Goal: Task Accomplishment & Management: Use online tool/utility

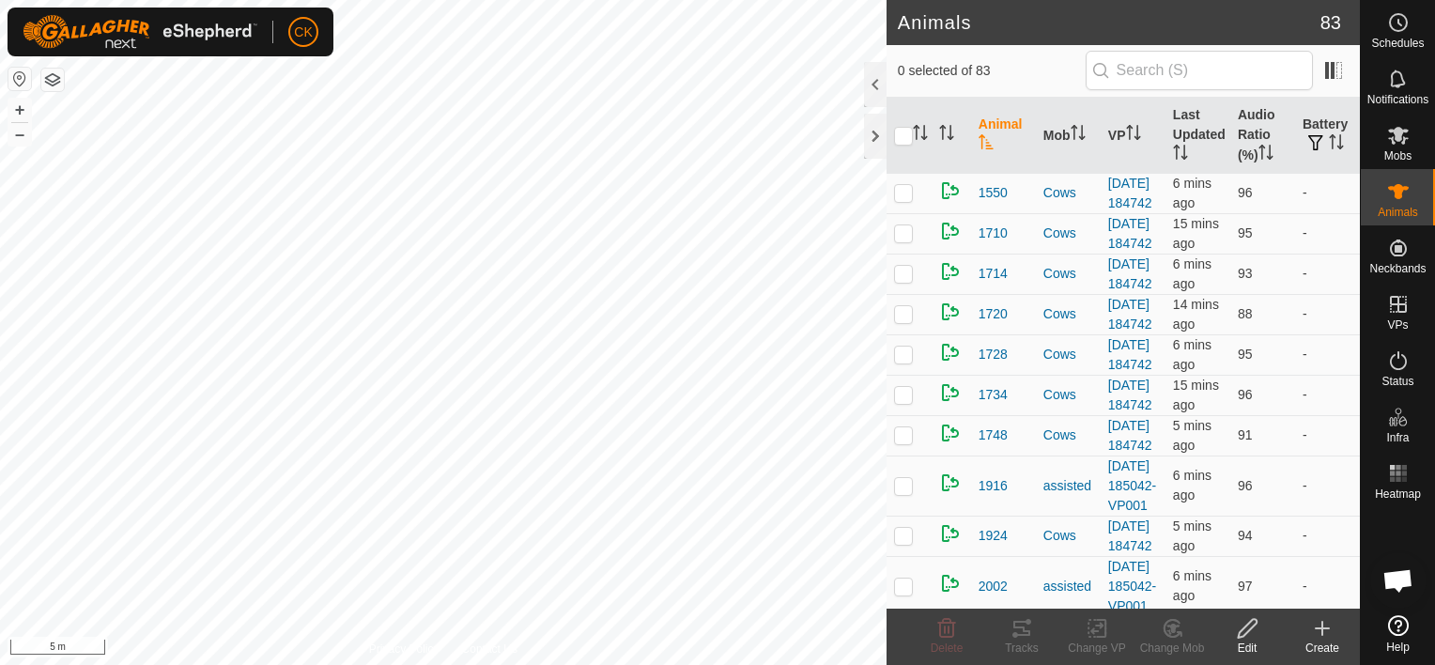
scroll to position [151, 0]
checkbox input "true"
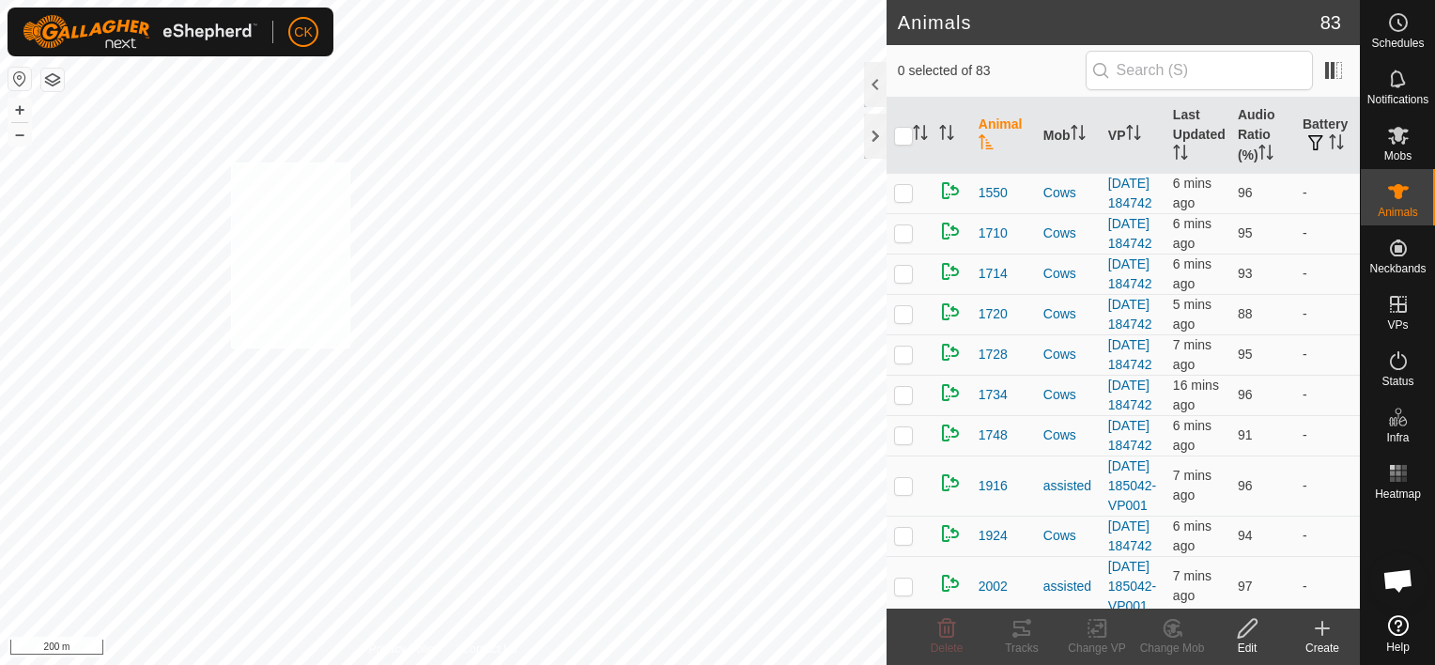
checkbox input "true"
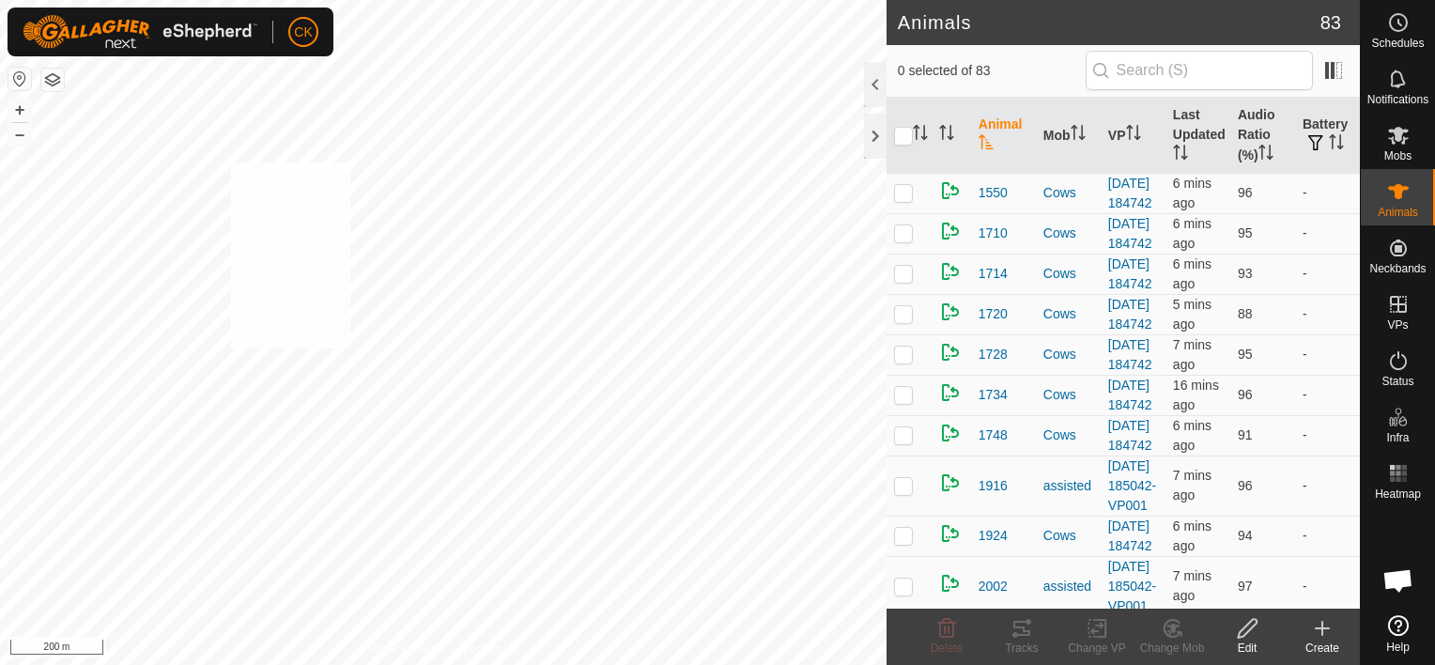
checkbox input "true"
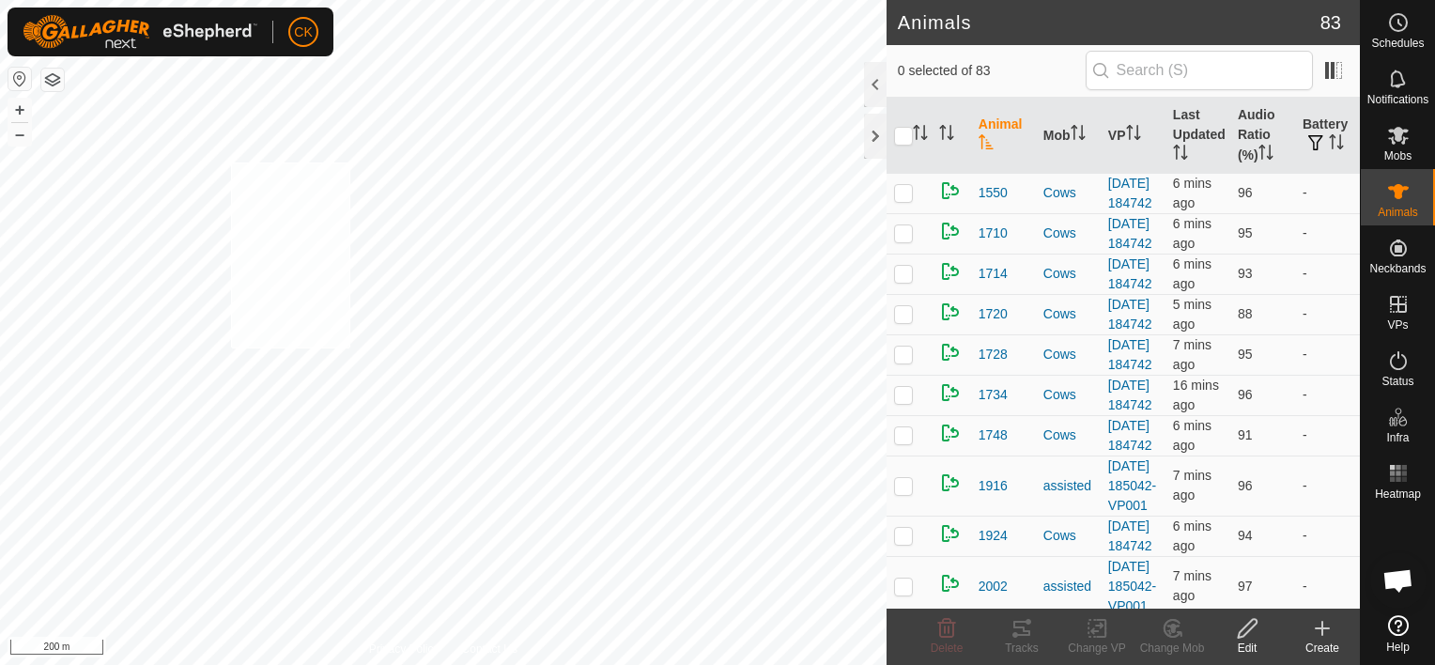
checkbox input "true"
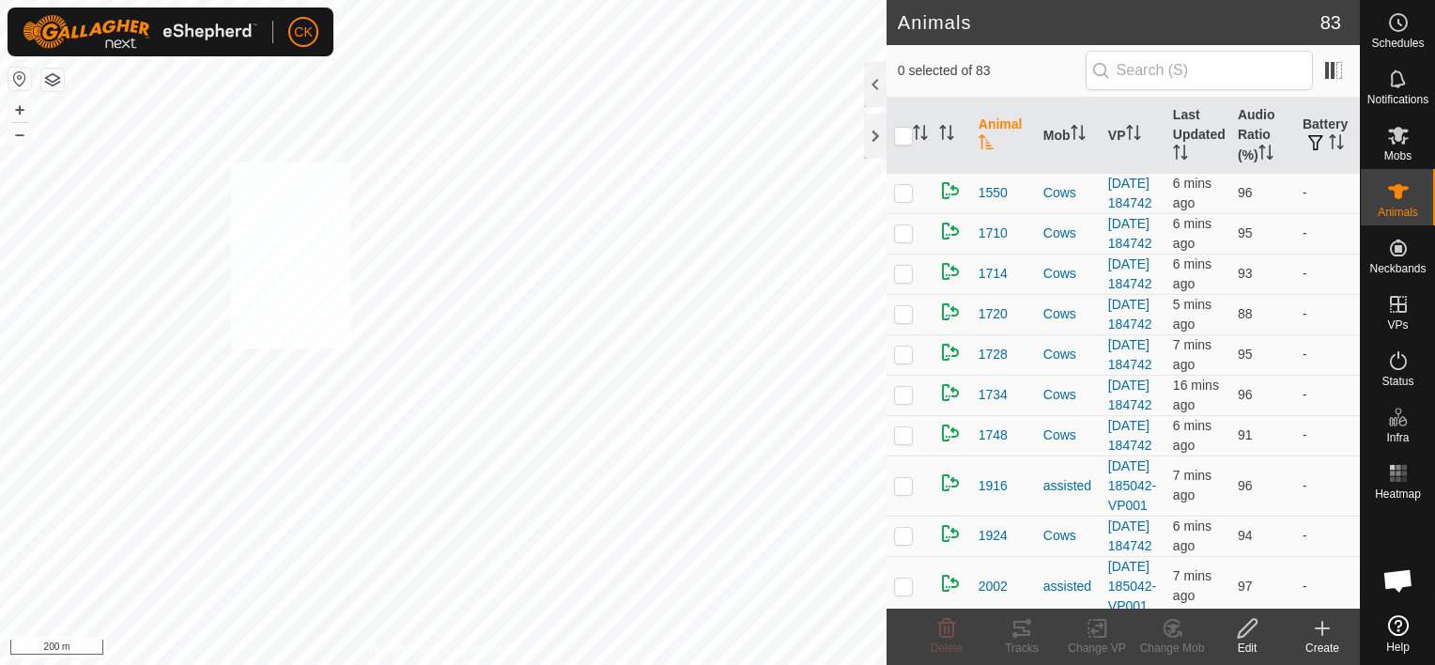
checkbox input "true"
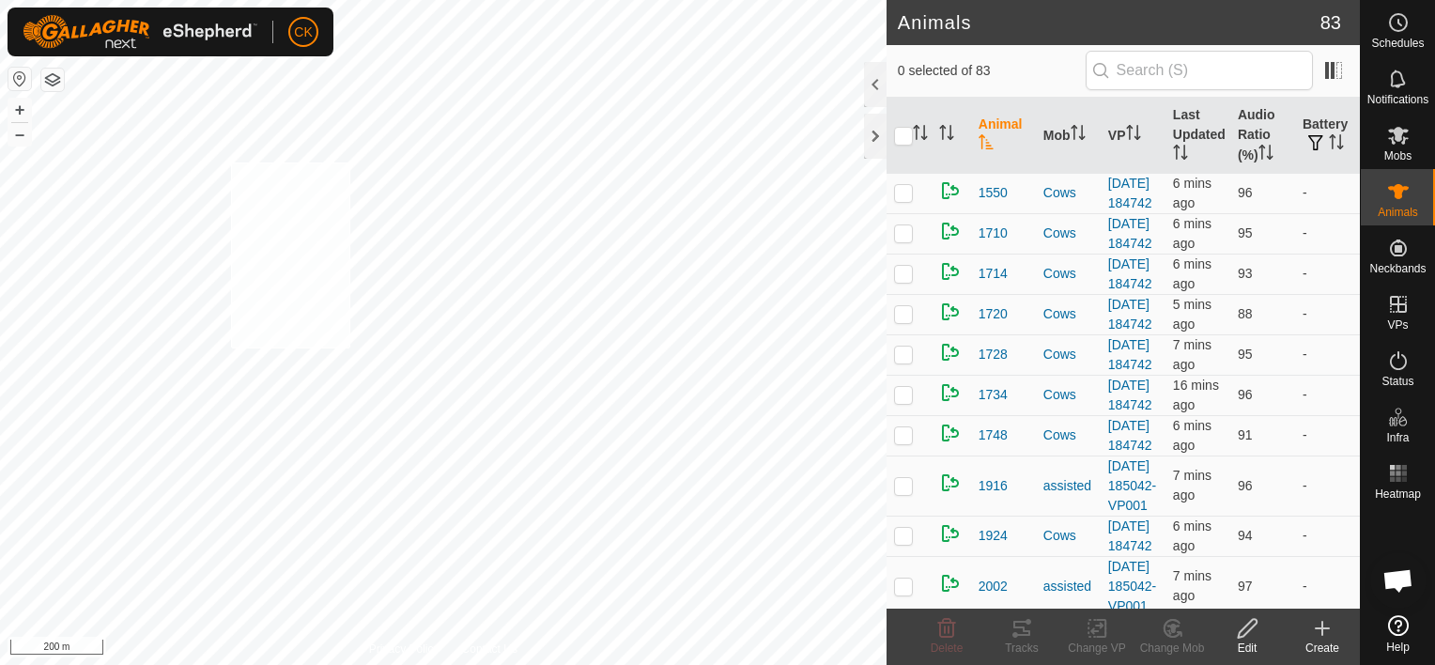
checkbox input "true"
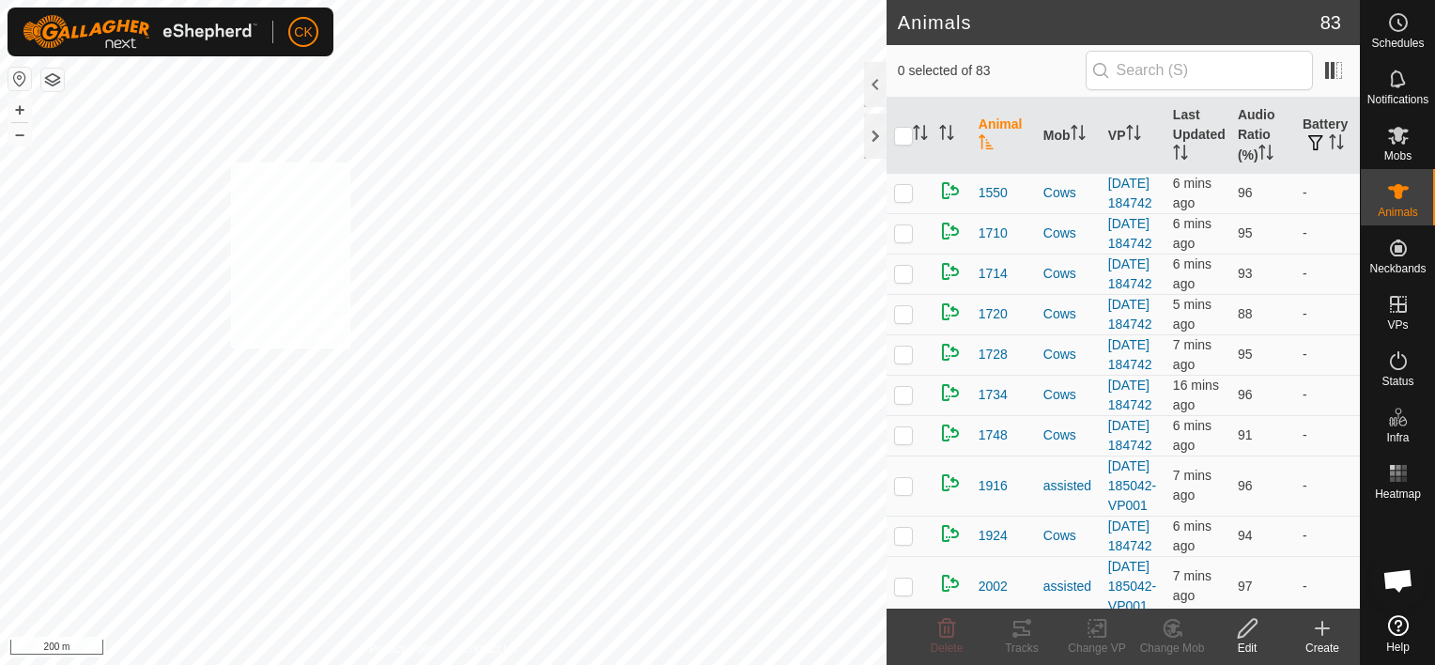
checkbox input "true"
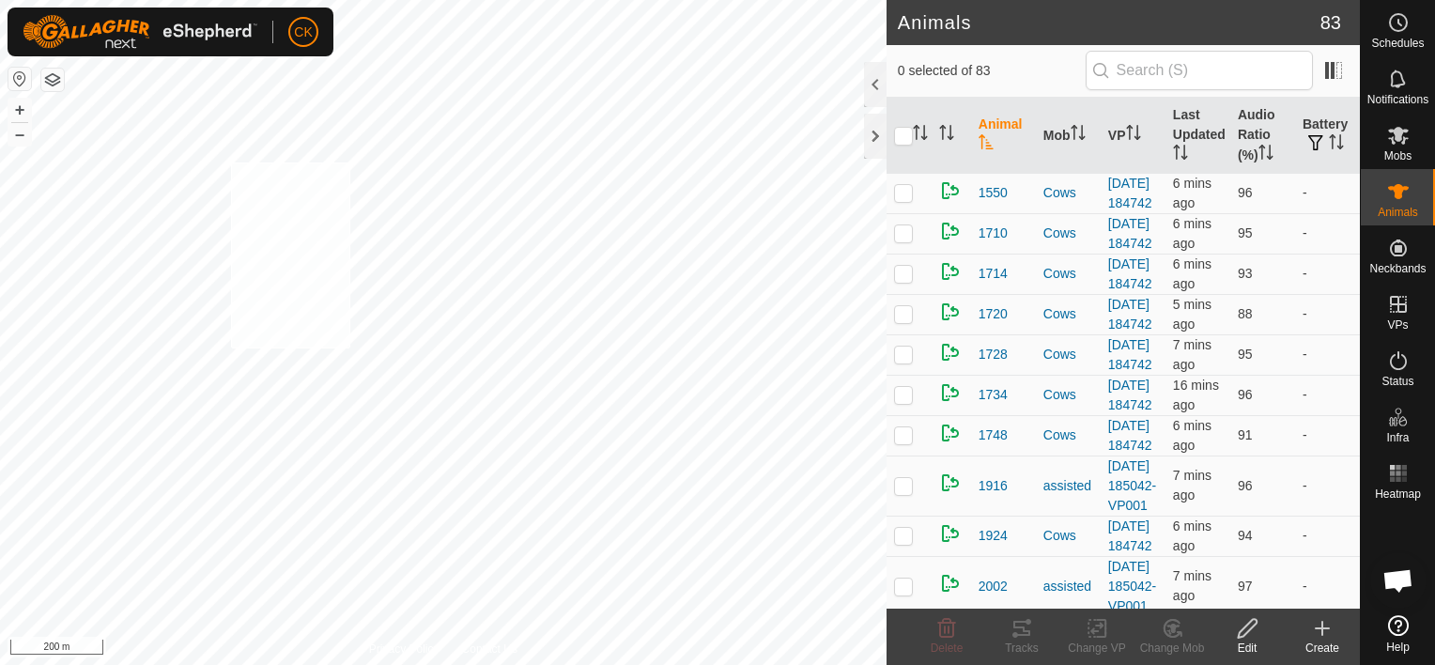
checkbox input "true"
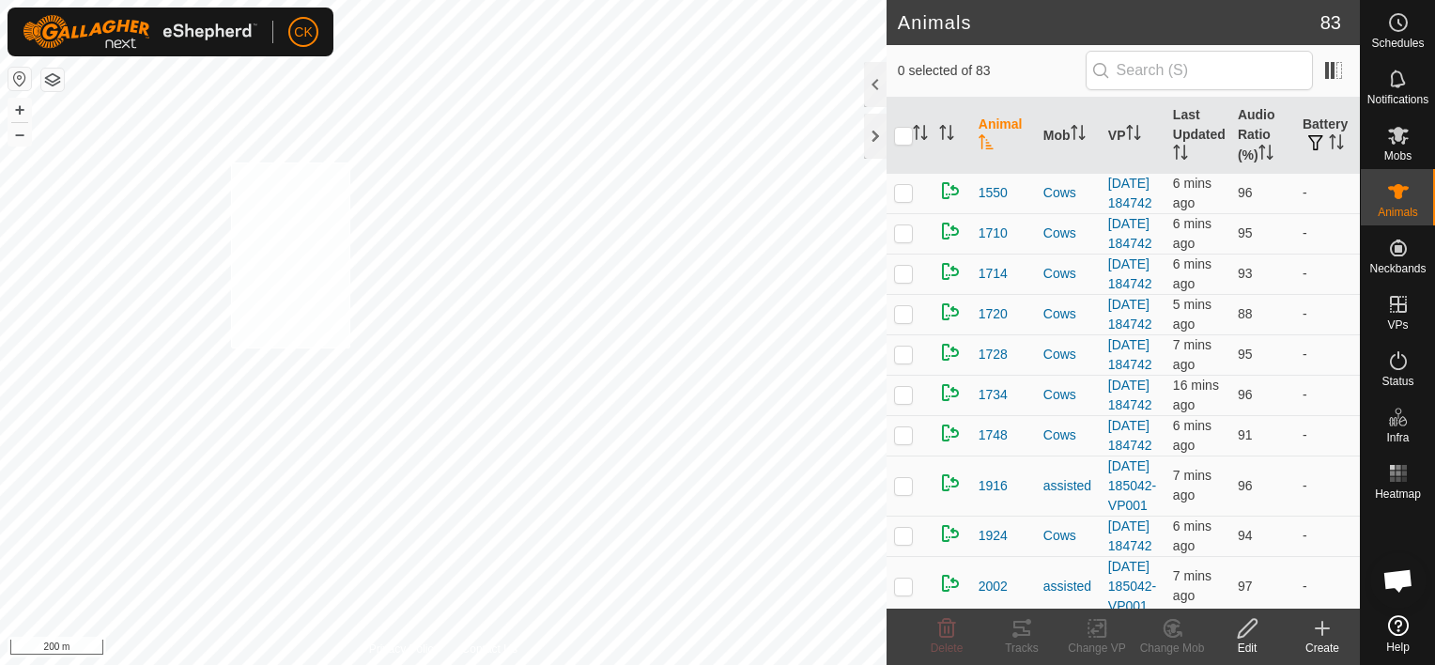
checkbox input "true"
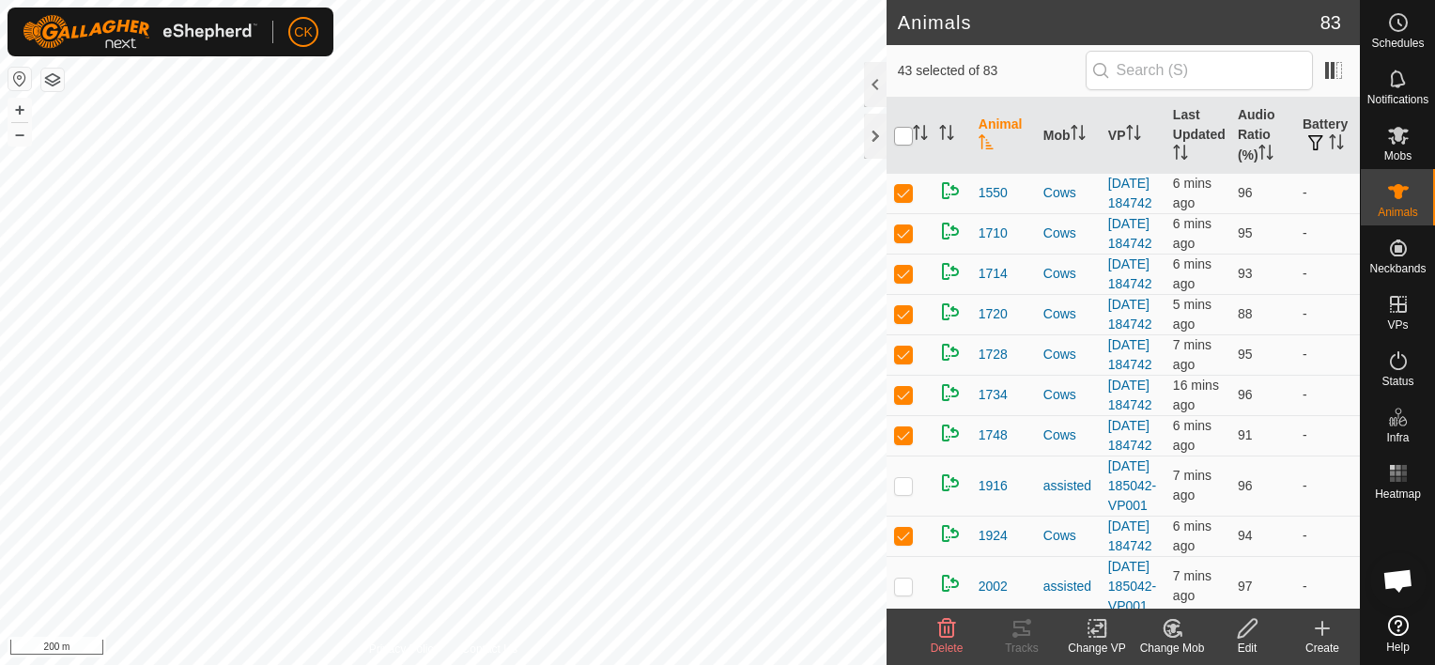
click at [901, 134] on input "checkbox" at bounding box center [903, 136] width 19 height 19
checkbox input "true"
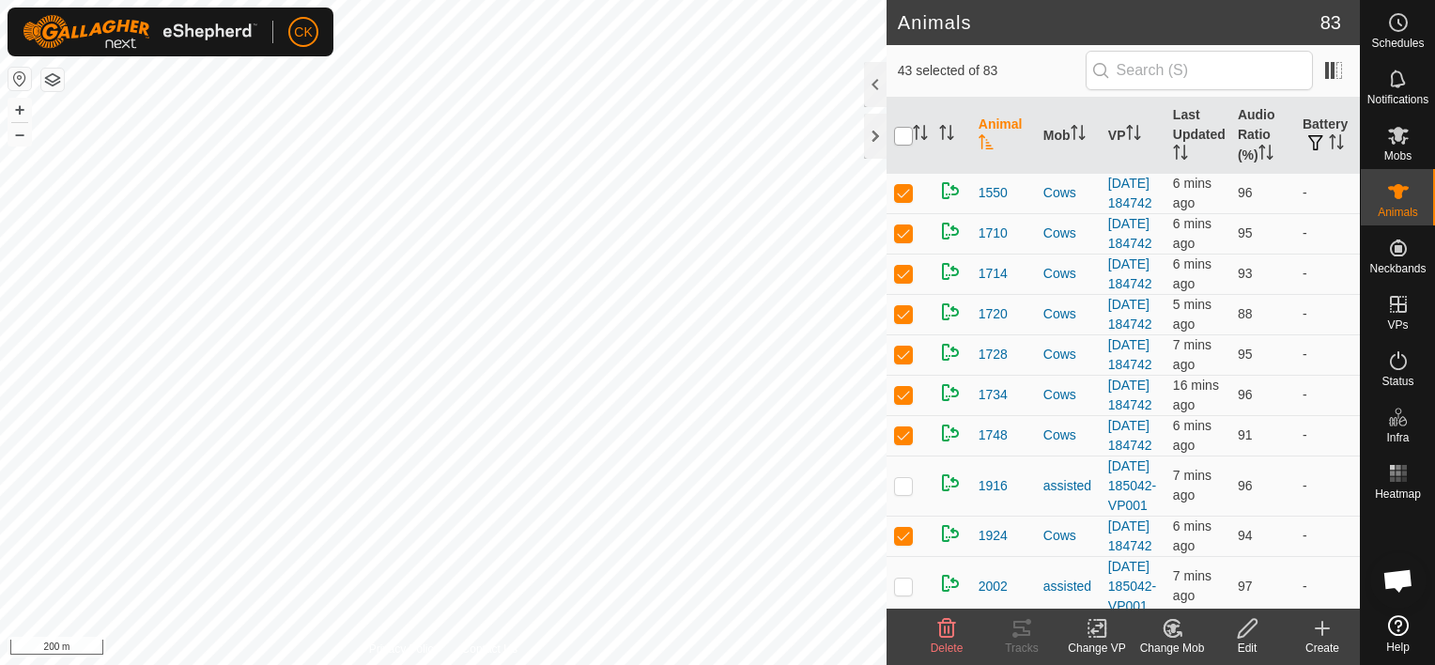
checkbox input "true"
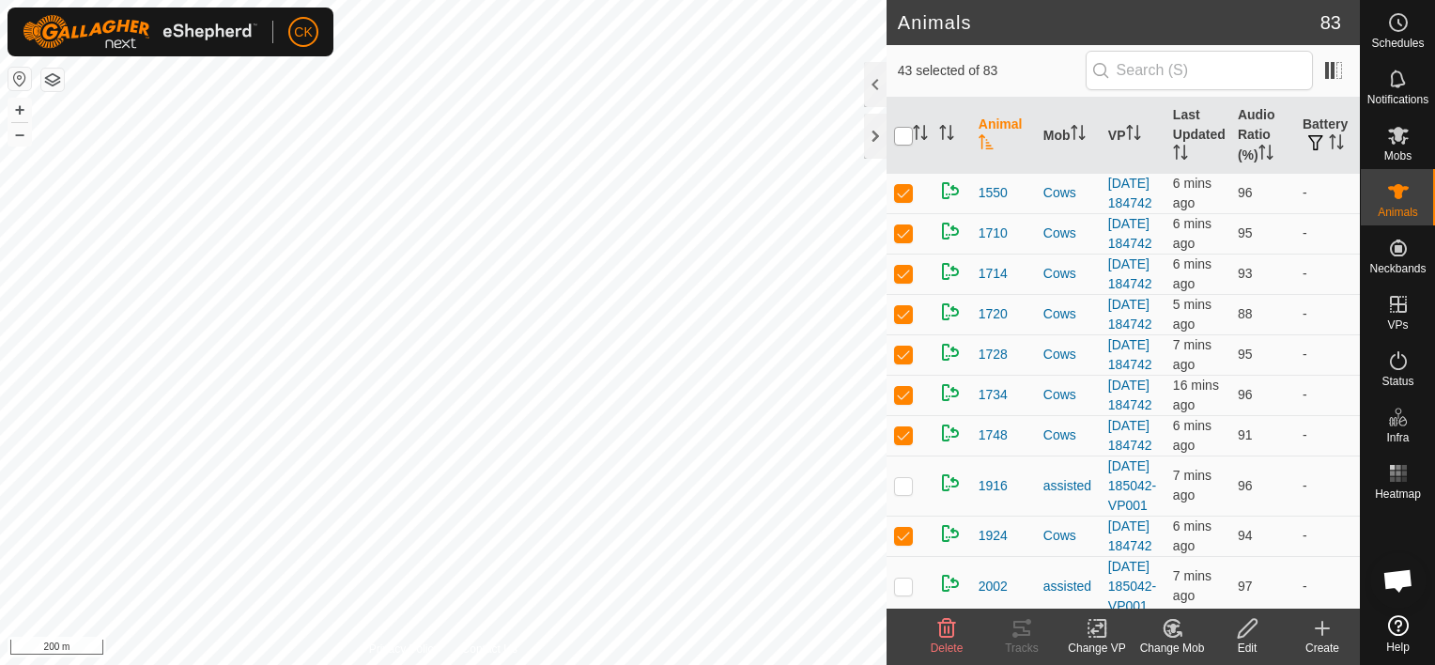
checkbox input "true"
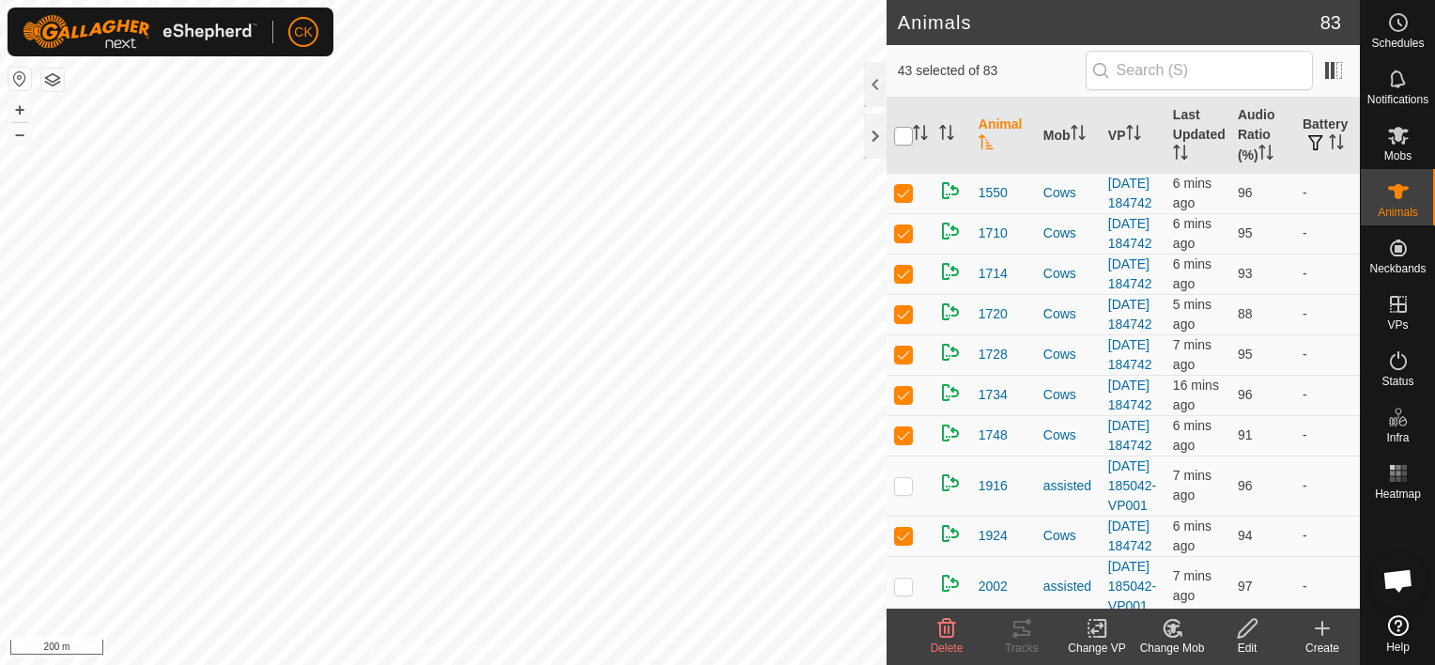
checkbox input "true"
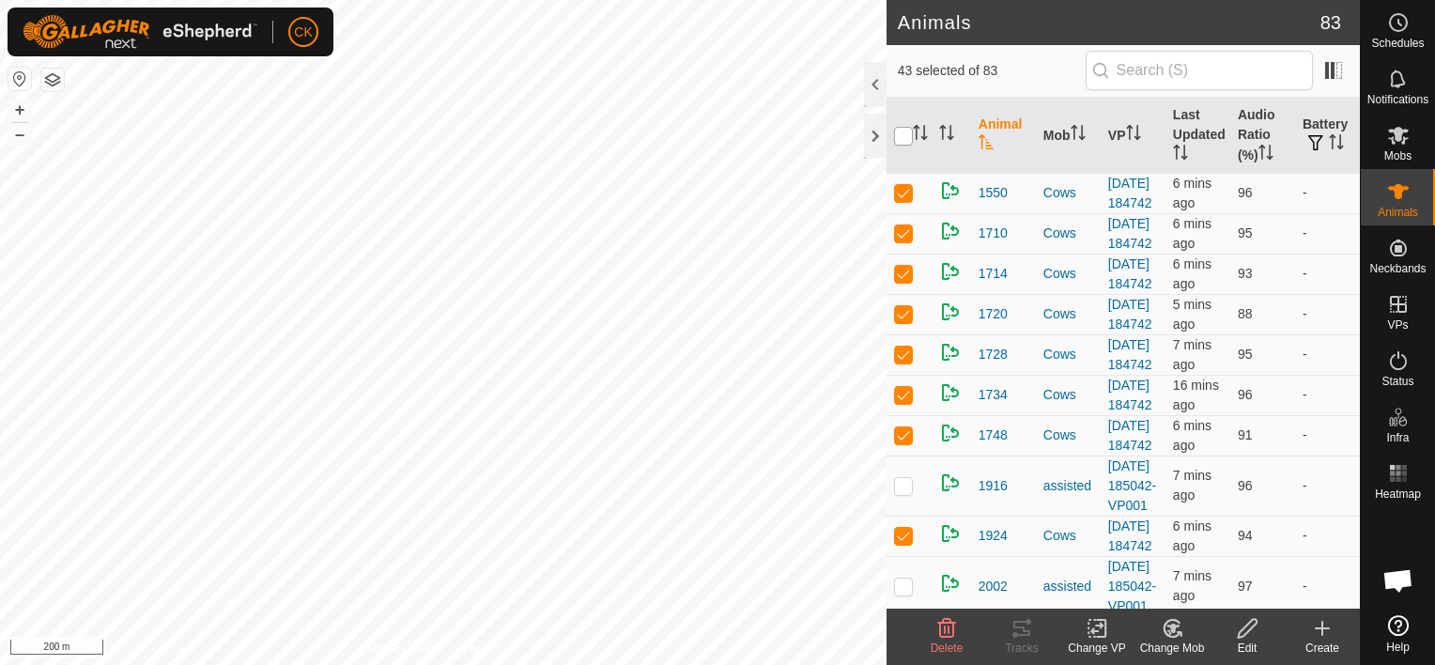
checkbox input "true"
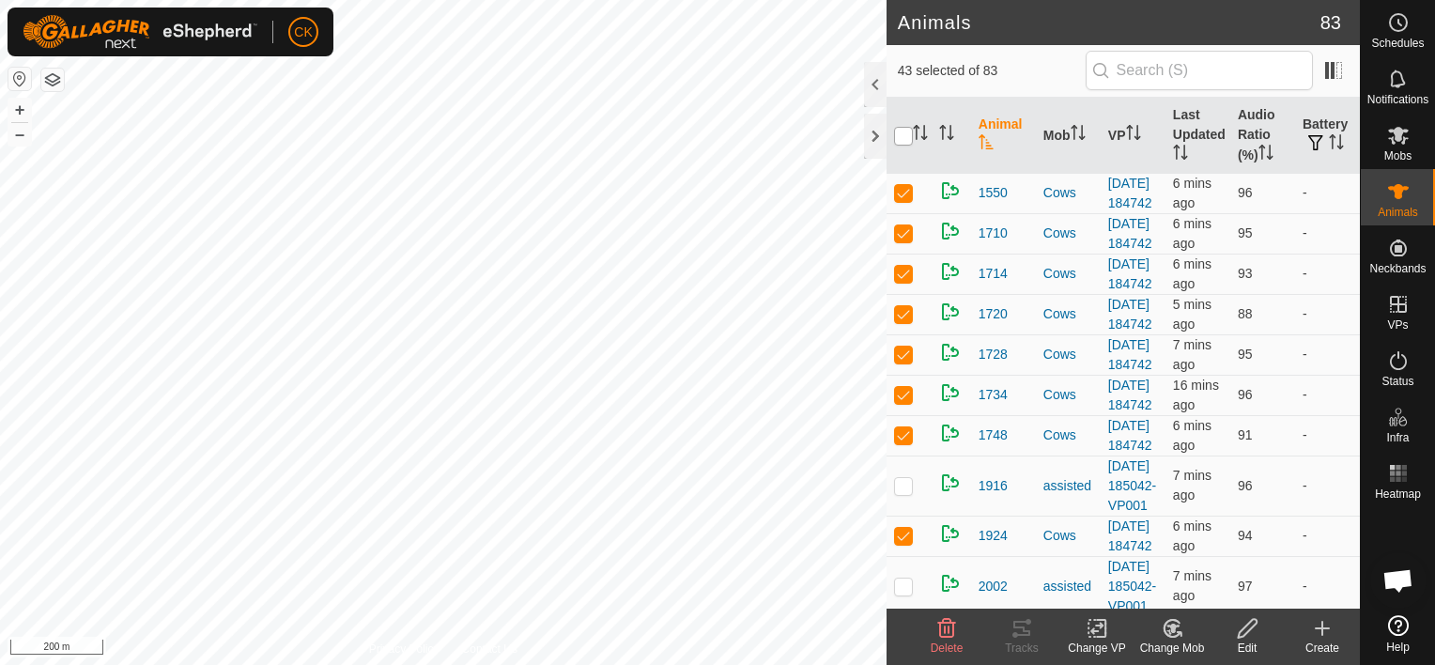
checkbox input "true"
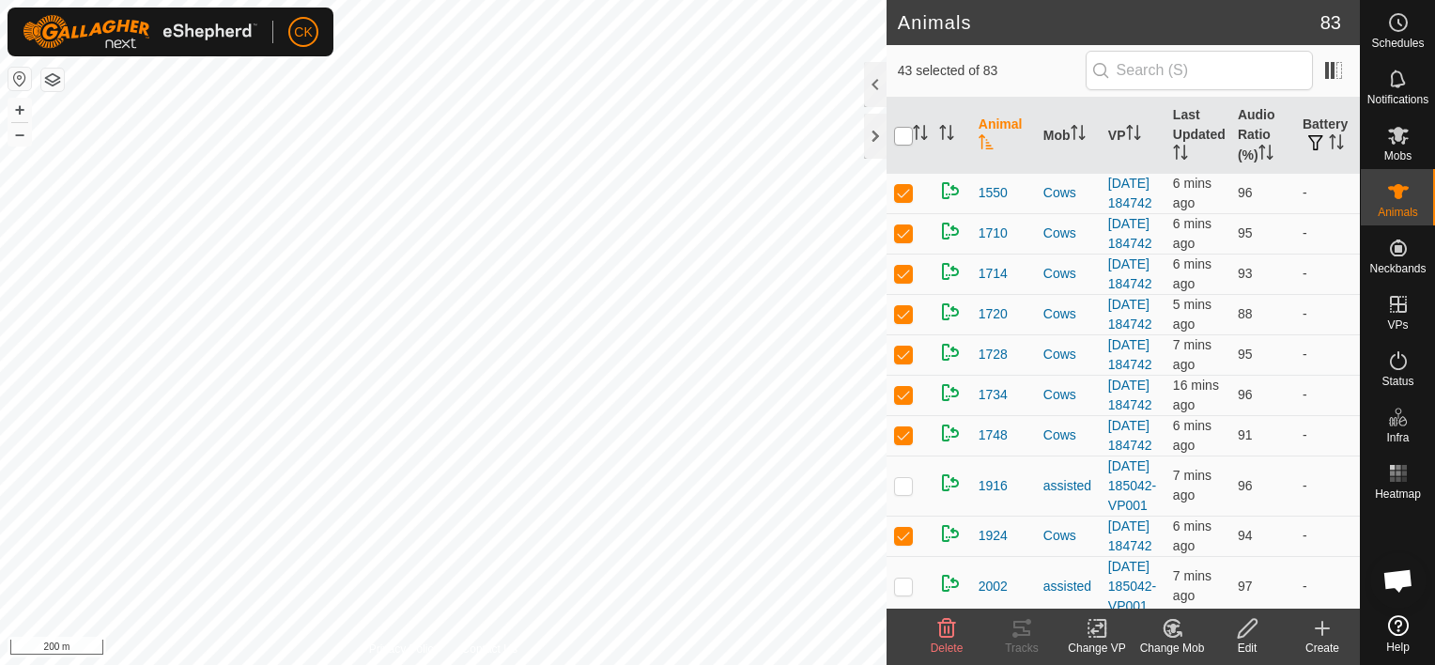
checkbox input "true"
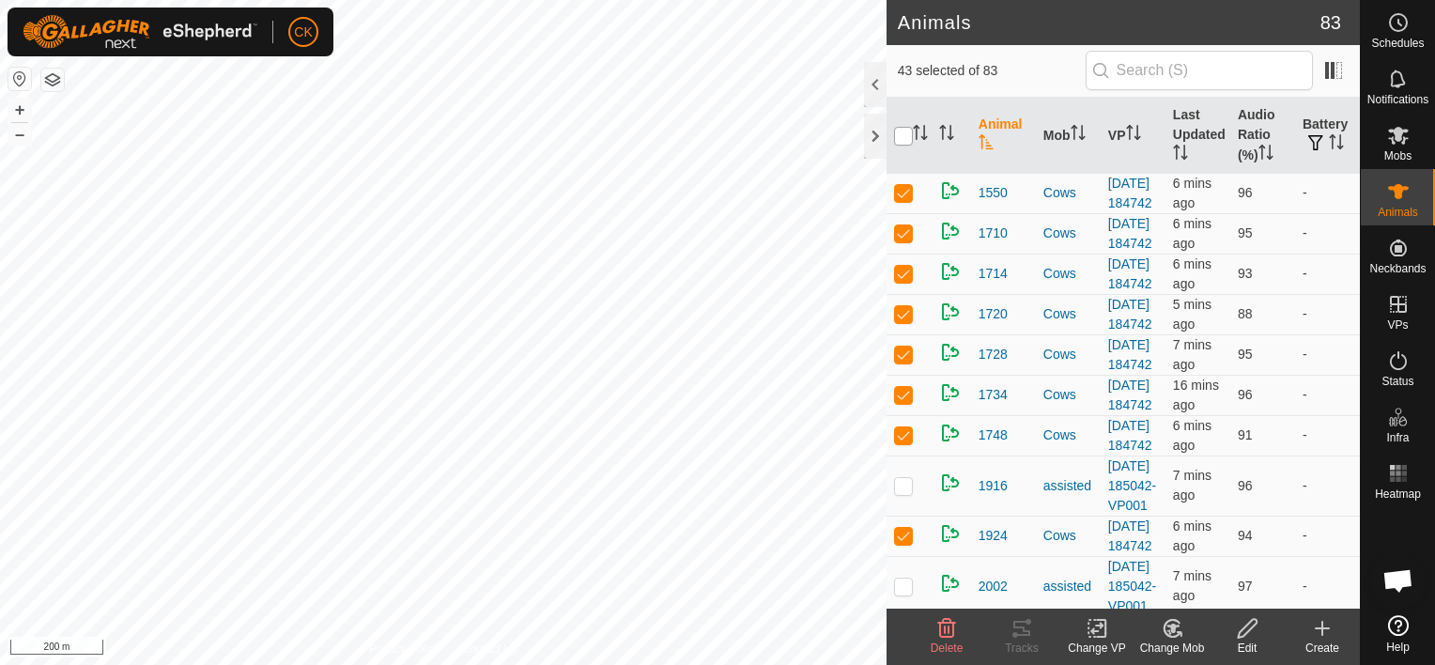
checkbox input "true"
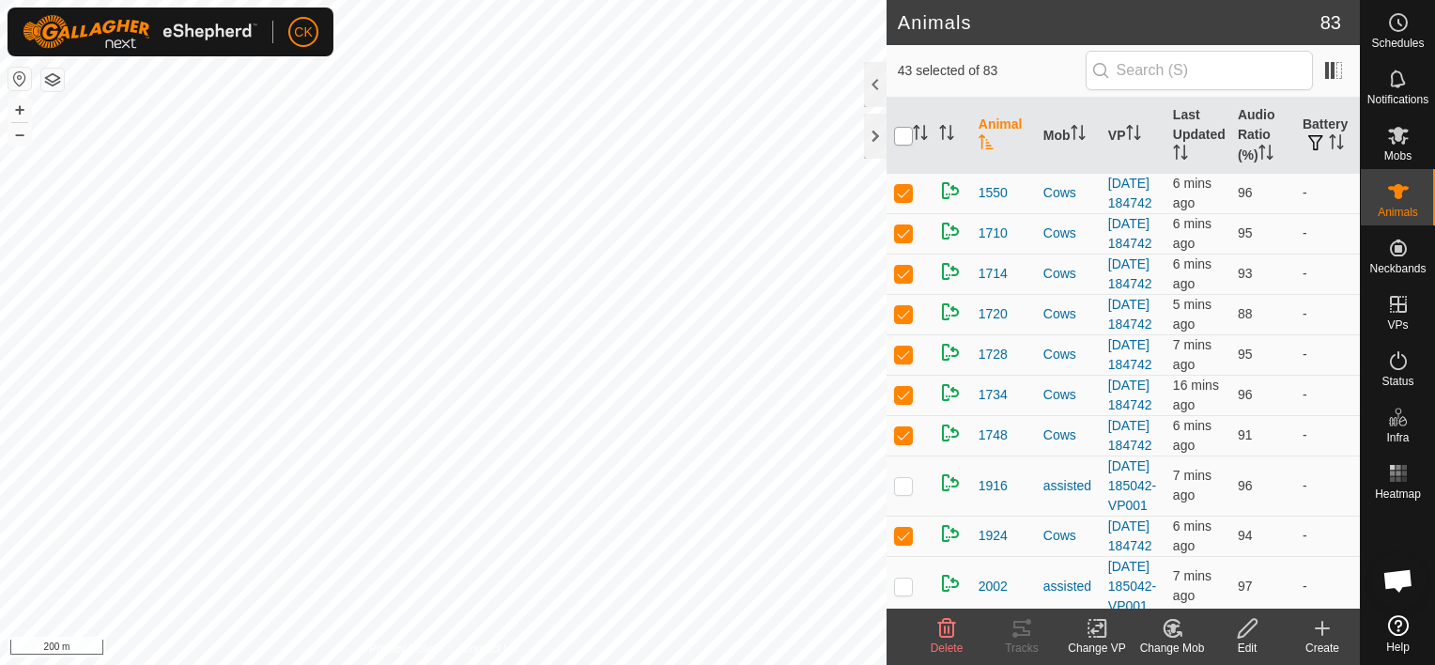
checkbox input "true"
click at [901, 134] on input "checkbox" at bounding box center [903, 136] width 19 height 19
checkbox input "false"
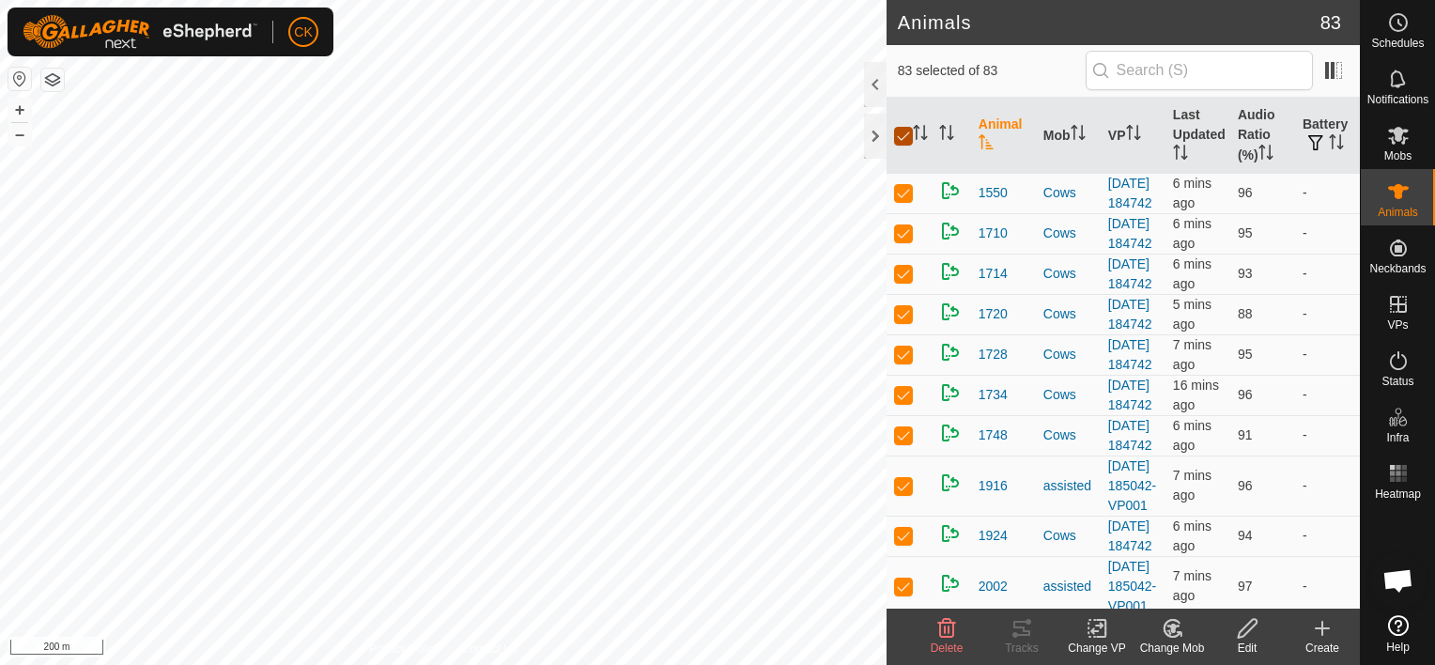
checkbox input "false"
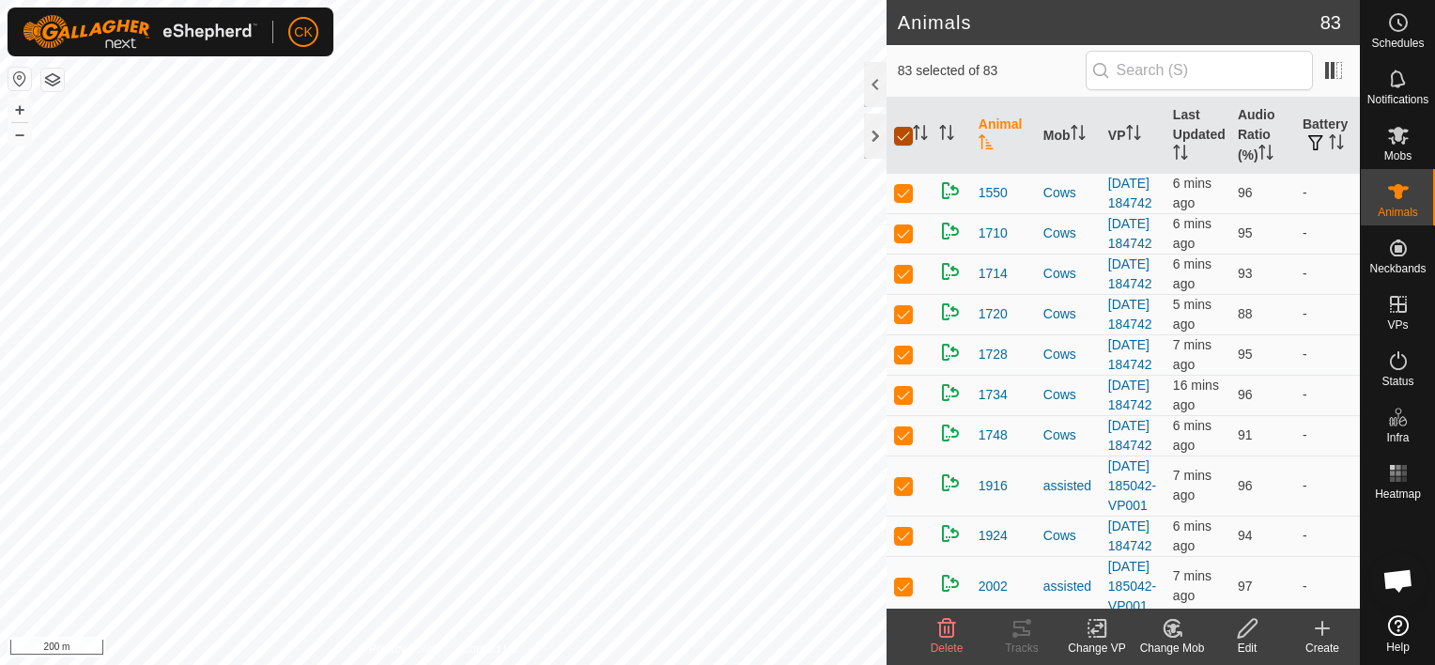
checkbox input "false"
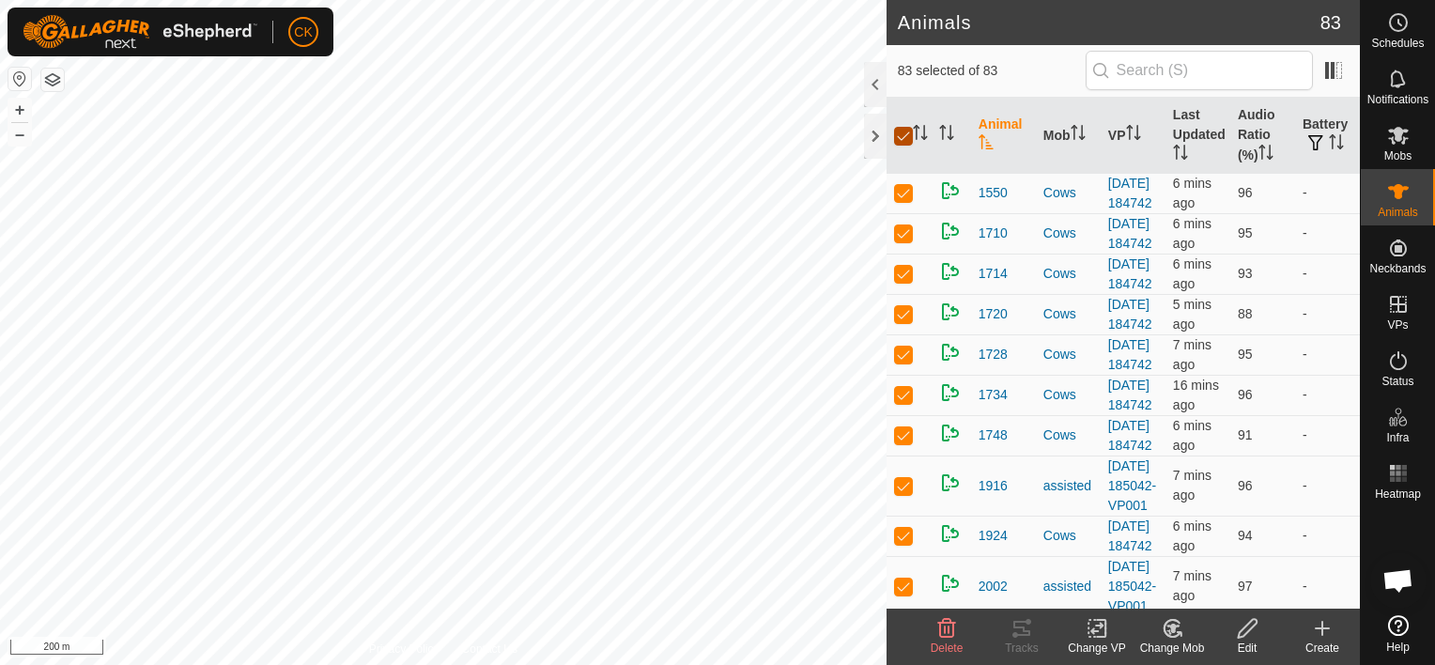
checkbox input "false"
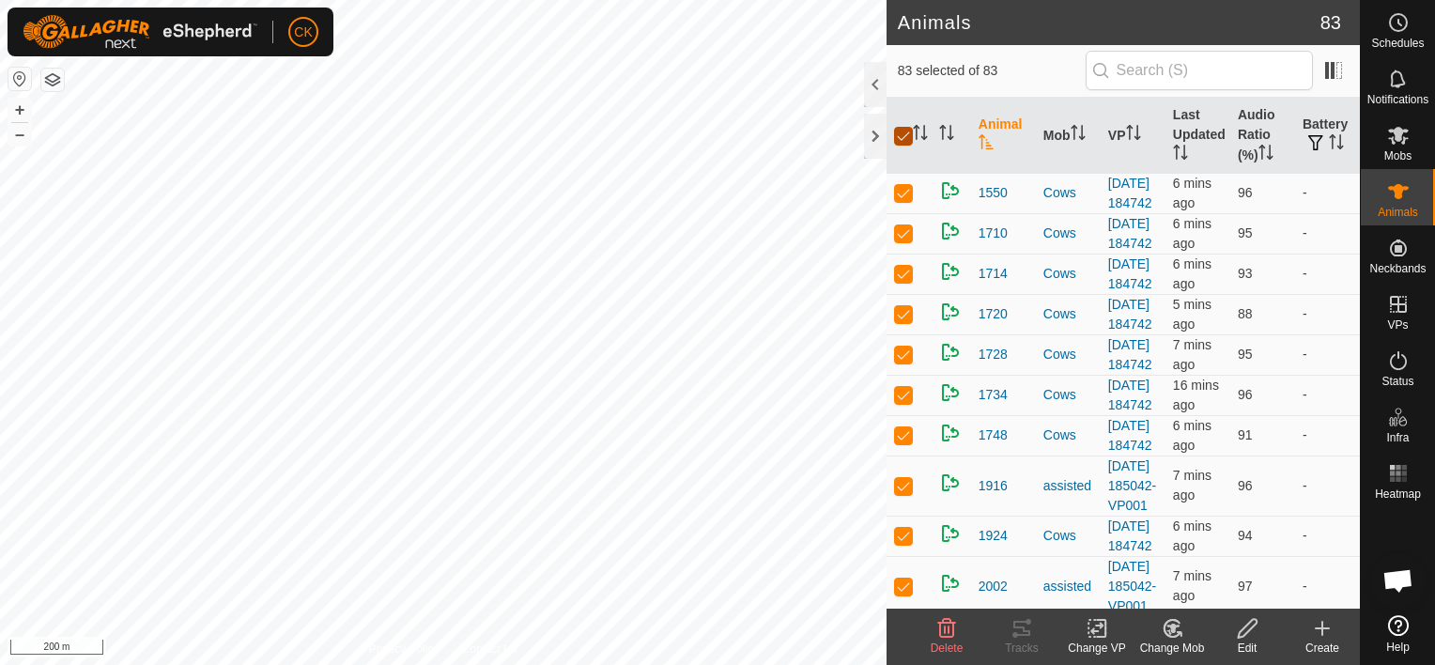
checkbox input "false"
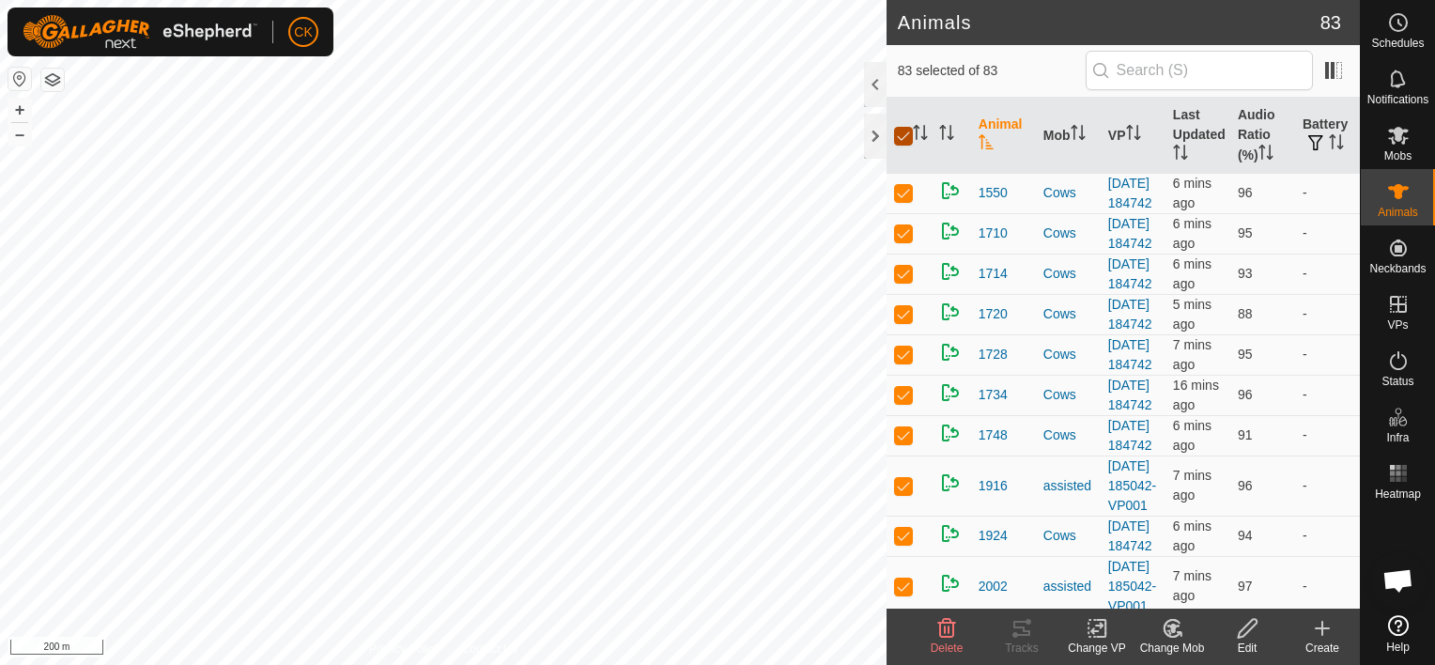
checkbox input "false"
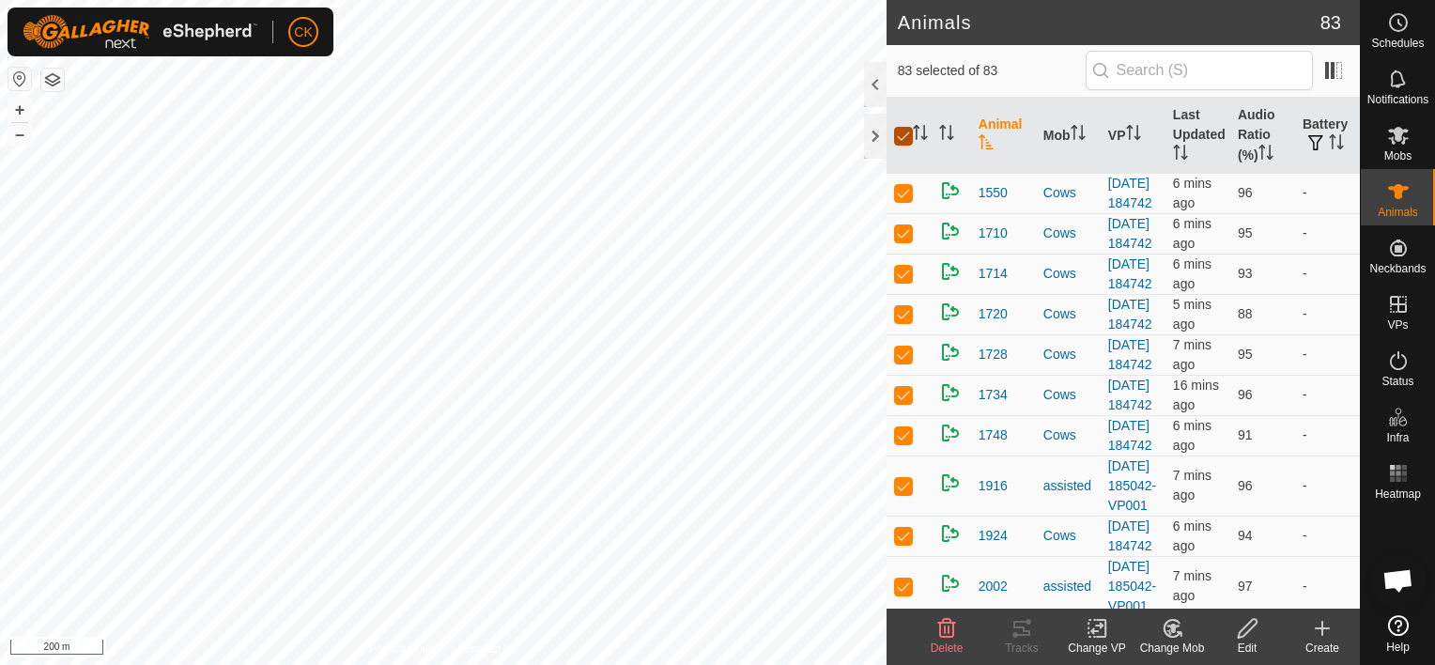
checkbox input "false"
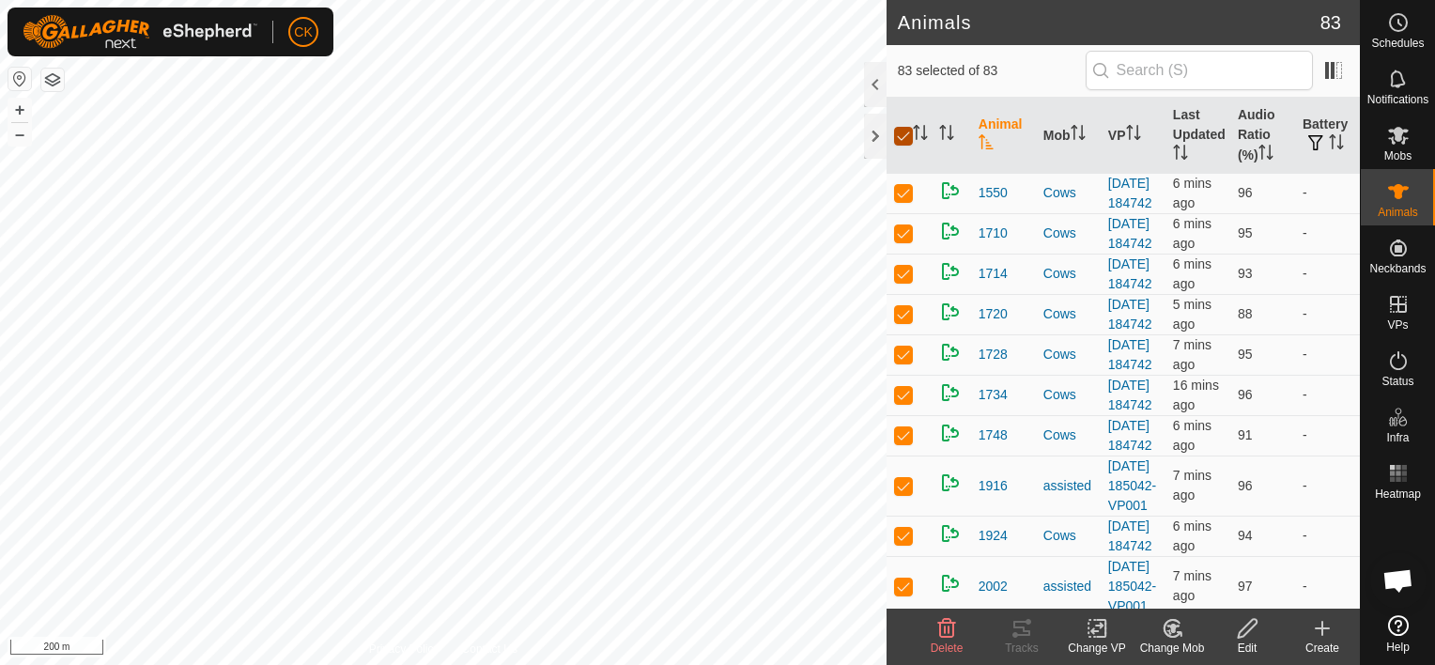
checkbox input "false"
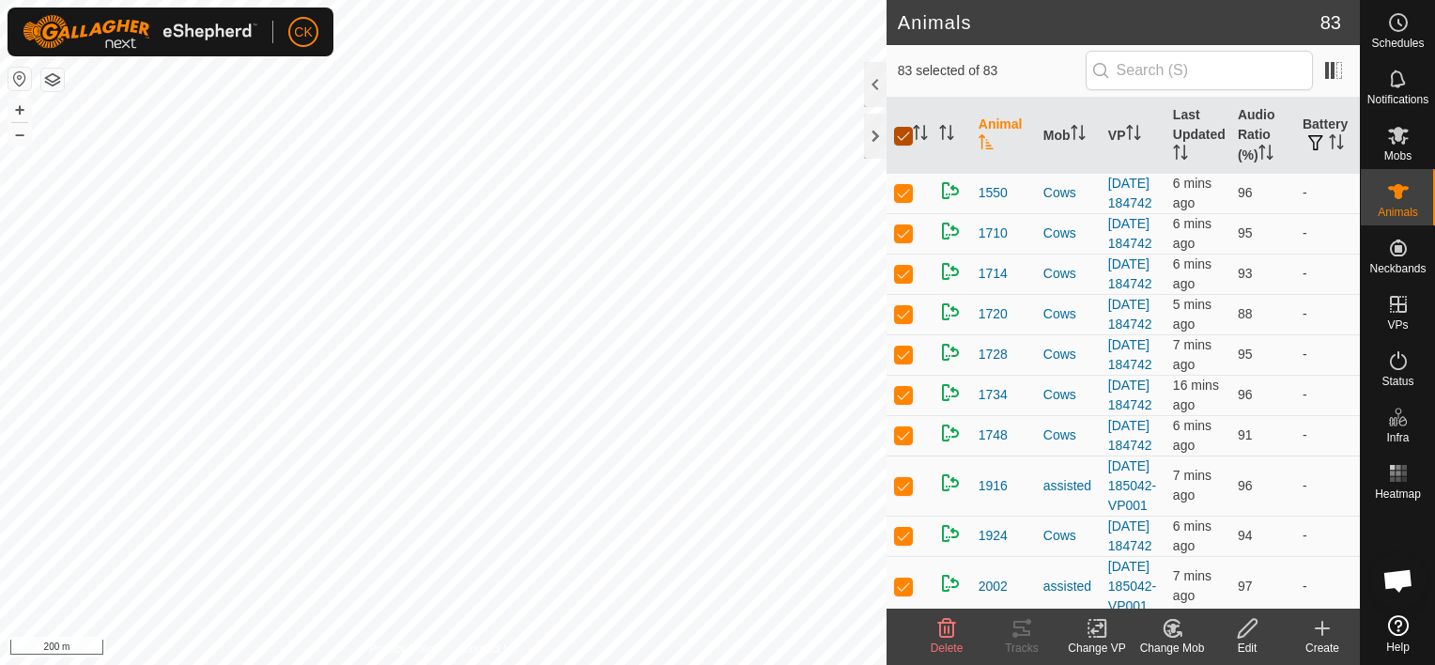
checkbox input "false"
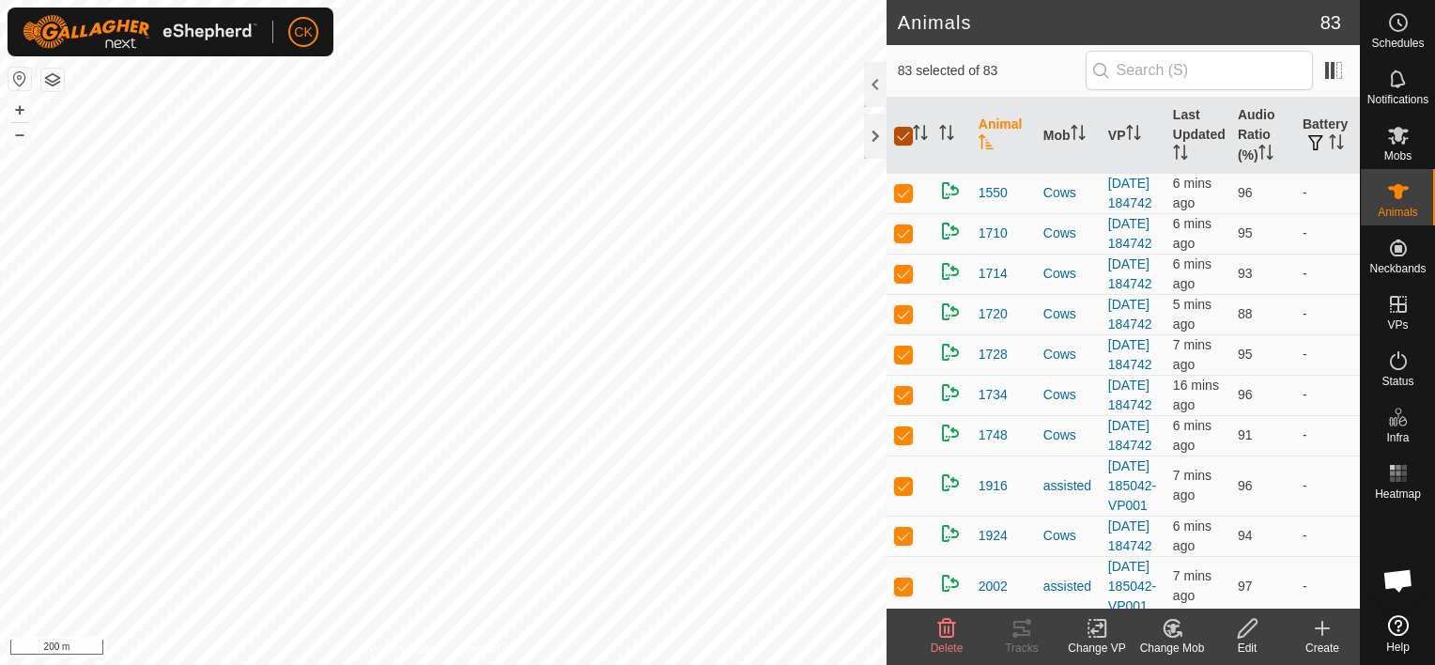
checkbox input "false"
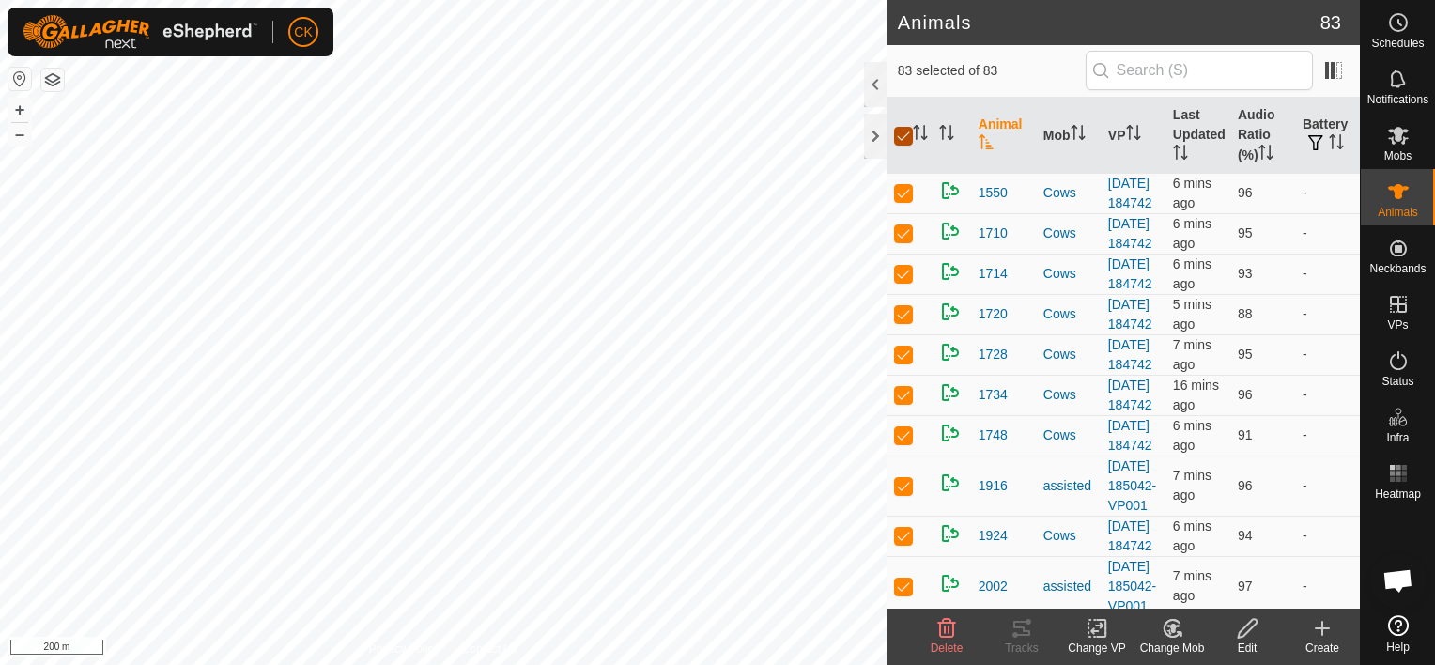
checkbox input "false"
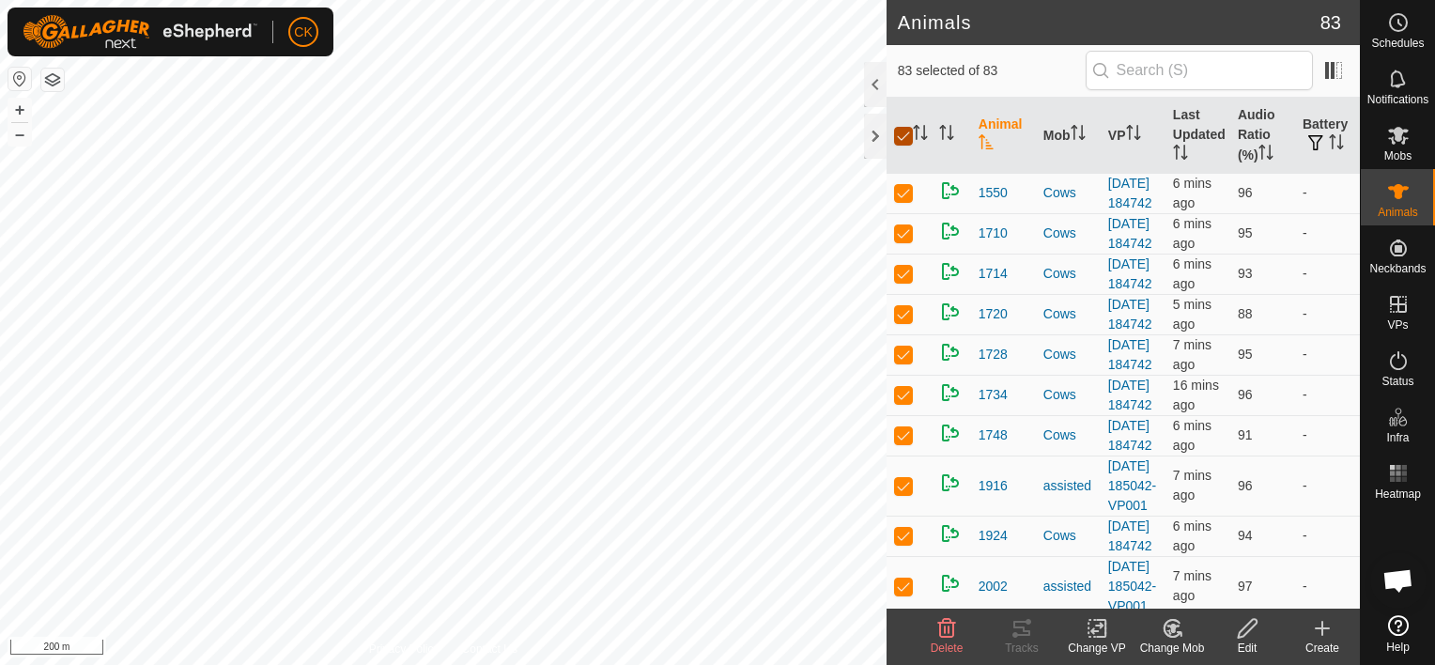
checkbox input "false"
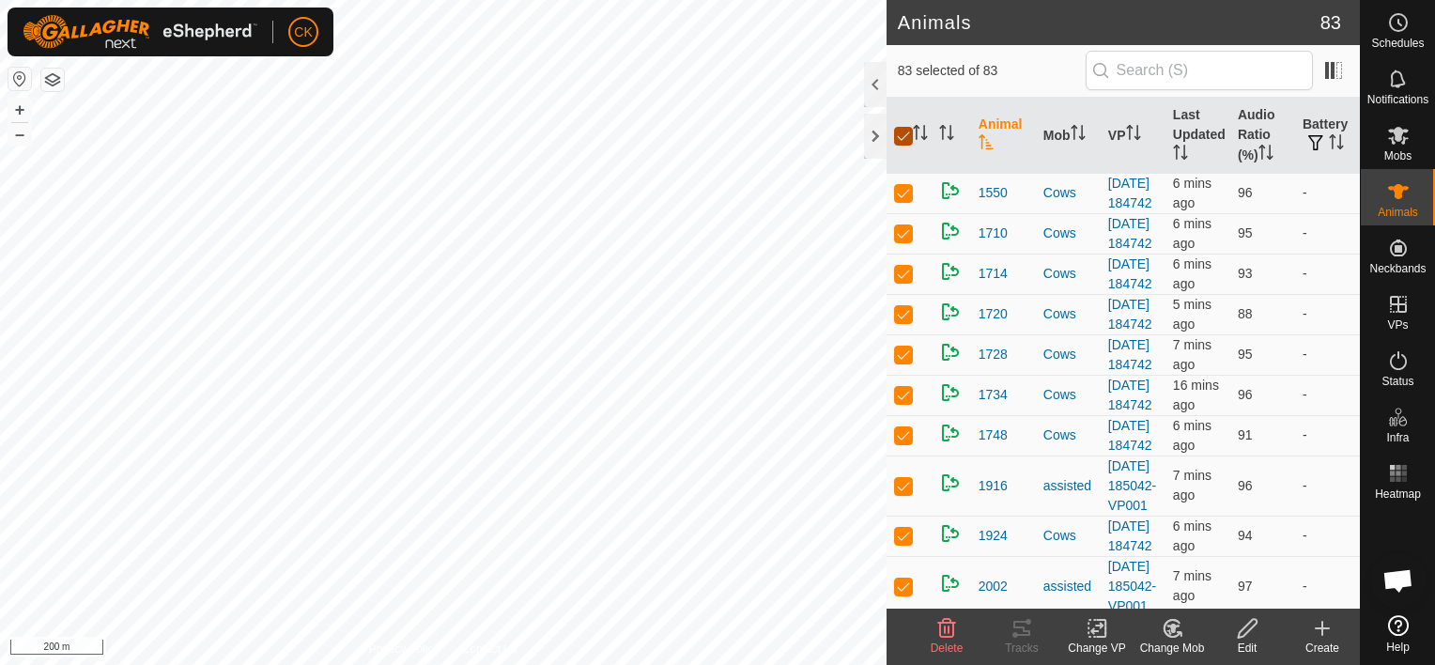
checkbox input "false"
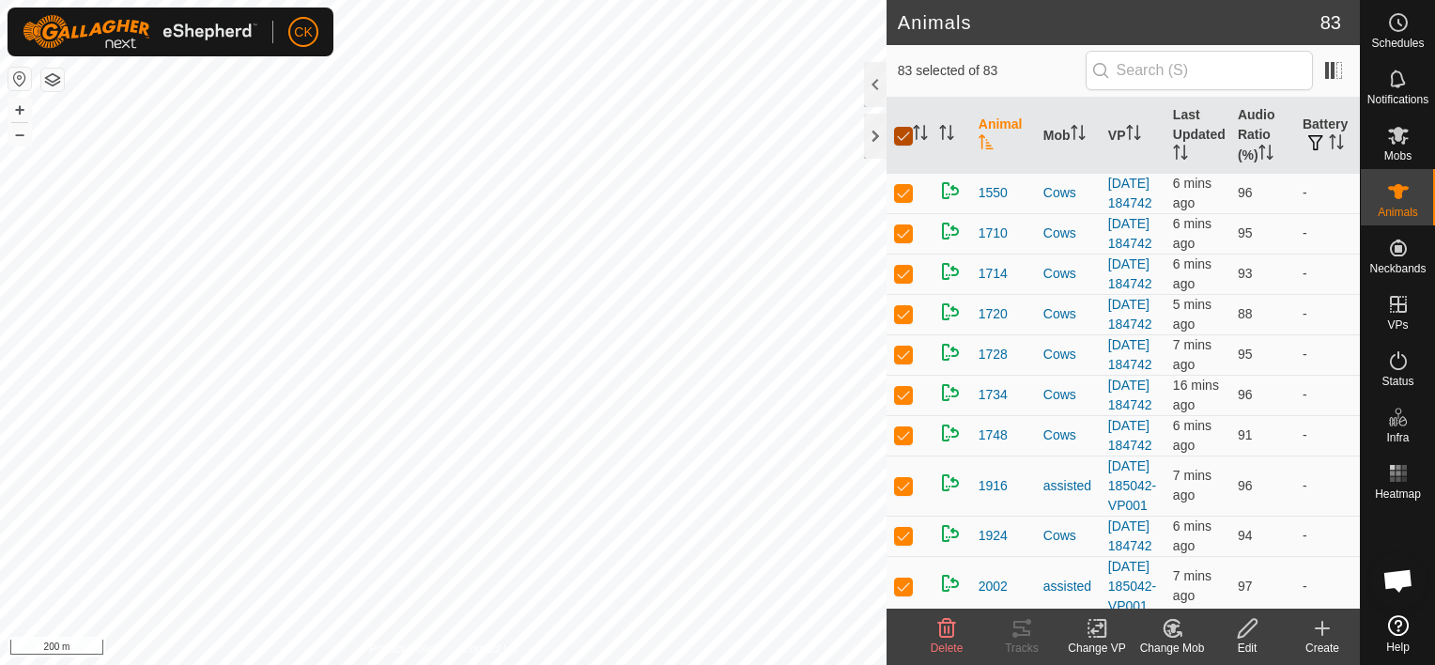
checkbox input "false"
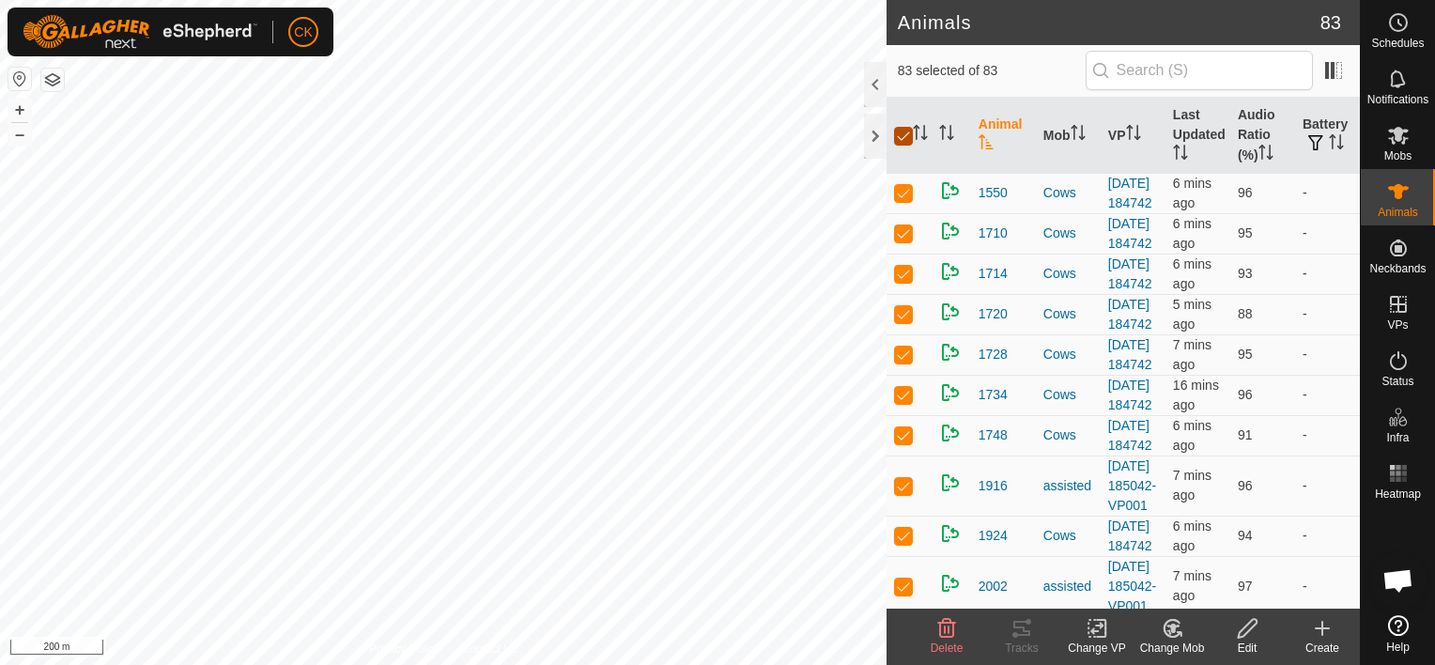
checkbox input "false"
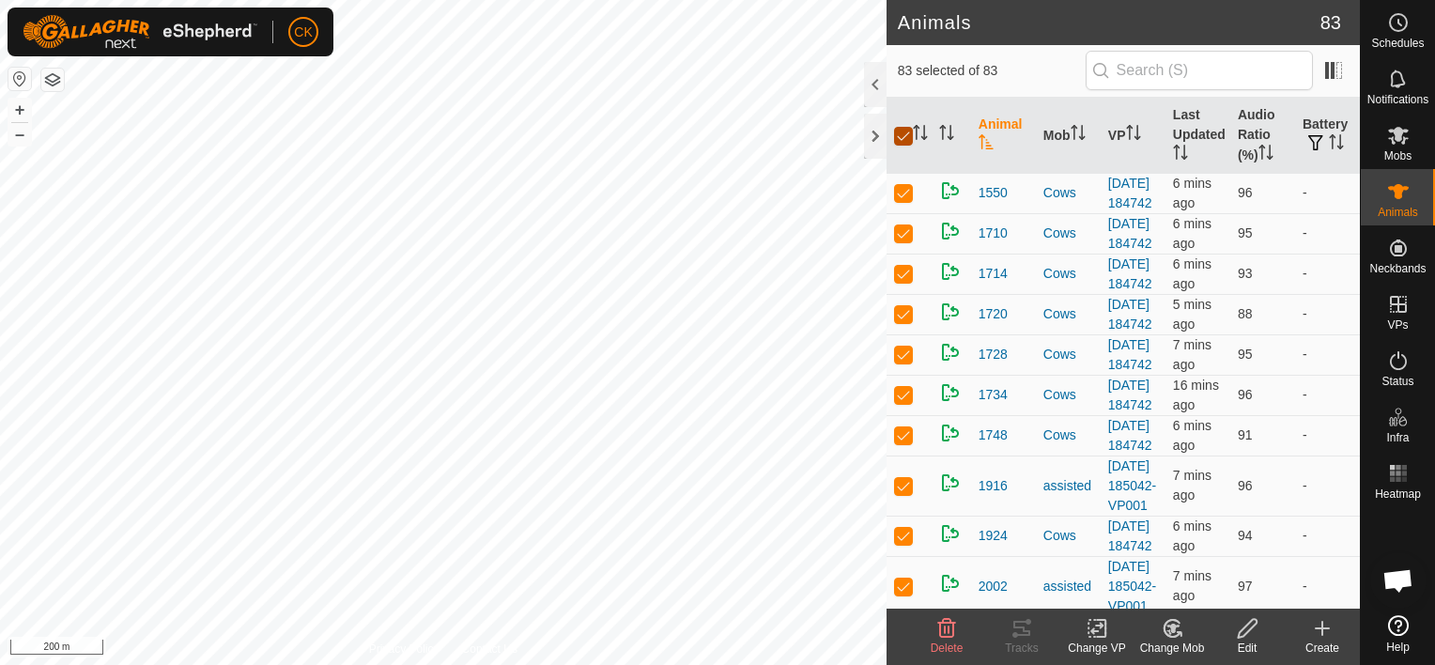
checkbox input "false"
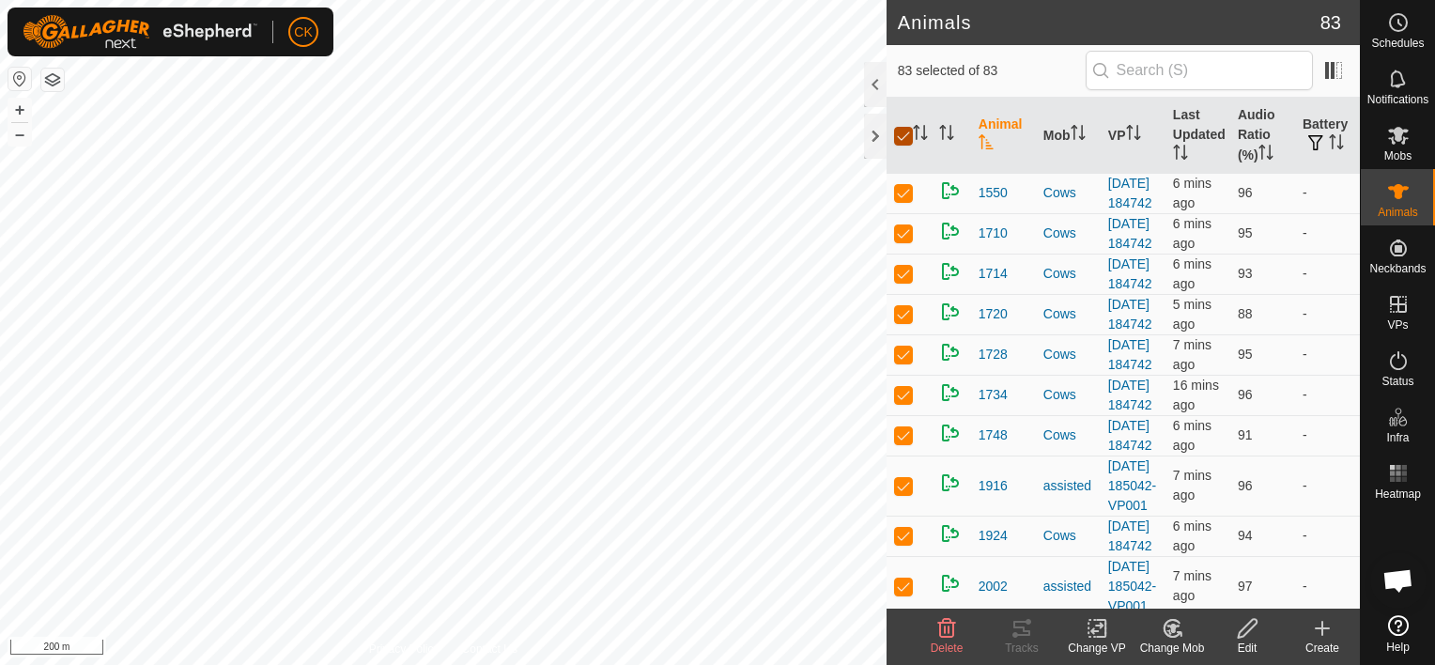
checkbox input "false"
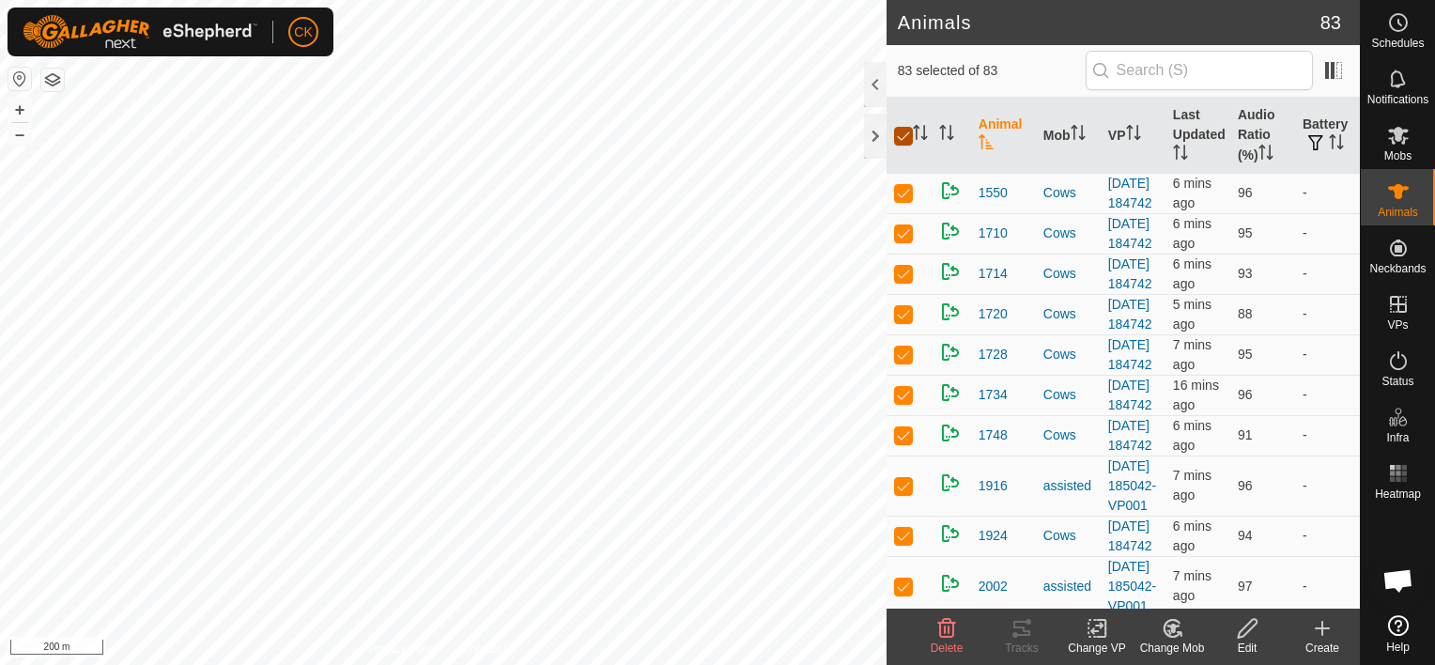
checkbox input "false"
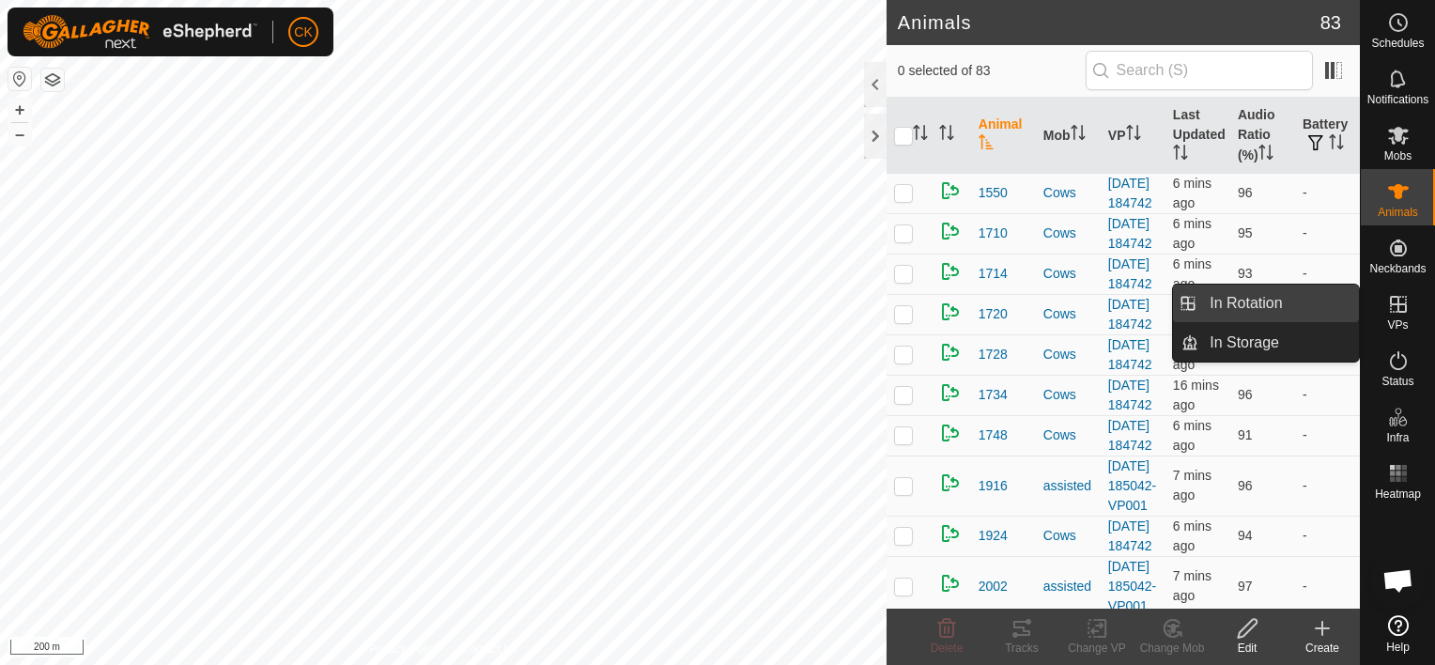
click at [1277, 303] on link "In Rotation" at bounding box center [1278, 304] width 161 height 38
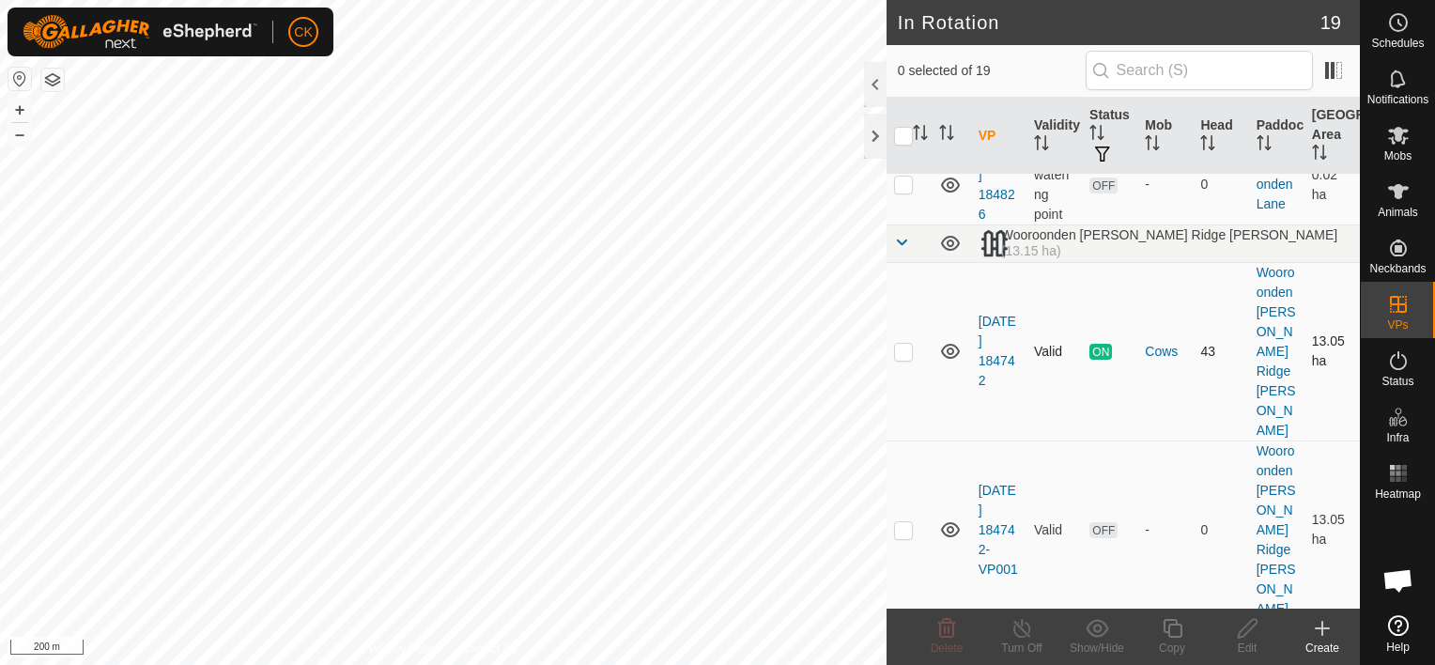
scroll to position [1850, 0]
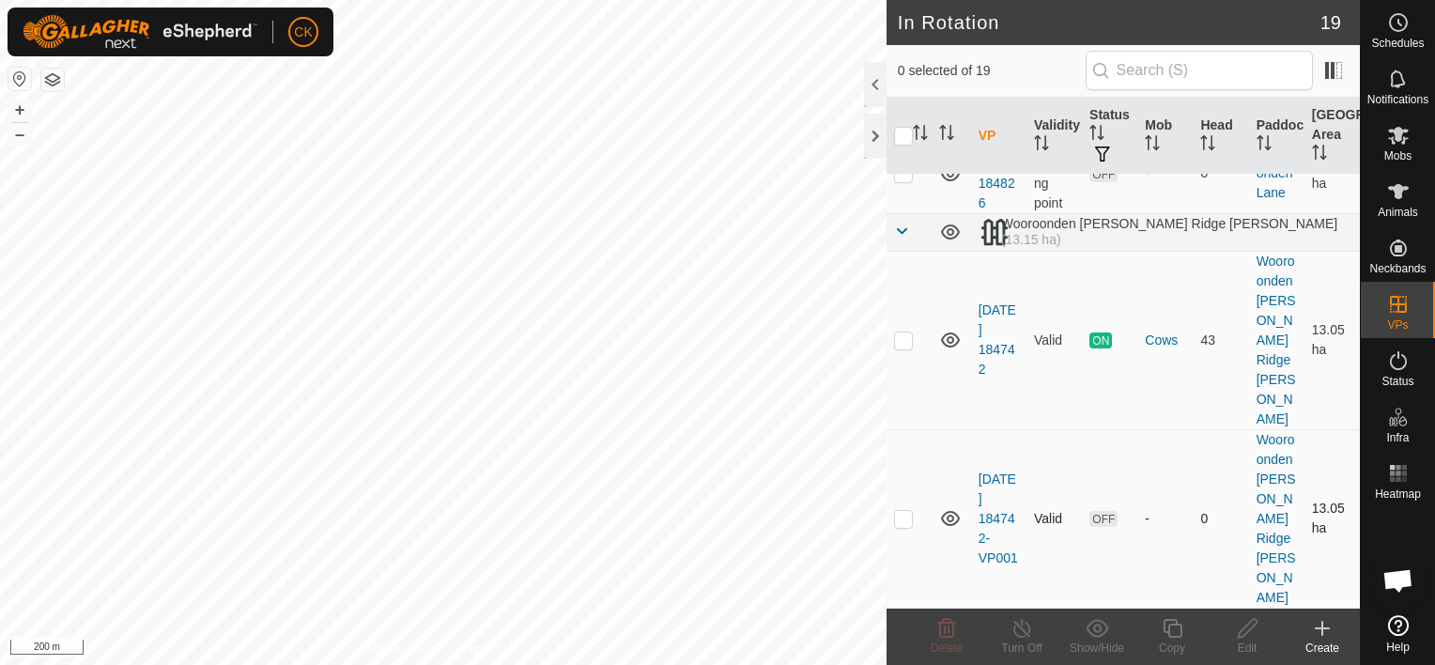
click at [900, 526] on p-checkbox at bounding box center [903, 518] width 19 height 15
click at [905, 526] on p-checkbox at bounding box center [903, 518] width 19 height 15
checkbox input "false"
click at [1401, 129] on icon at bounding box center [1398, 136] width 21 height 18
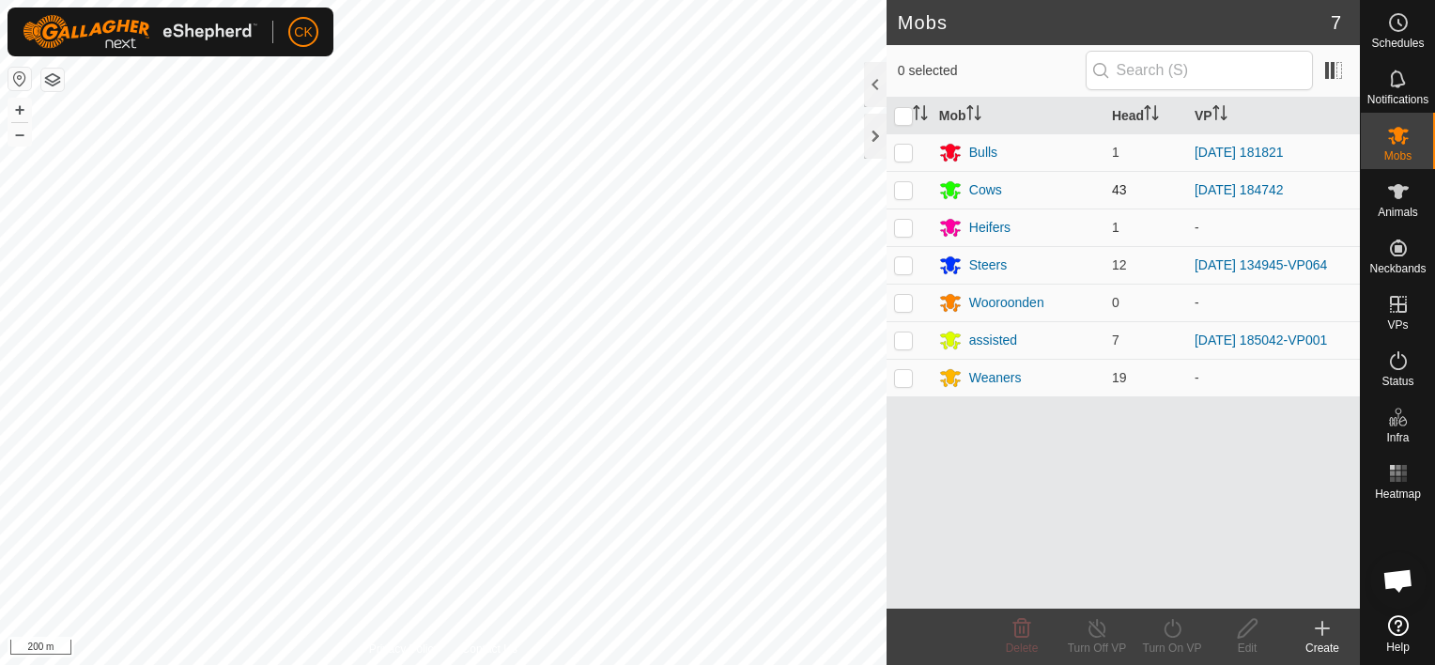
click at [901, 192] on p-checkbox at bounding box center [903, 189] width 19 height 15
checkbox input "true"
click at [1172, 623] on icon at bounding box center [1171, 628] width 17 height 19
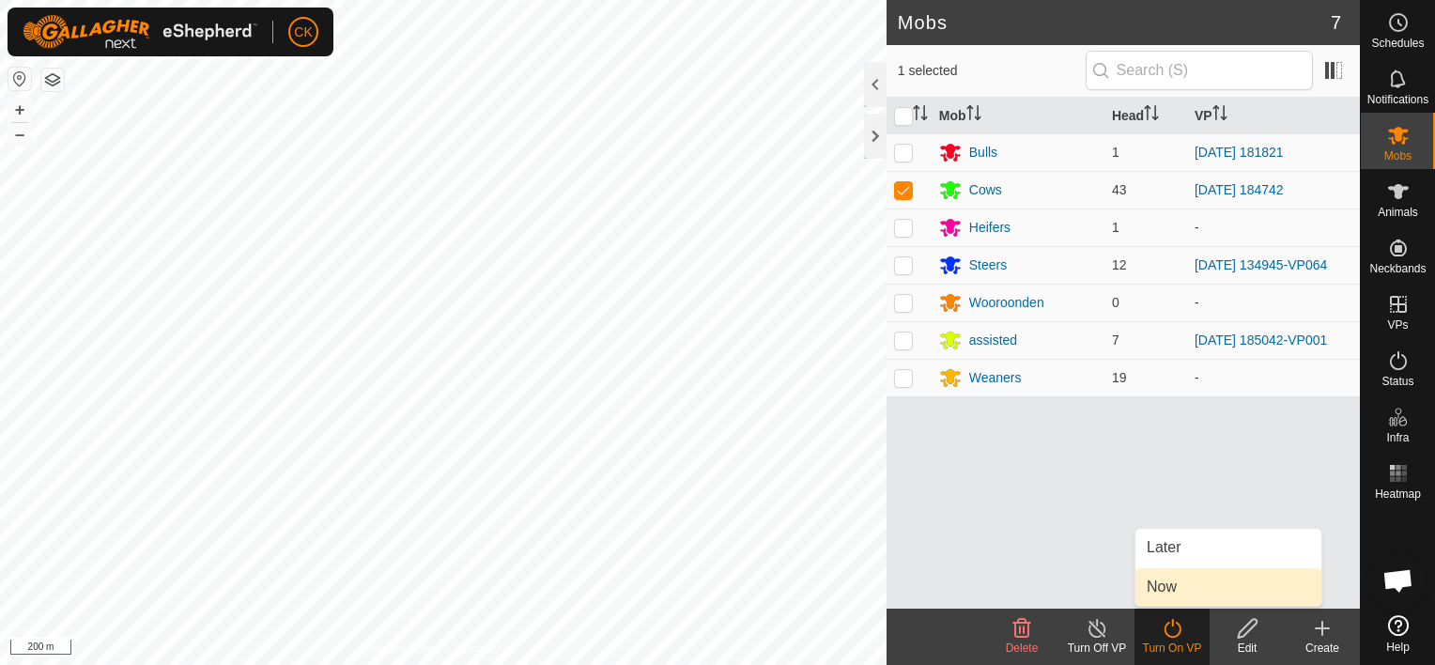
click at [1169, 587] on link "Now" at bounding box center [1228, 587] width 186 height 38
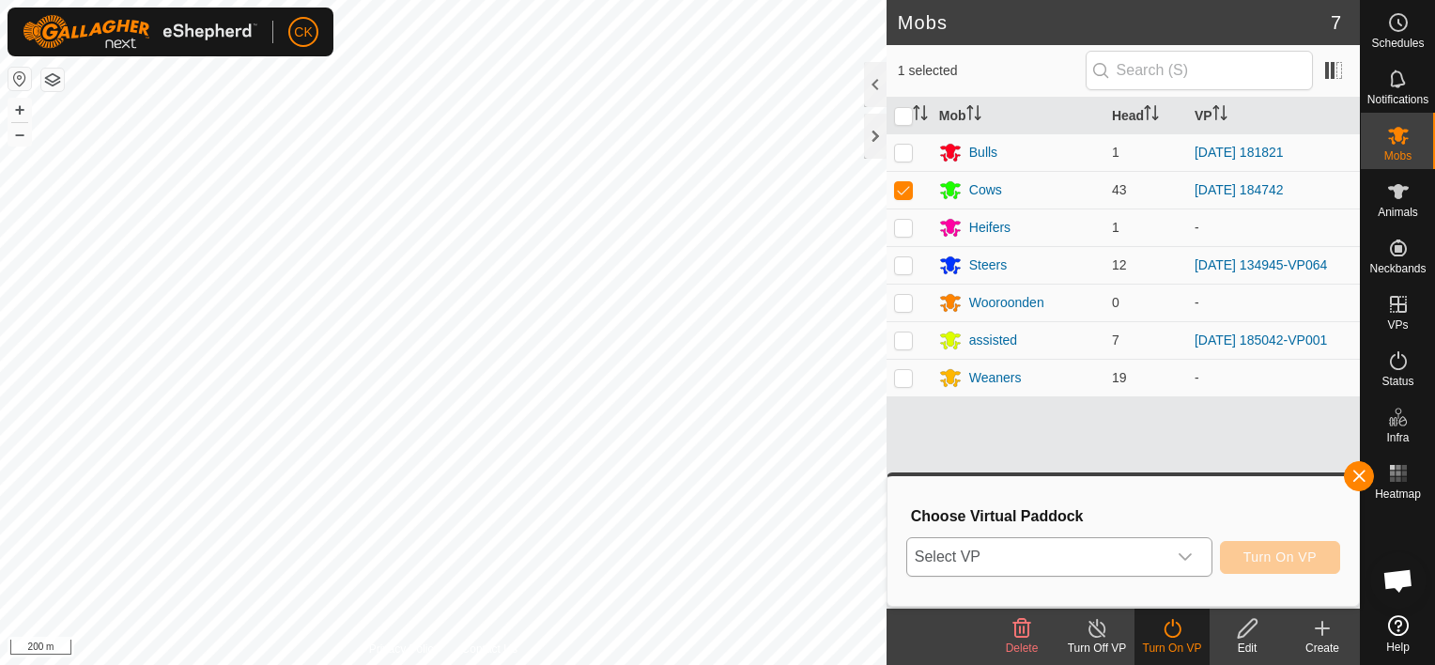
click at [1188, 560] on icon "dropdown trigger" at bounding box center [1184, 557] width 13 height 8
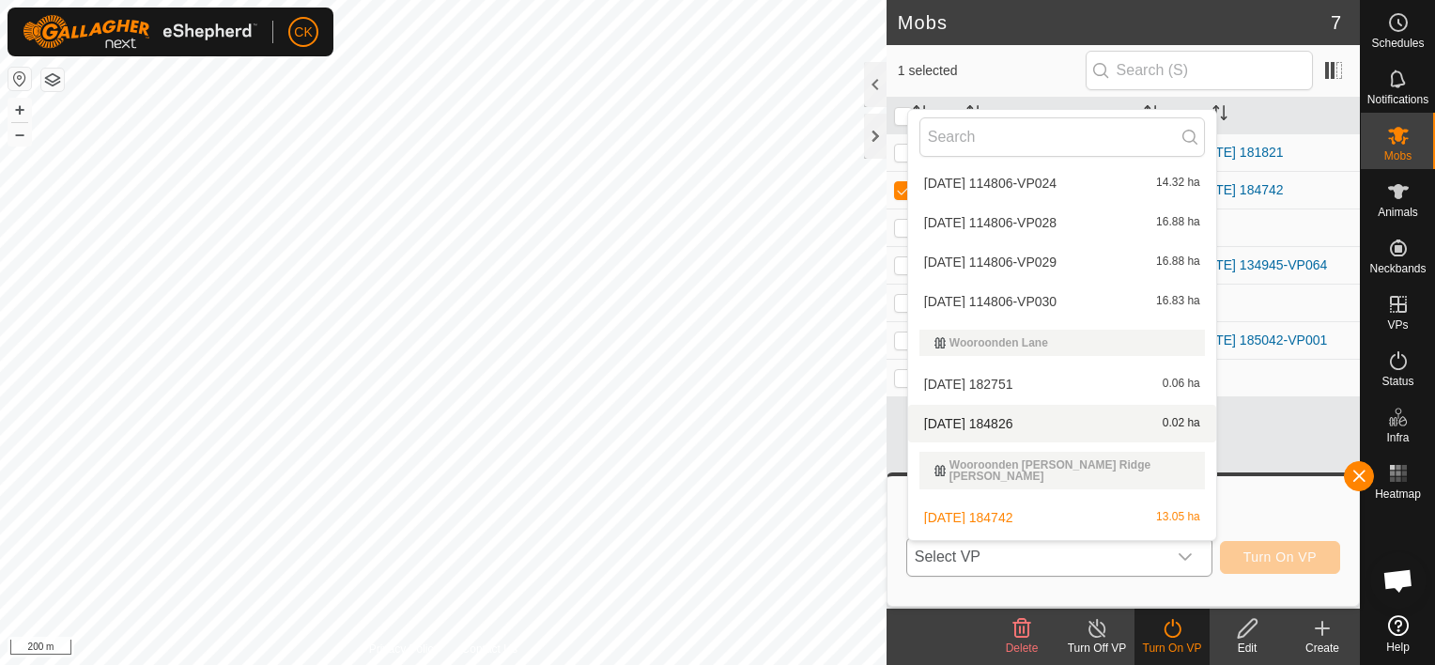
scroll to position [761, 0]
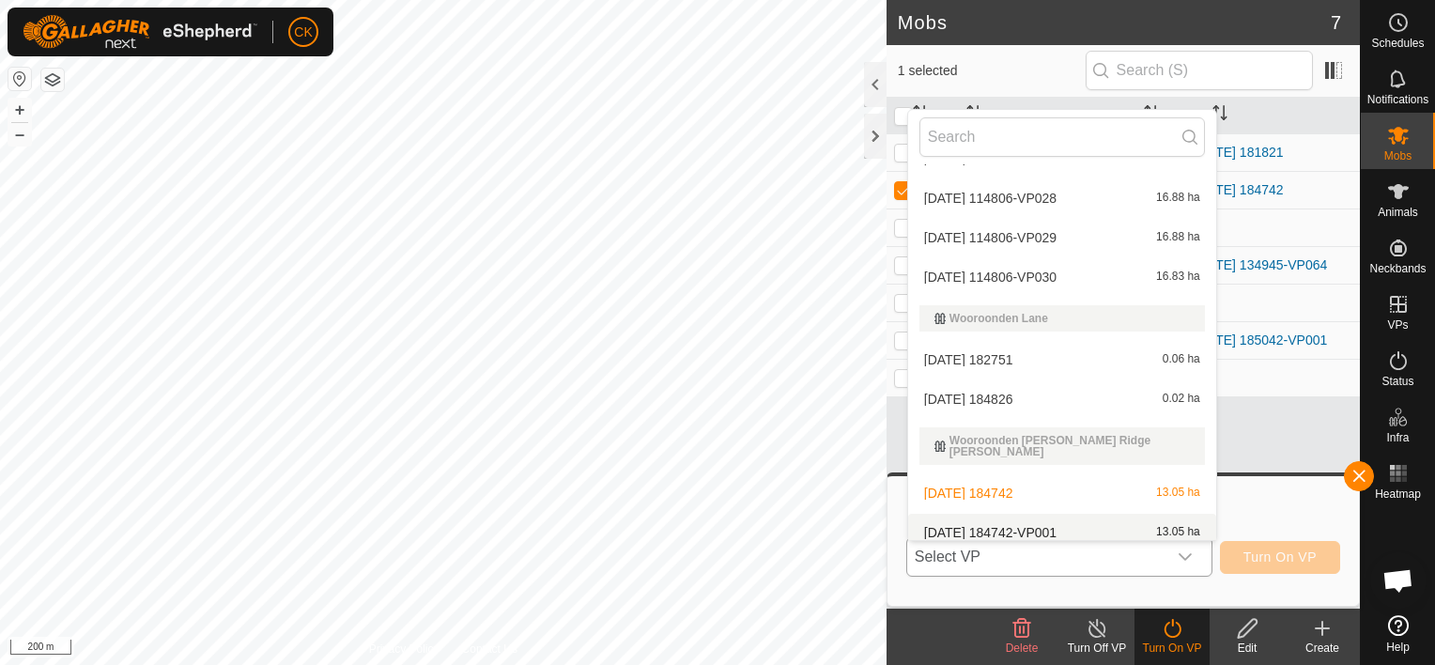
click at [1058, 517] on li "2025-09-12 184742-VP001 13.05 ha" at bounding box center [1062, 533] width 308 height 38
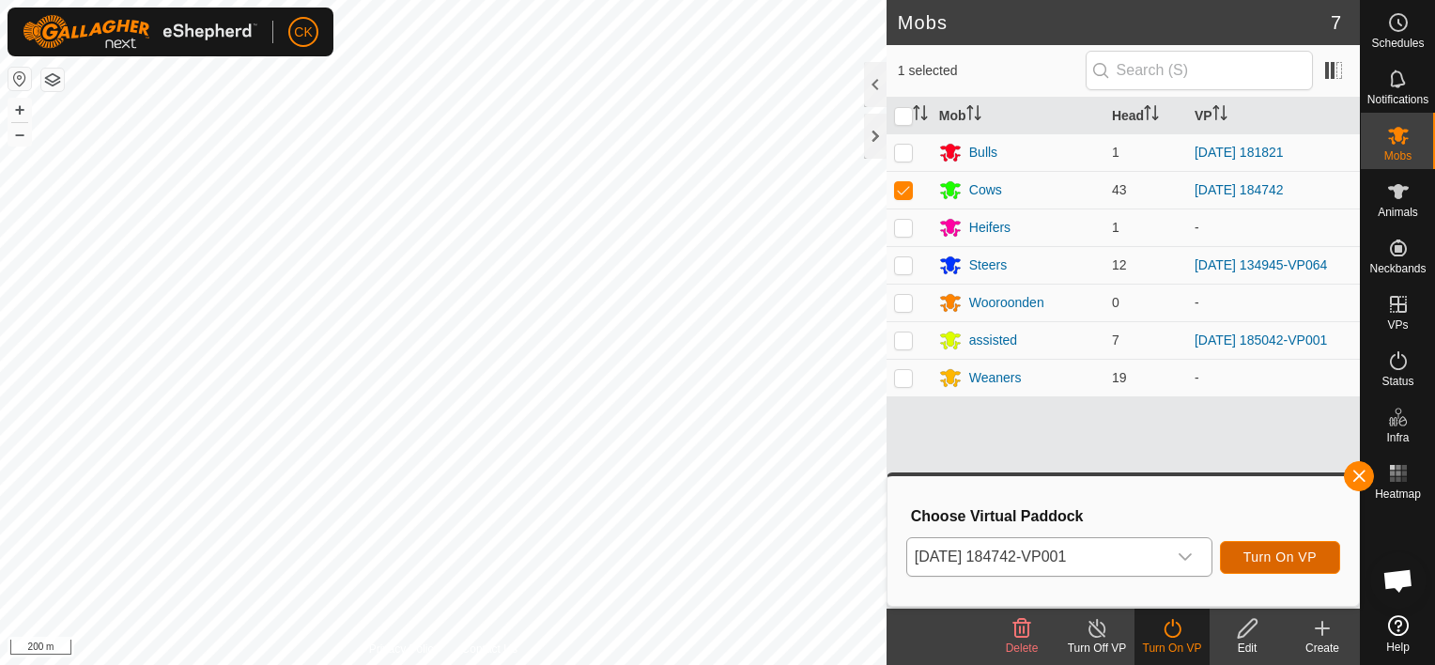
click at [1251, 560] on span "Turn On VP" at bounding box center [1279, 556] width 73 height 15
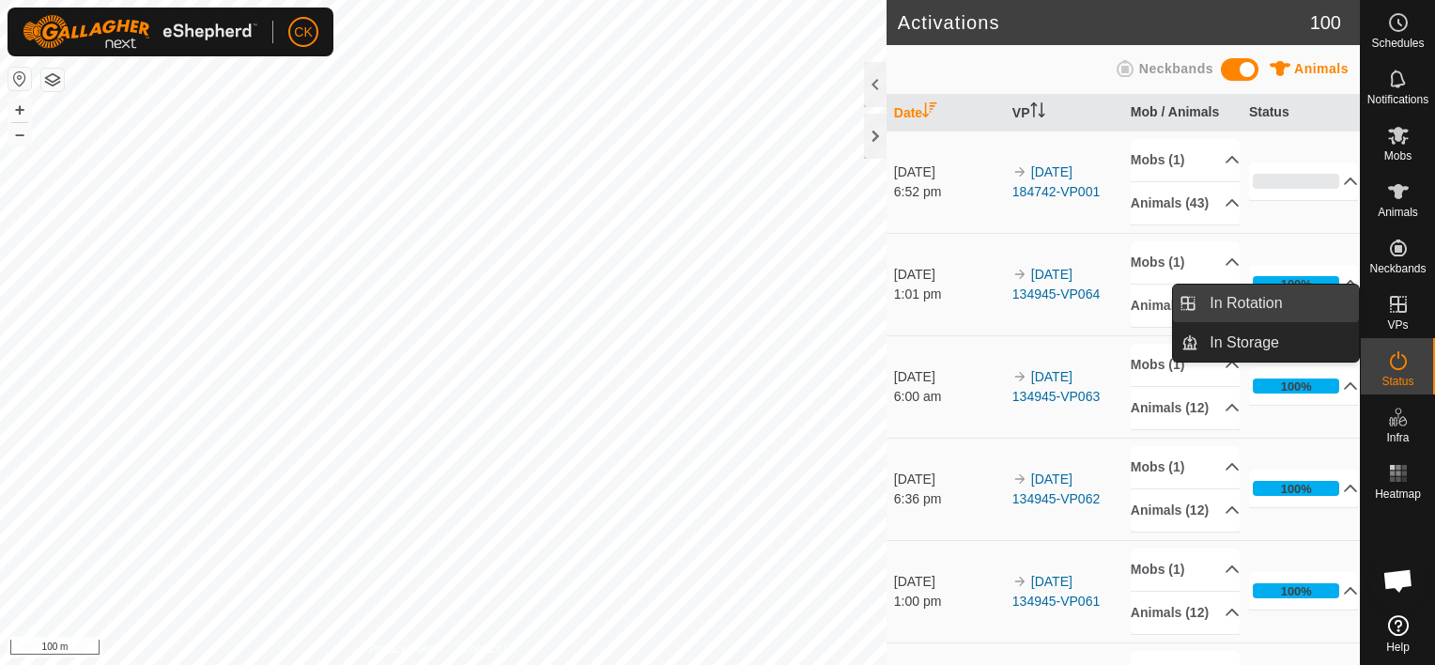
click at [1307, 302] on link "In Rotation" at bounding box center [1278, 304] width 161 height 38
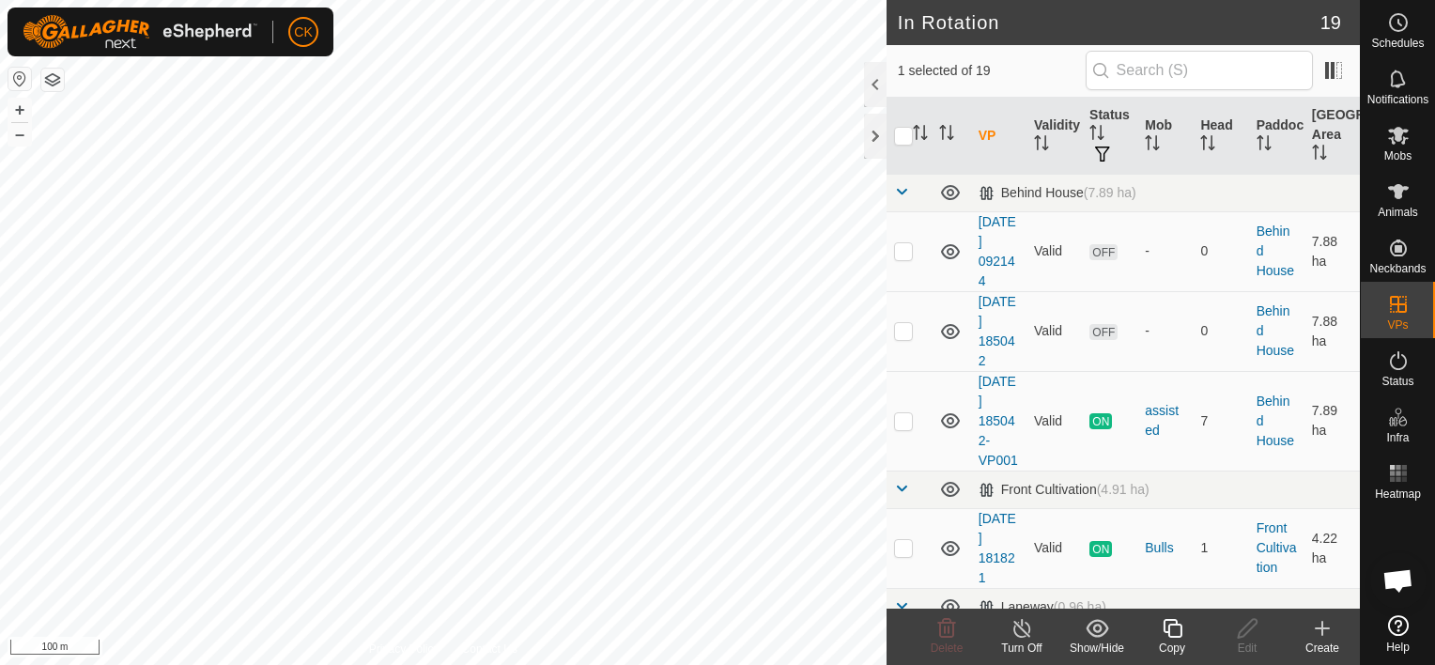
click at [904, 132] on input "checkbox" at bounding box center [903, 136] width 19 height 19
checkbox input "true"
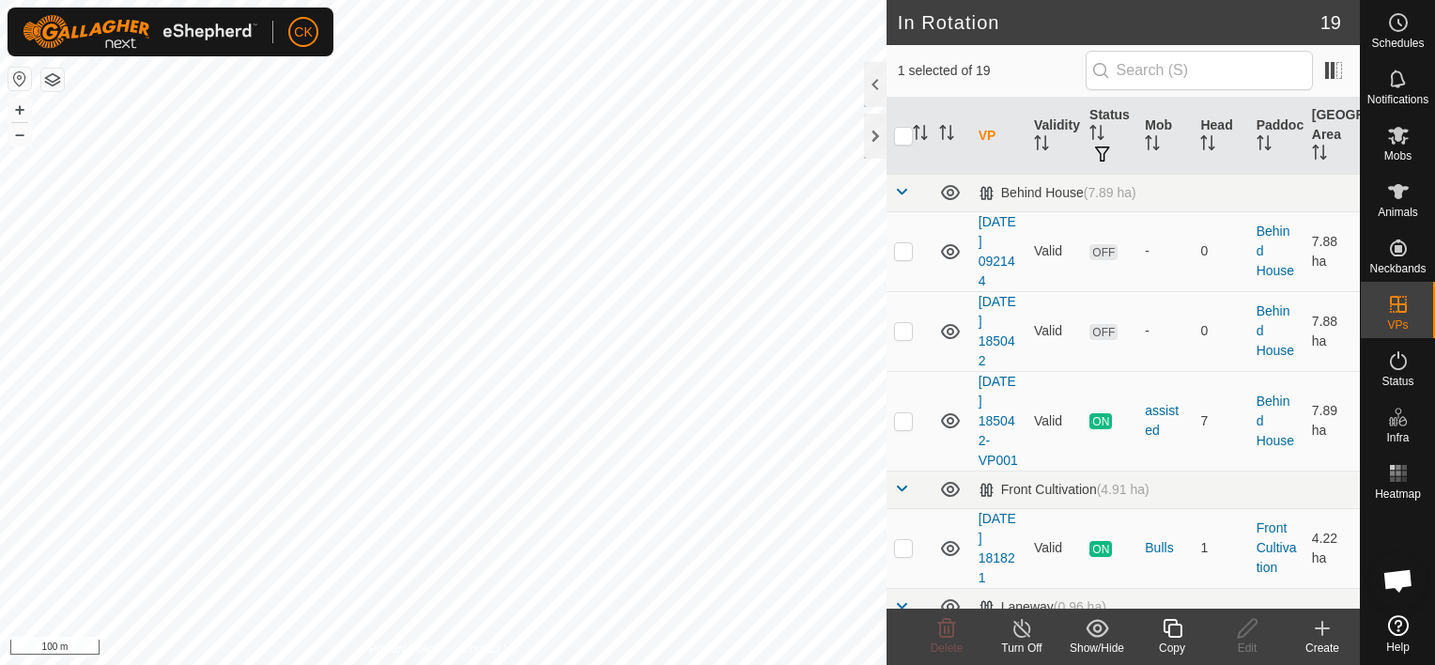
checkbox input "true"
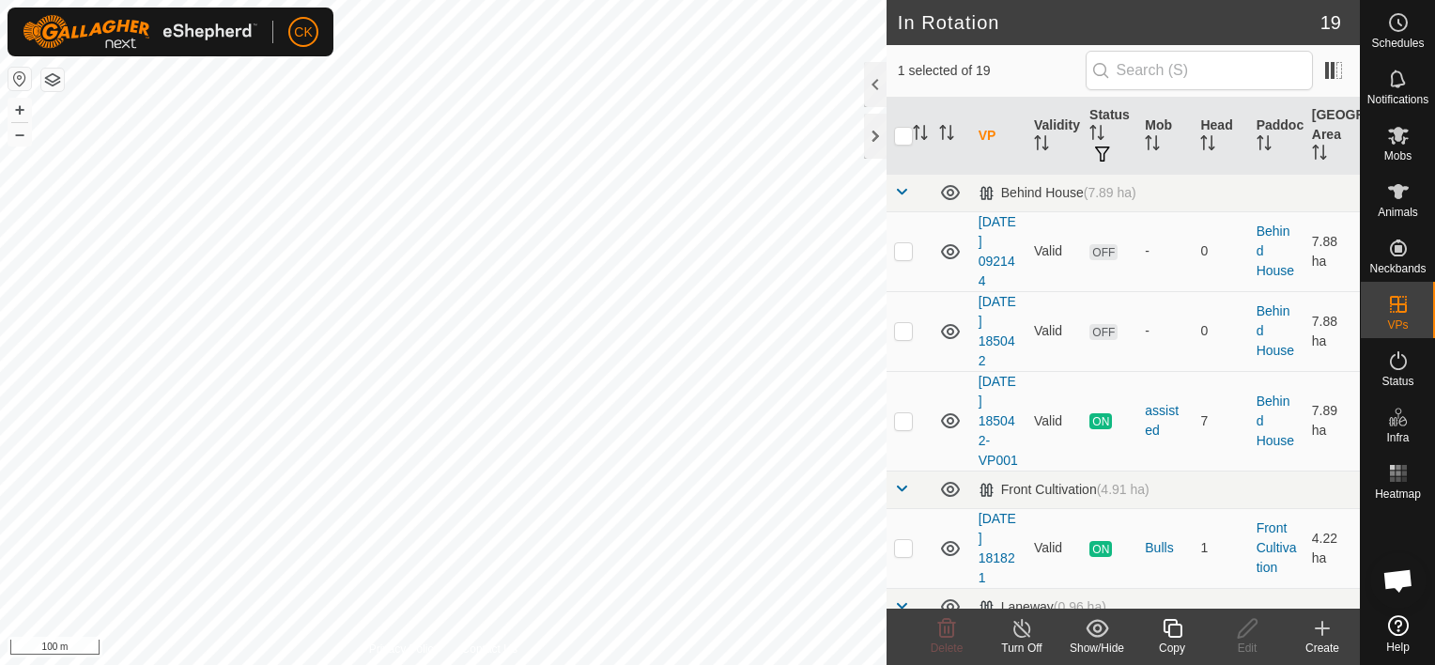
checkbox input "true"
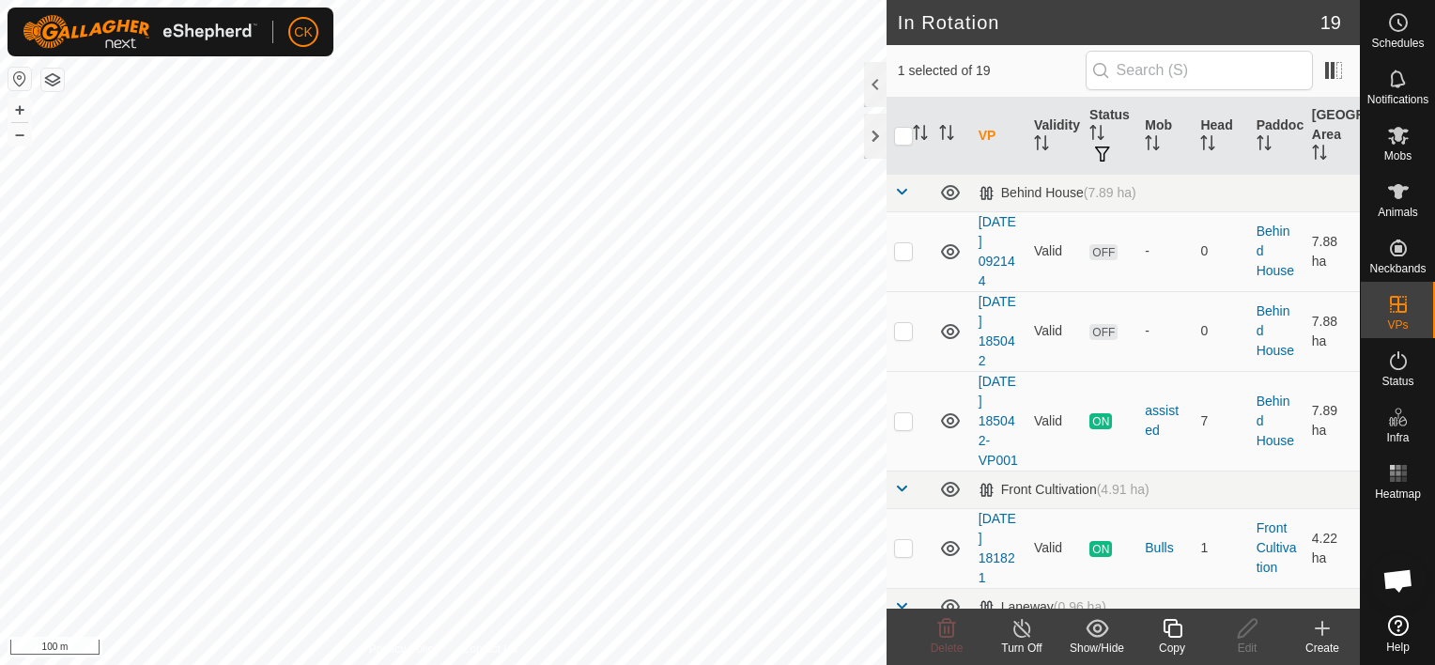
checkbox input "true"
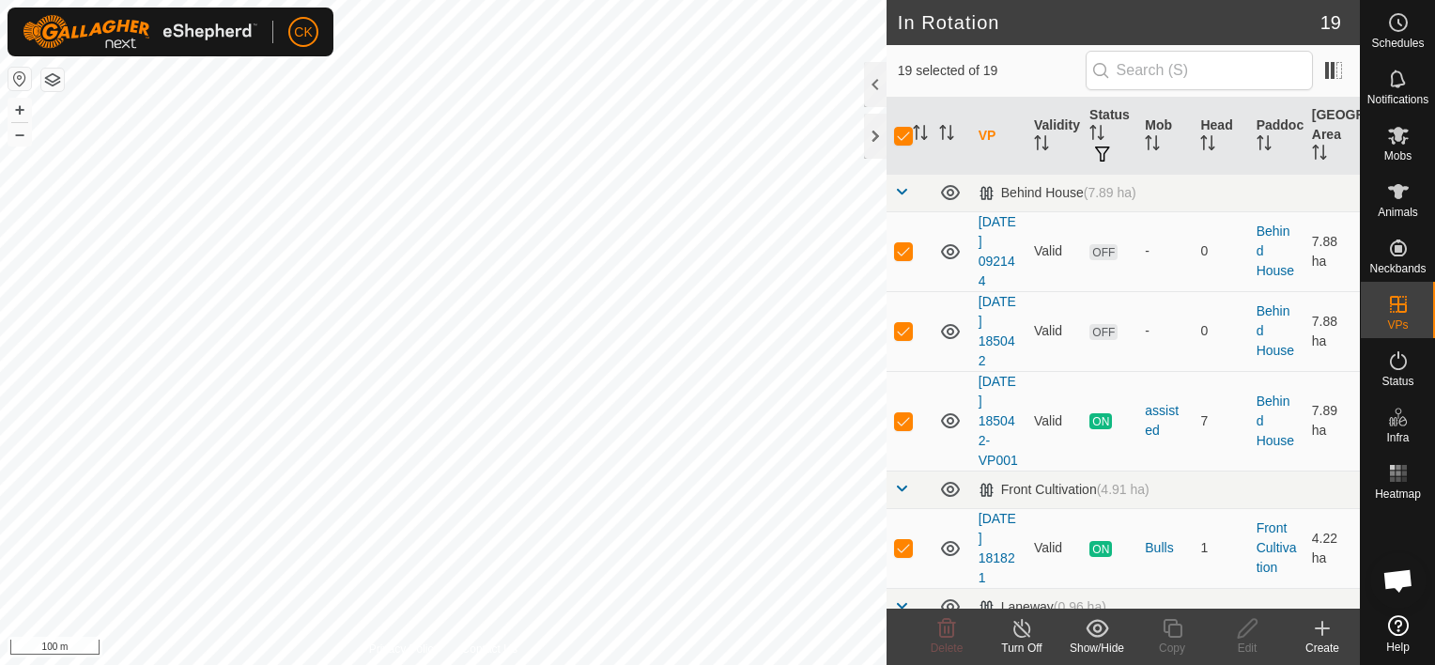
click at [904, 132] on input "checkbox" at bounding box center [903, 136] width 19 height 19
checkbox input "false"
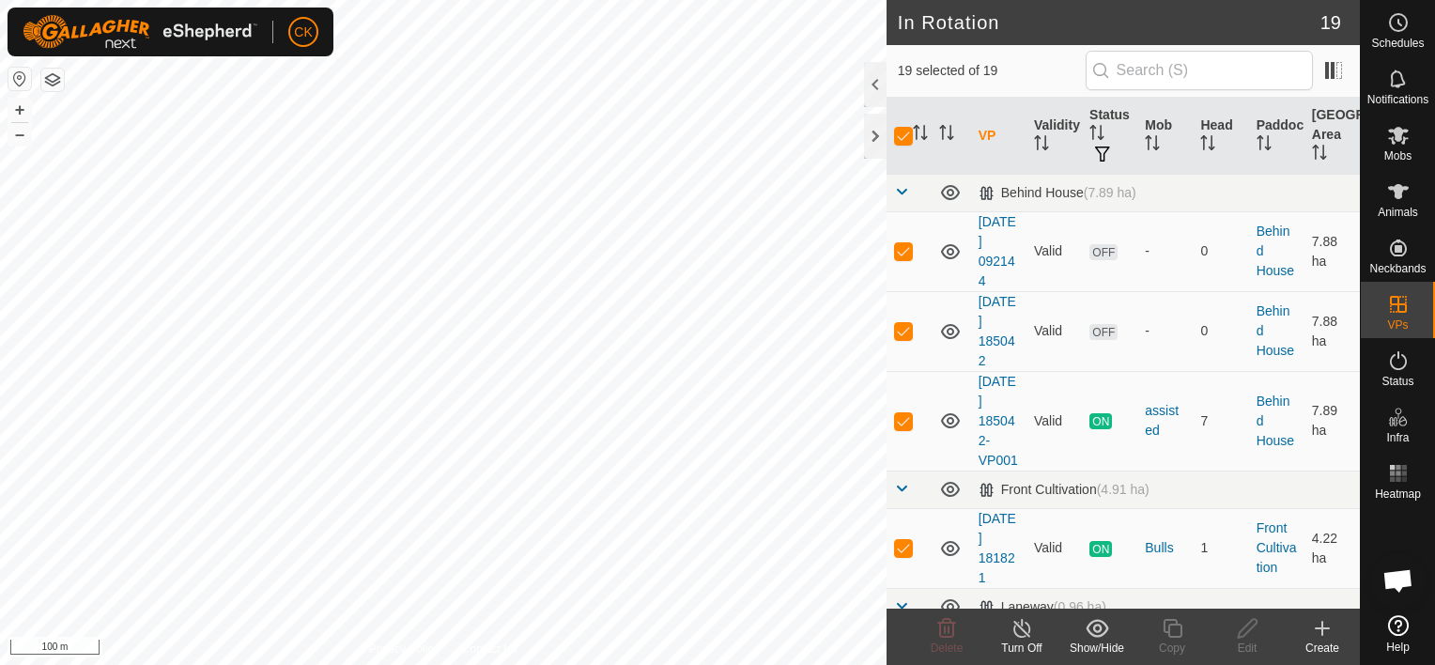
checkbox input "false"
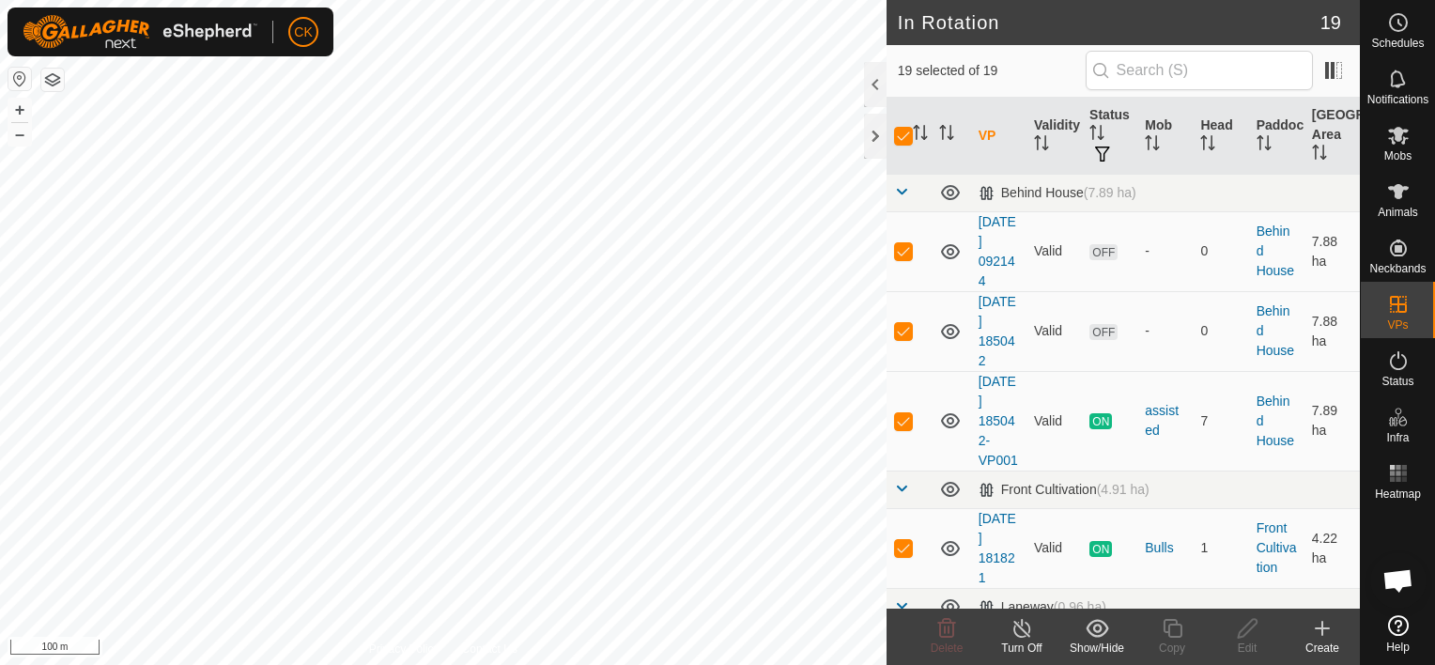
checkbox input "false"
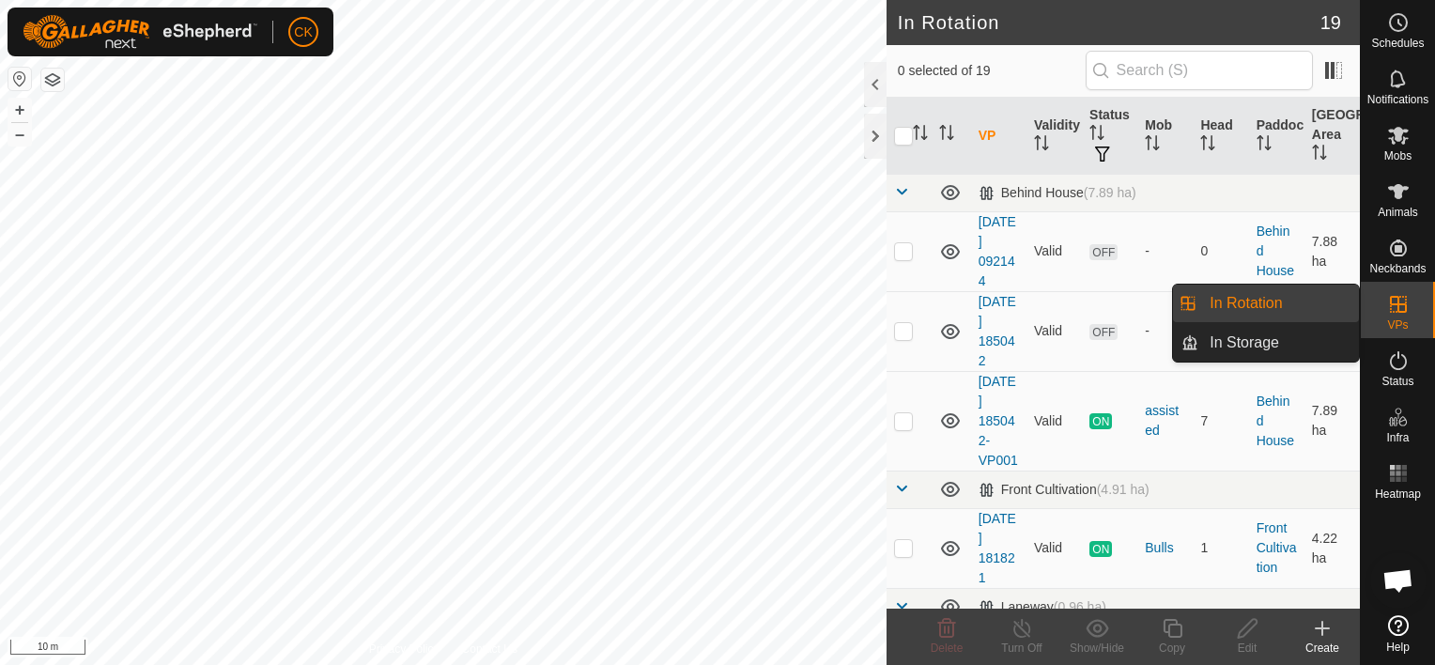
click at [1300, 301] on link "In Rotation" at bounding box center [1278, 304] width 161 height 38
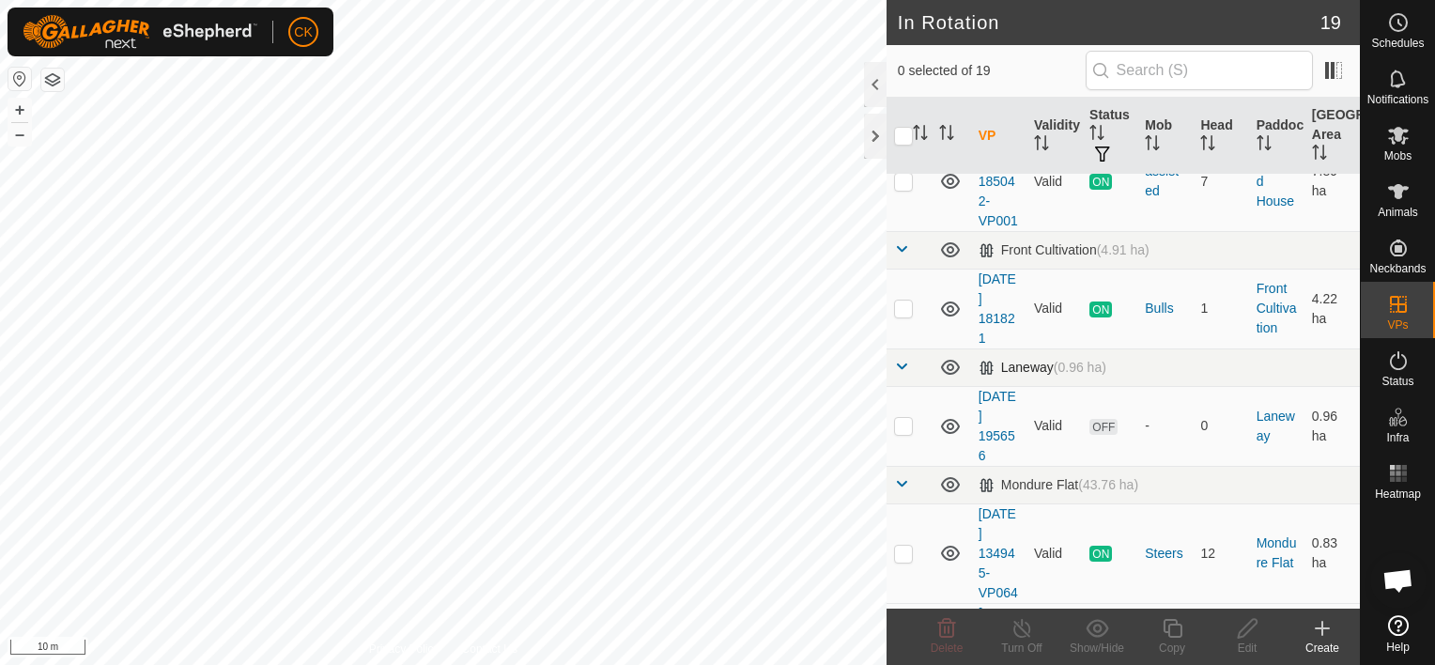
scroll to position [282, 0]
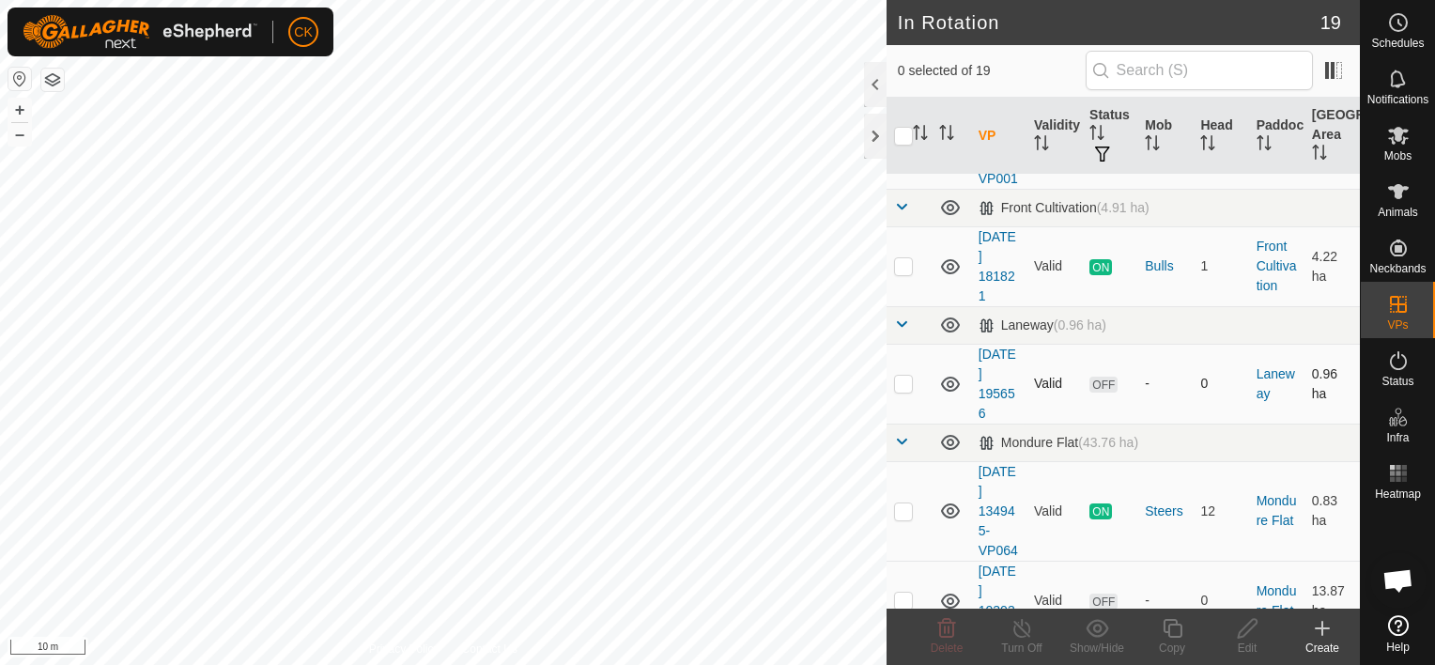
click at [903, 391] on p-checkbox at bounding box center [903, 383] width 19 height 15
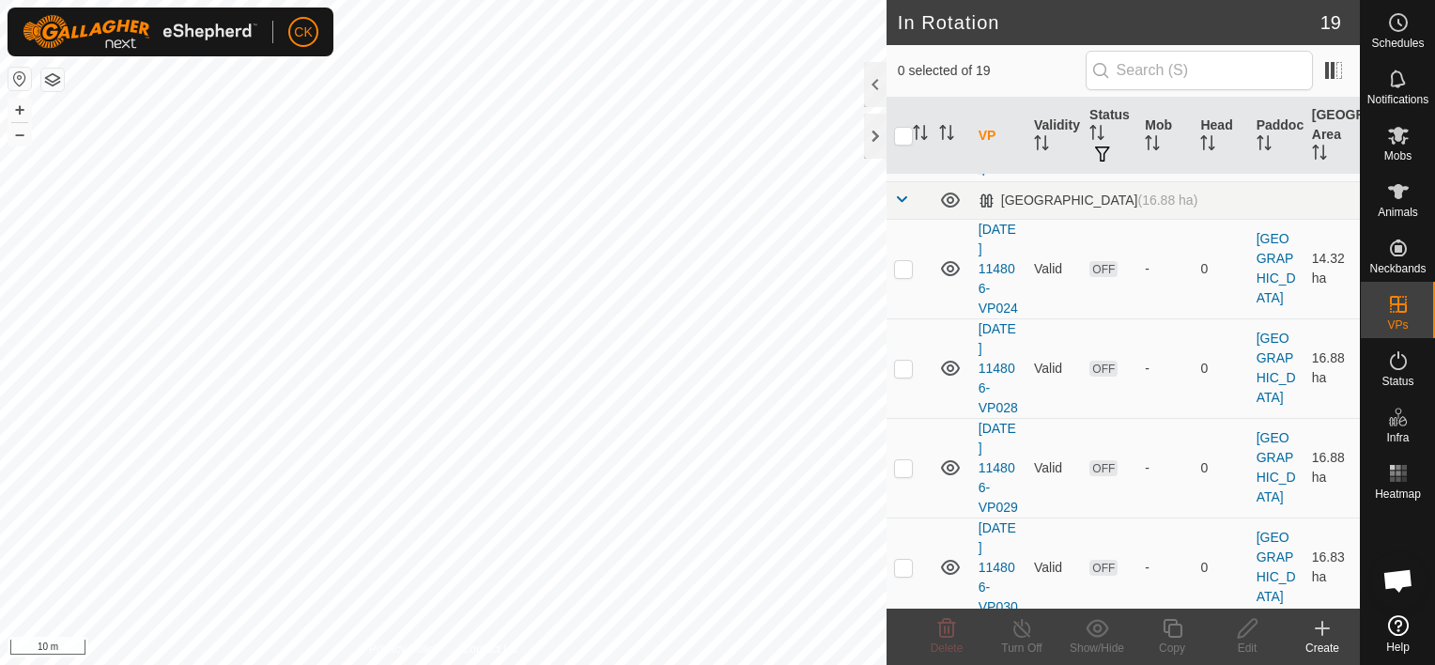
scroll to position [1192, 0]
click at [1320, 629] on icon at bounding box center [1322, 628] width 23 height 23
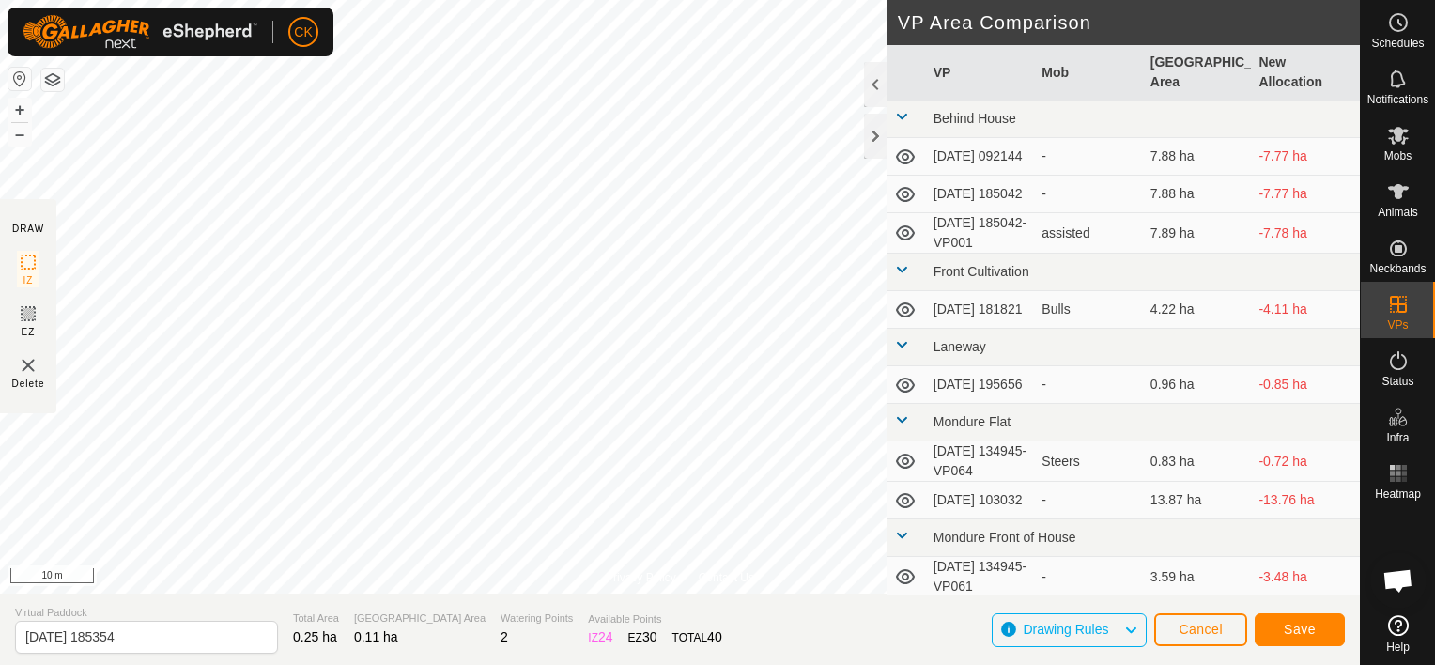
click at [592, 664] on html "CK Schedules Notifications Mobs Animals Neckbands VPs Status Infra Heatmap Help…" at bounding box center [717, 332] width 1435 height 665
click at [1306, 623] on span "Save" at bounding box center [1300, 629] width 32 height 15
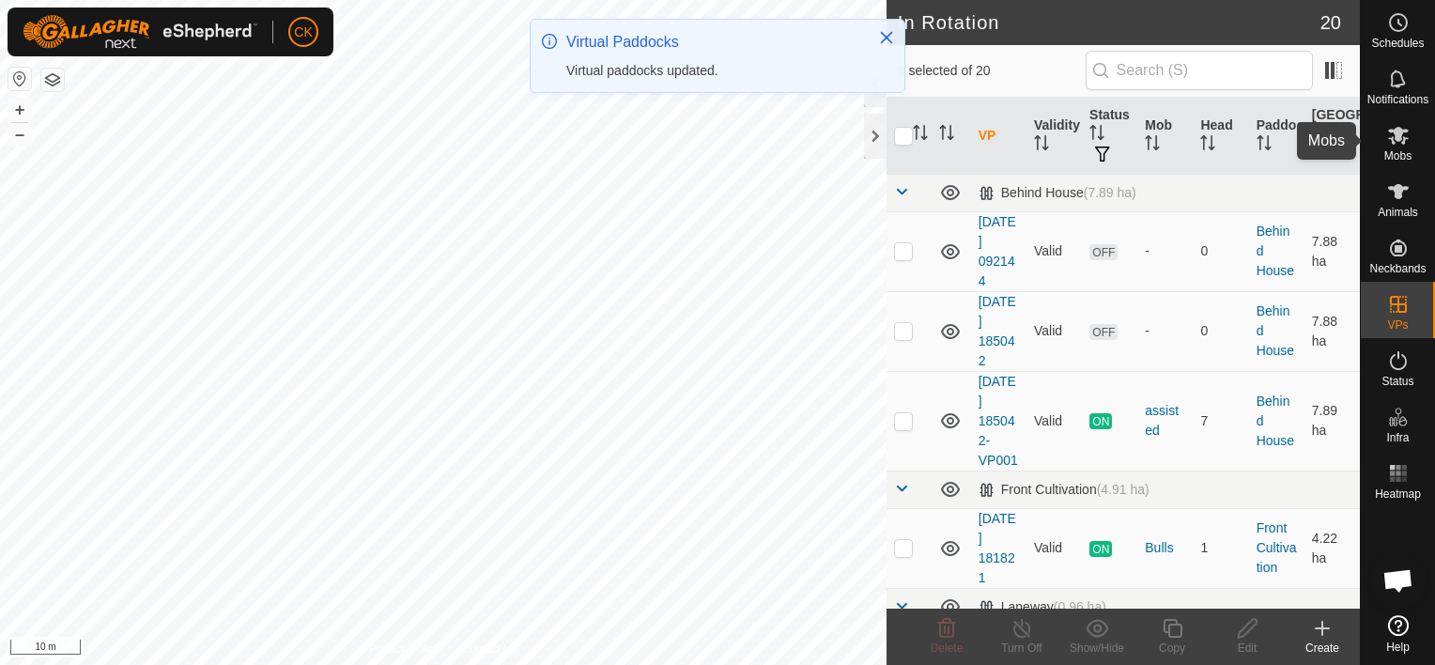
click at [1394, 128] on icon at bounding box center [1398, 136] width 21 height 18
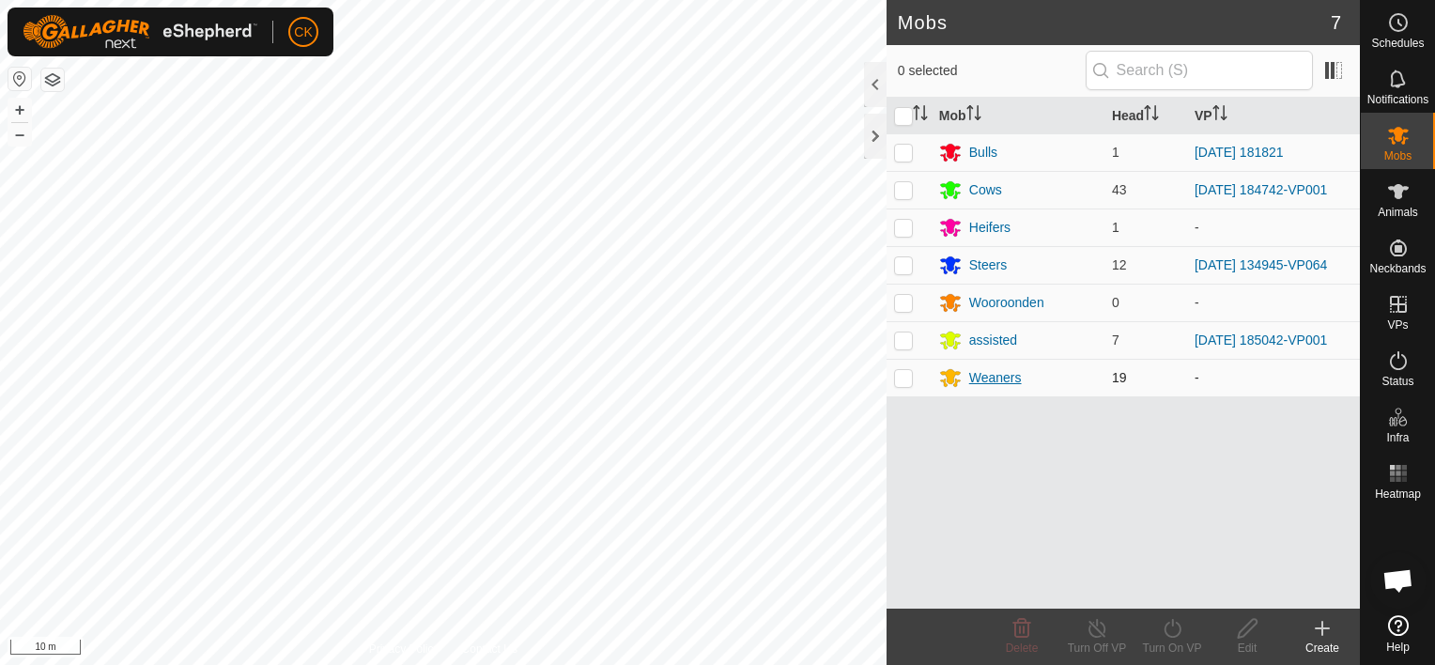
click at [985, 373] on div "Weaners" at bounding box center [995, 378] width 53 height 20
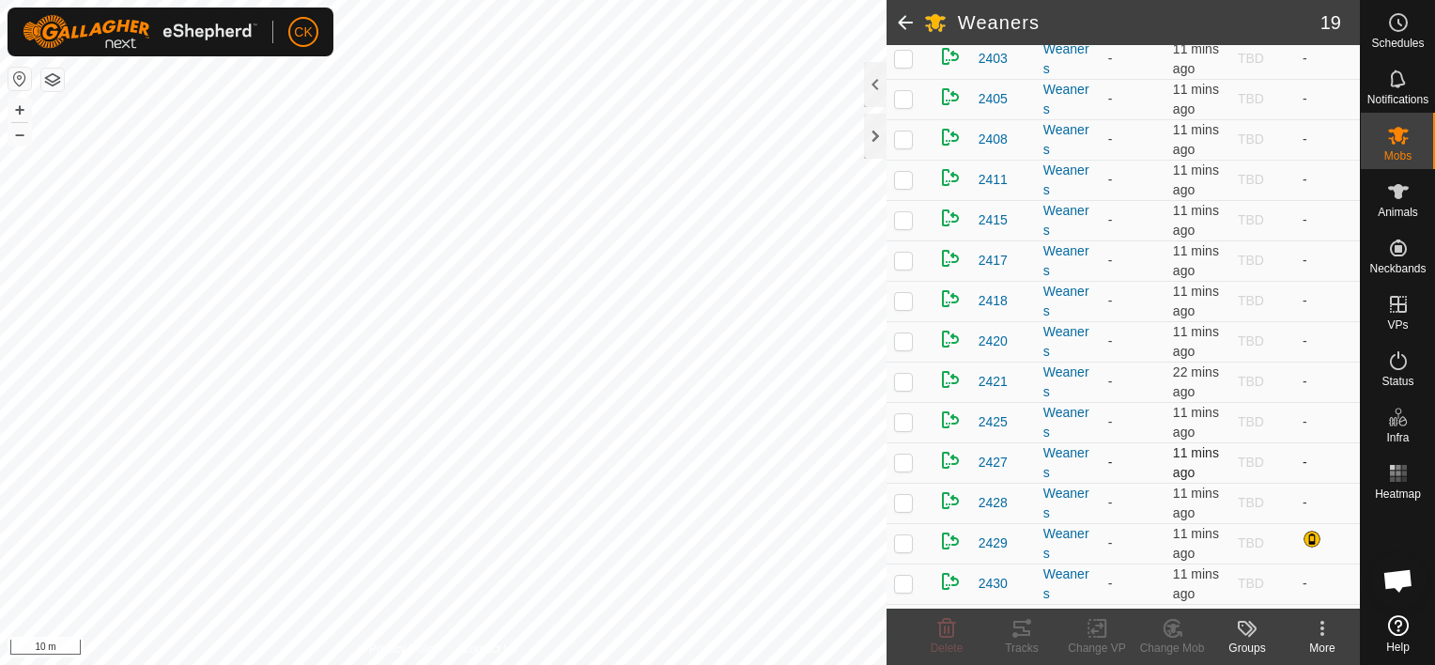
scroll to position [376, 0]
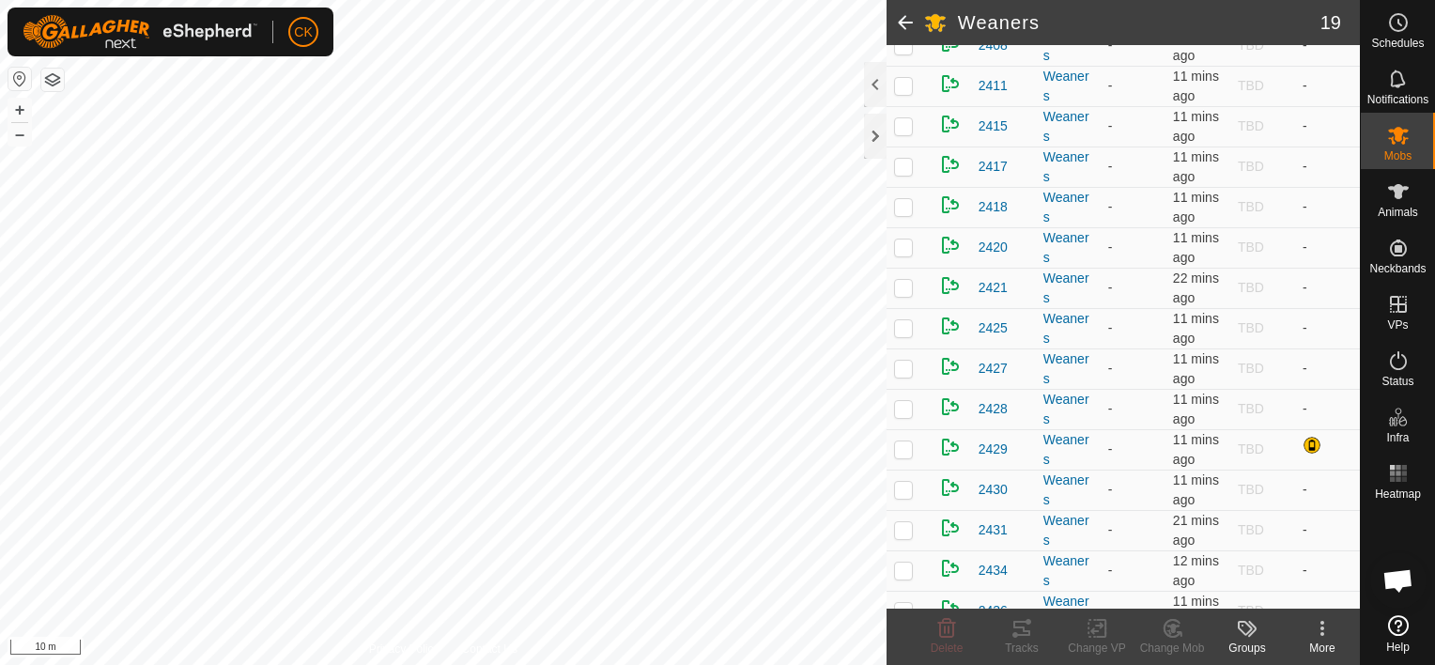
click at [1323, 627] on icon at bounding box center [1322, 628] width 4 height 4
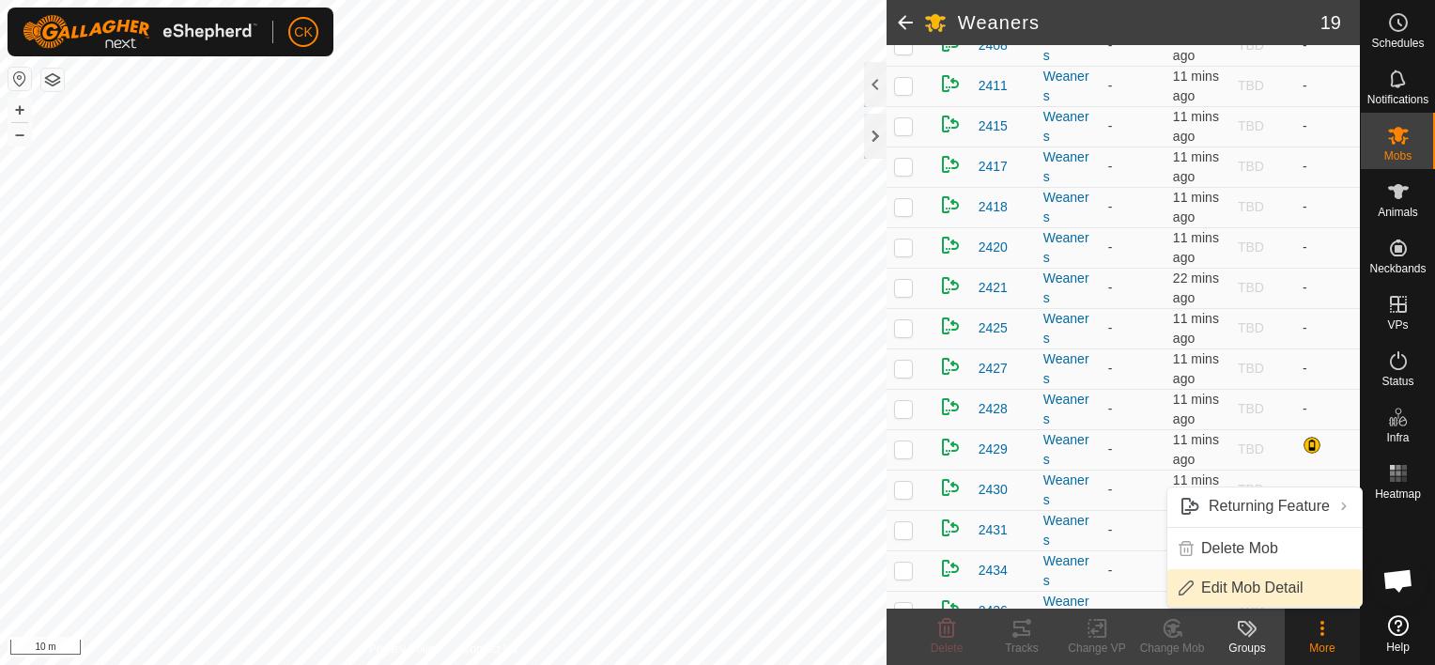
click at [1285, 586] on link "Edit Mob Detail" at bounding box center [1264, 588] width 194 height 38
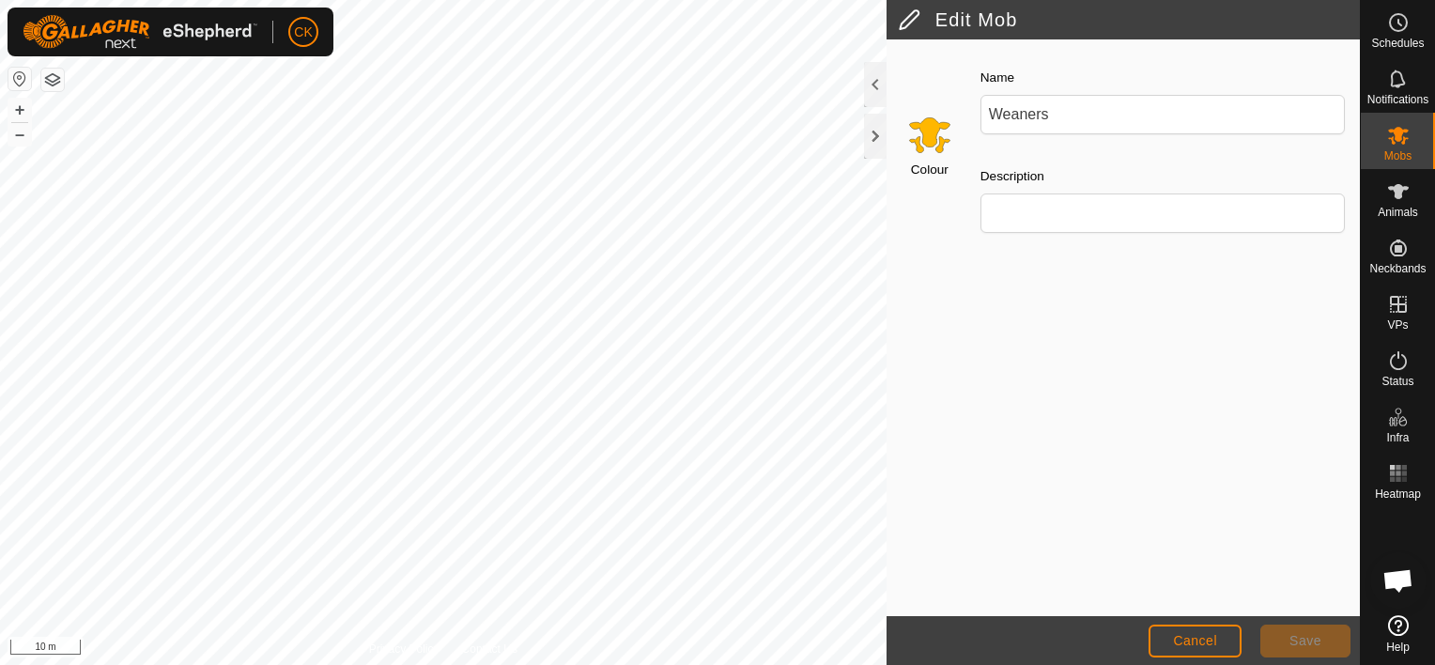
click at [928, 125] on input "Select a color" at bounding box center [929, 134] width 45 height 45
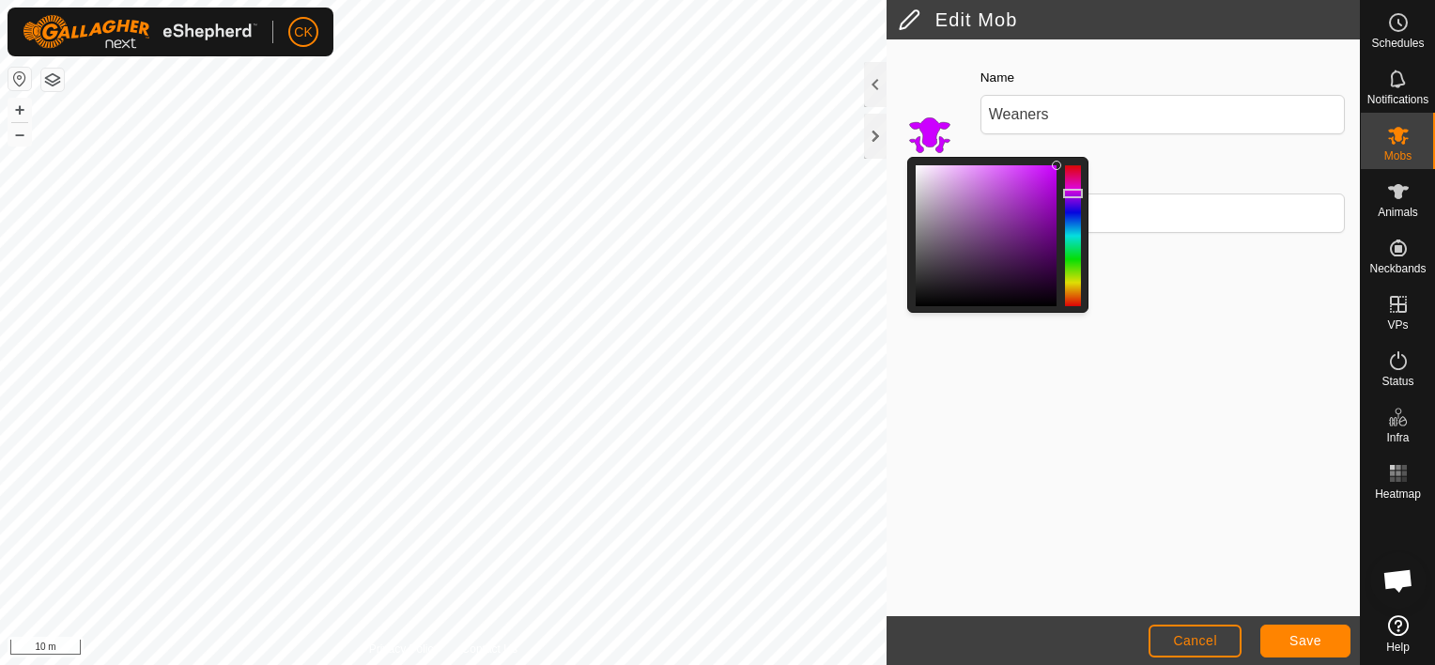
drag, startPoint x: 1069, startPoint y: 285, endPoint x: 1076, endPoint y: 192, distance: 93.2
click at [1076, 192] on div at bounding box center [1073, 193] width 20 height 9
click at [1308, 638] on span "Save" at bounding box center [1305, 640] width 32 height 15
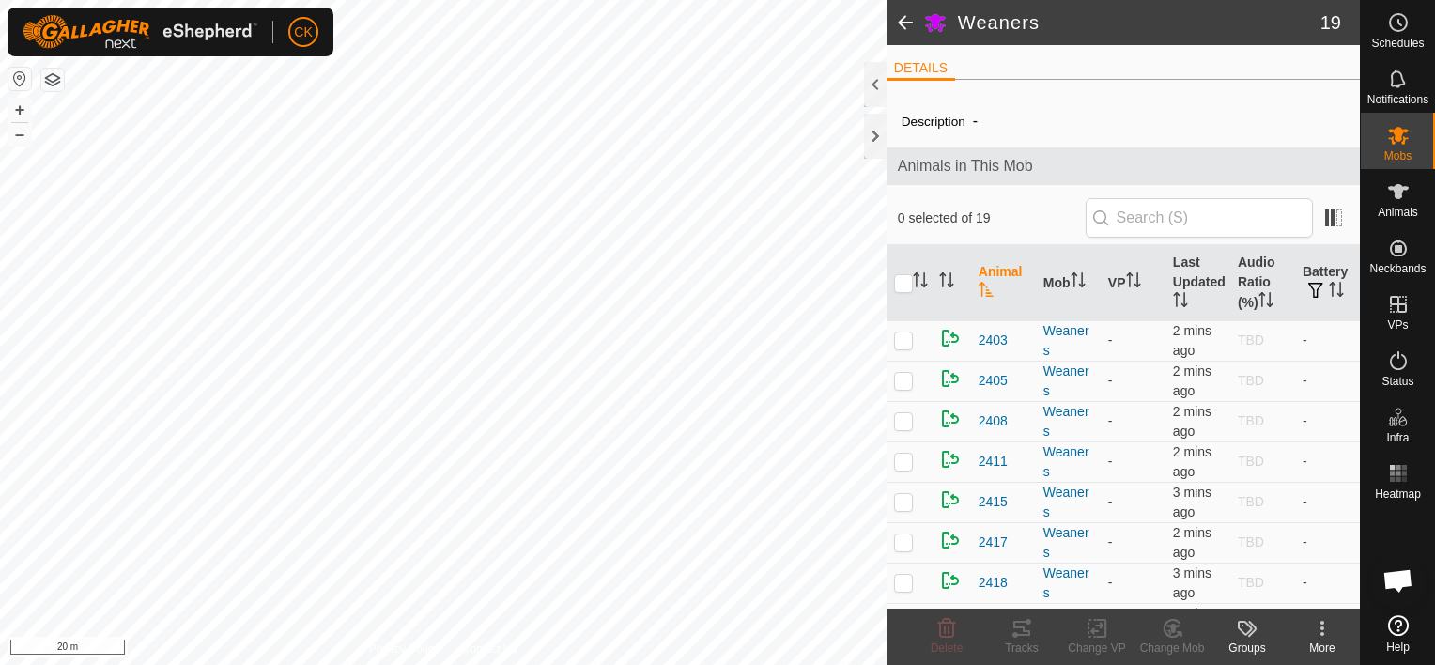
scroll to position [151, 0]
click at [900, 16] on span at bounding box center [905, 22] width 38 height 45
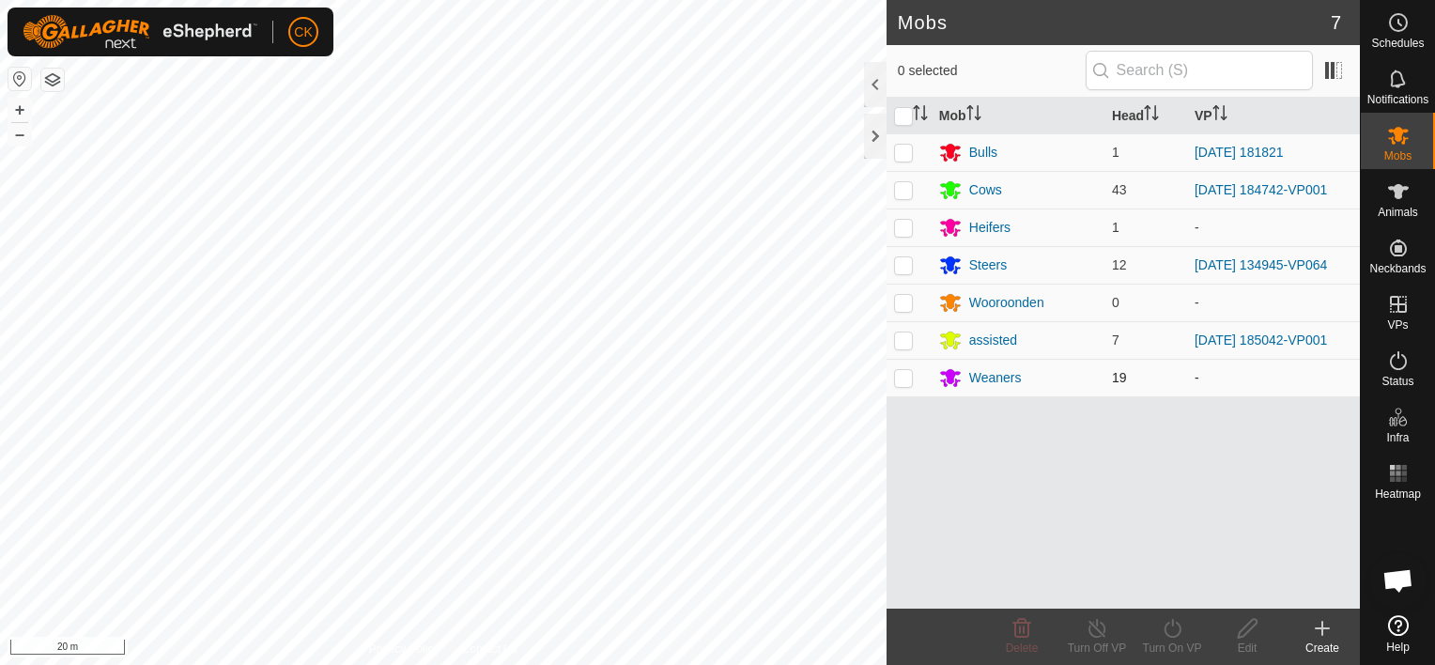
click at [898, 375] on p-checkbox at bounding box center [903, 377] width 19 height 15
checkbox input "true"
click at [1173, 629] on icon at bounding box center [1172, 628] width 23 height 23
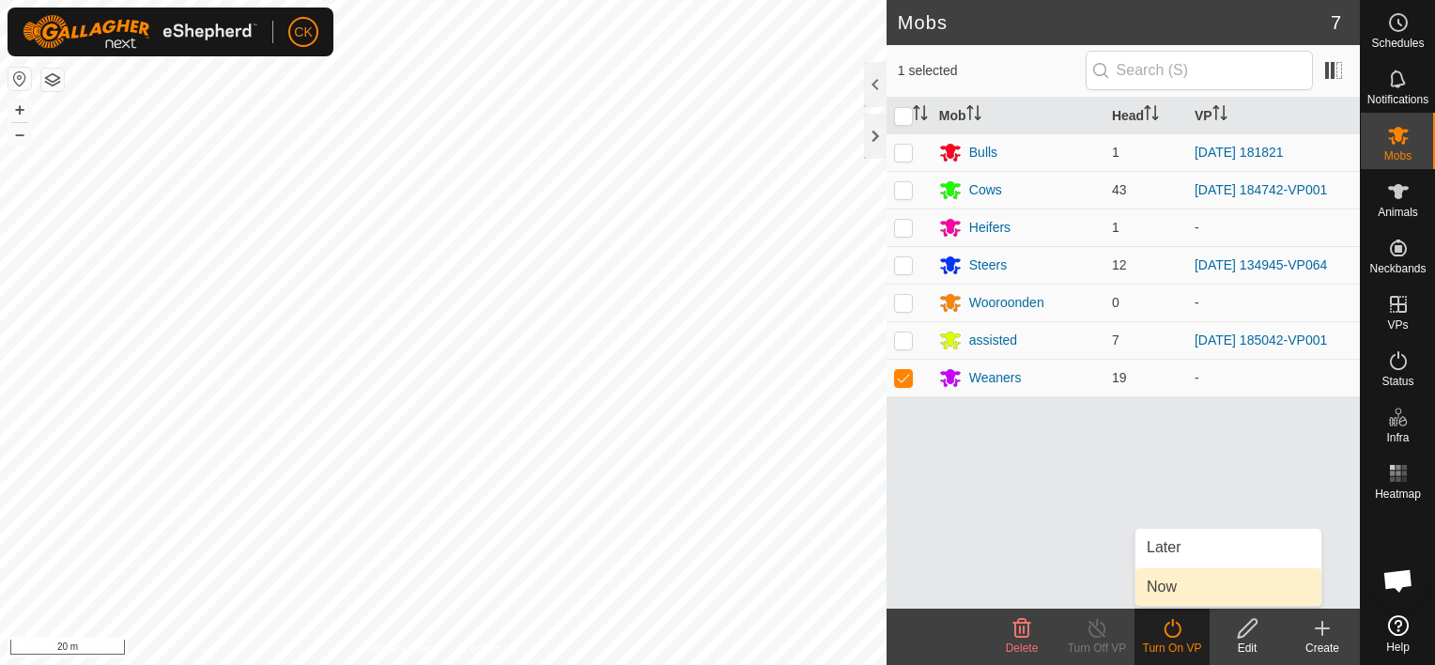
click at [1166, 586] on link "Now" at bounding box center [1228, 587] width 186 height 38
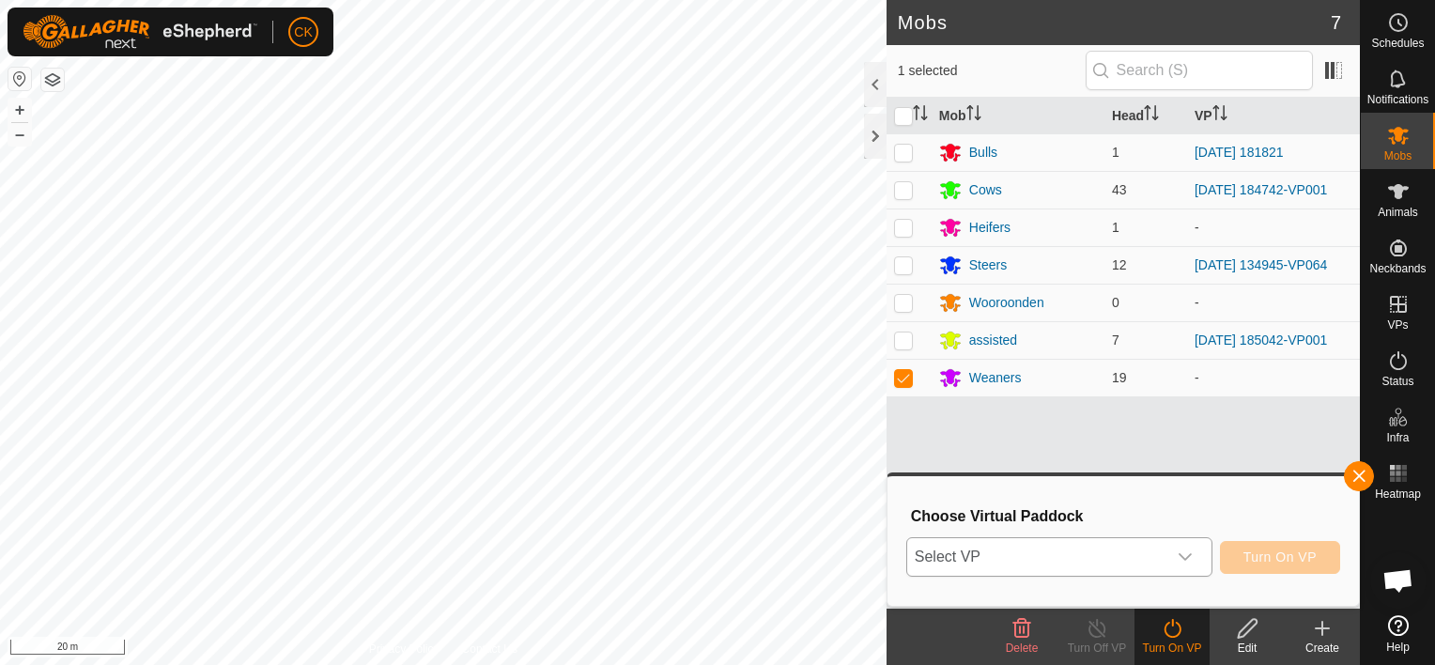
click at [1191, 555] on icon "dropdown trigger" at bounding box center [1184, 556] width 15 height 15
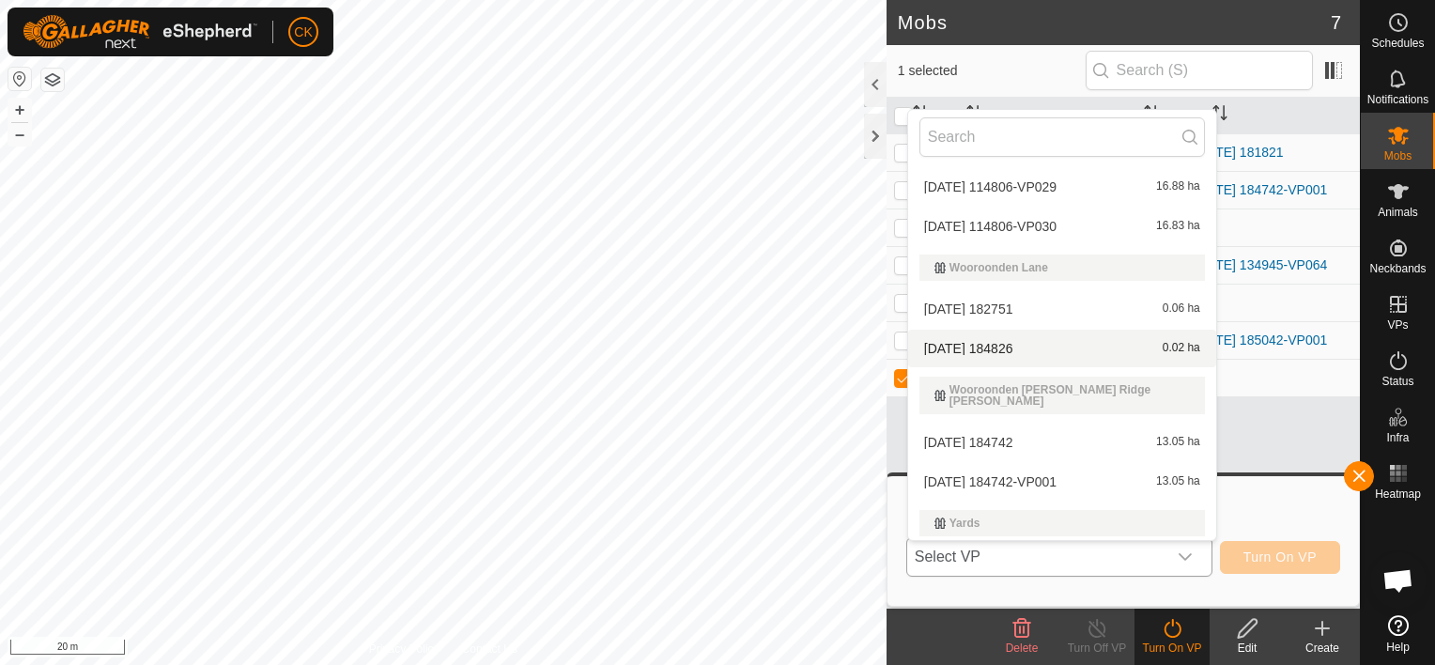
scroll to position [843, 0]
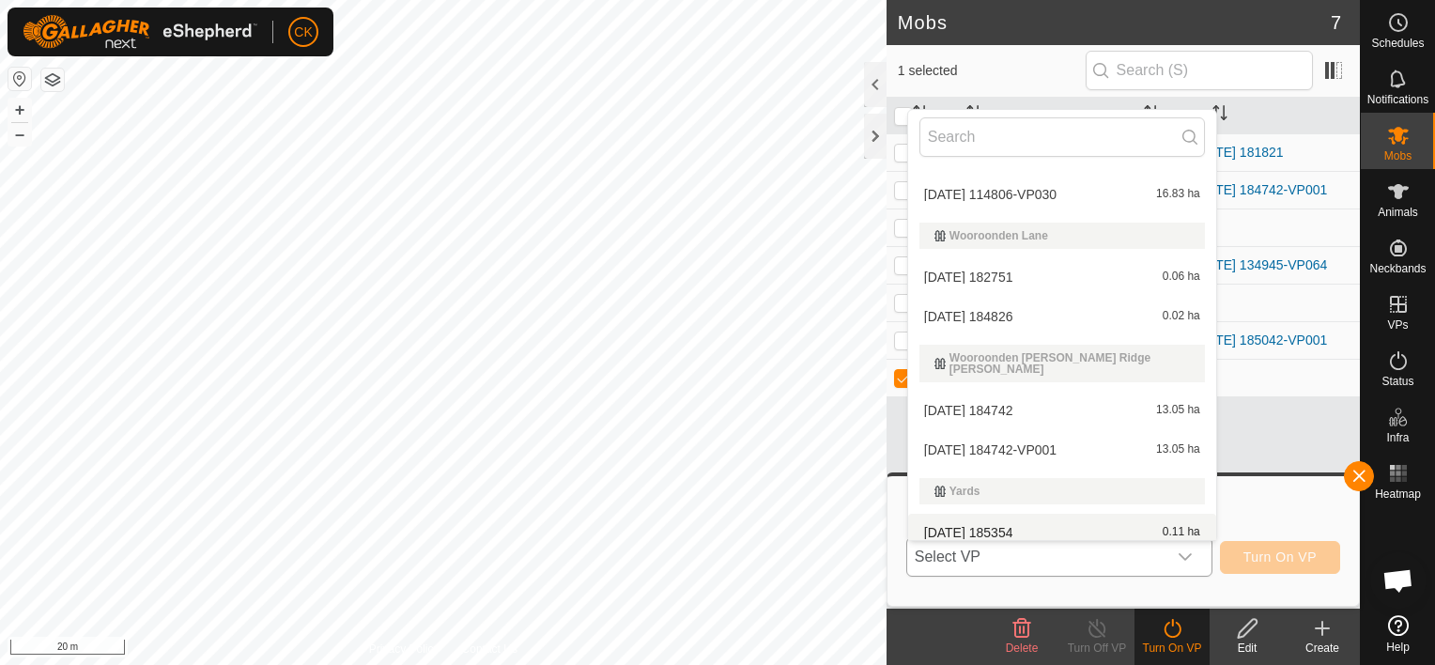
click at [1006, 516] on li "2025-09-18 185354 0.11 ha" at bounding box center [1062, 533] width 308 height 38
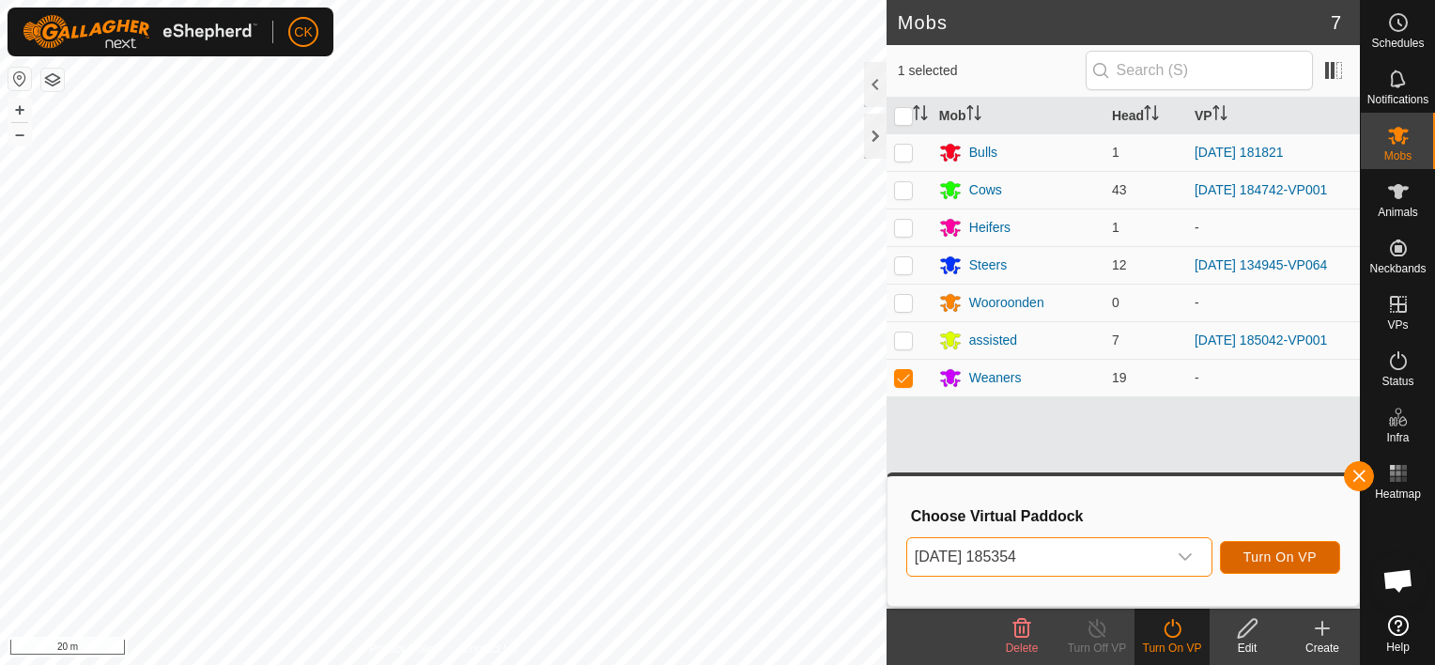
click at [1279, 555] on span "Turn On VP" at bounding box center [1279, 556] width 73 height 15
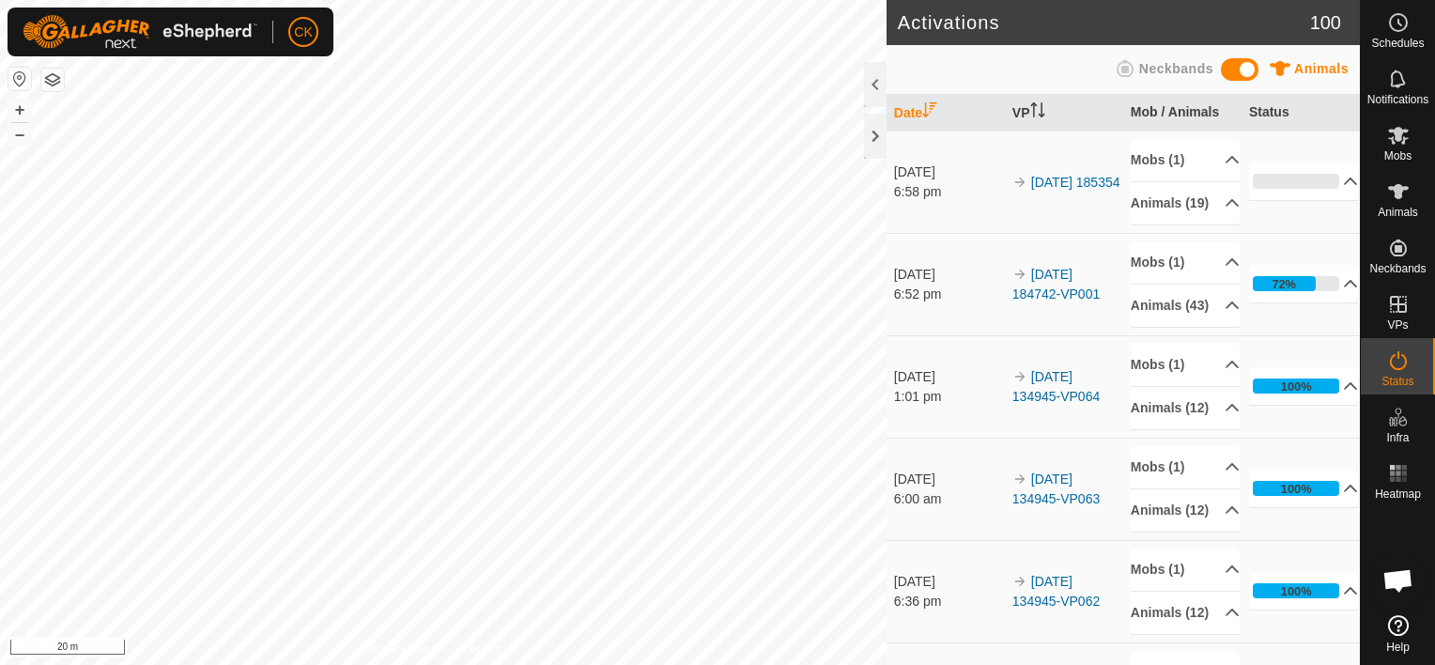
scroll to position [150, 0]
click at [878, 132] on div at bounding box center [875, 136] width 23 height 45
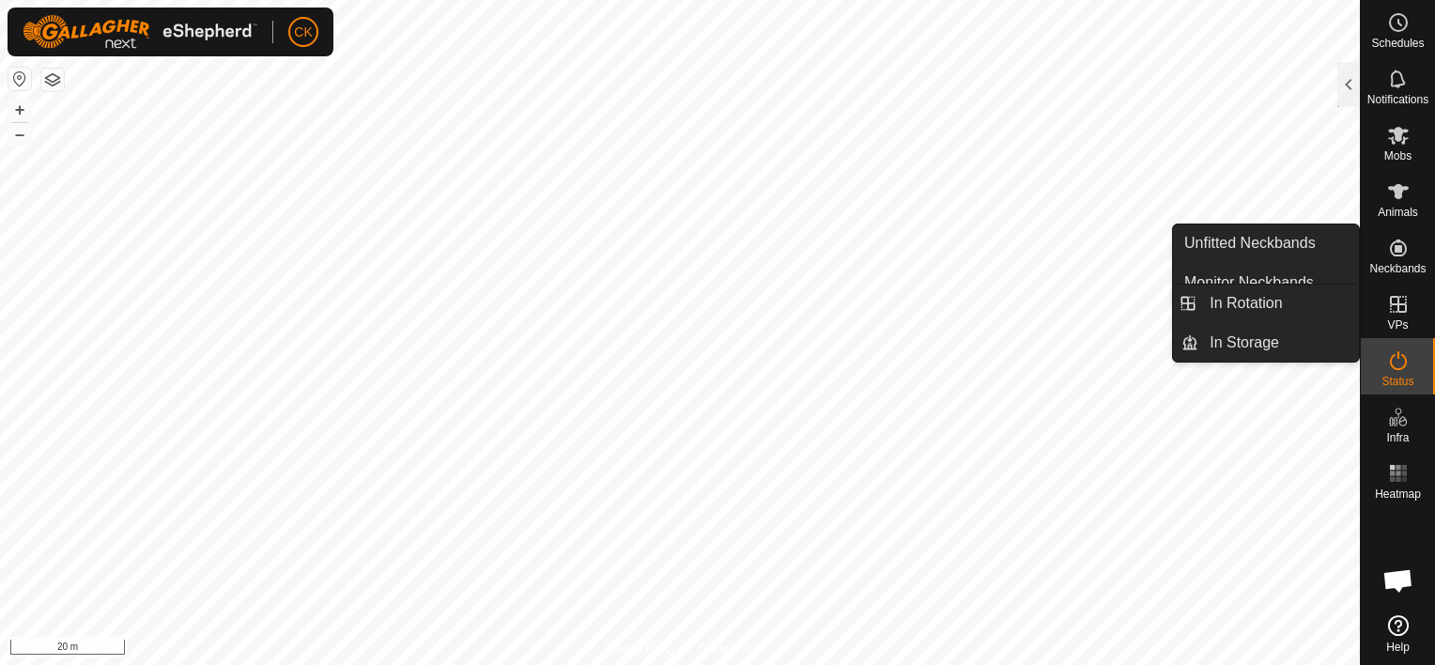
click at [1397, 303] on icon at bounding box center [1398, 304] width 17 height 17
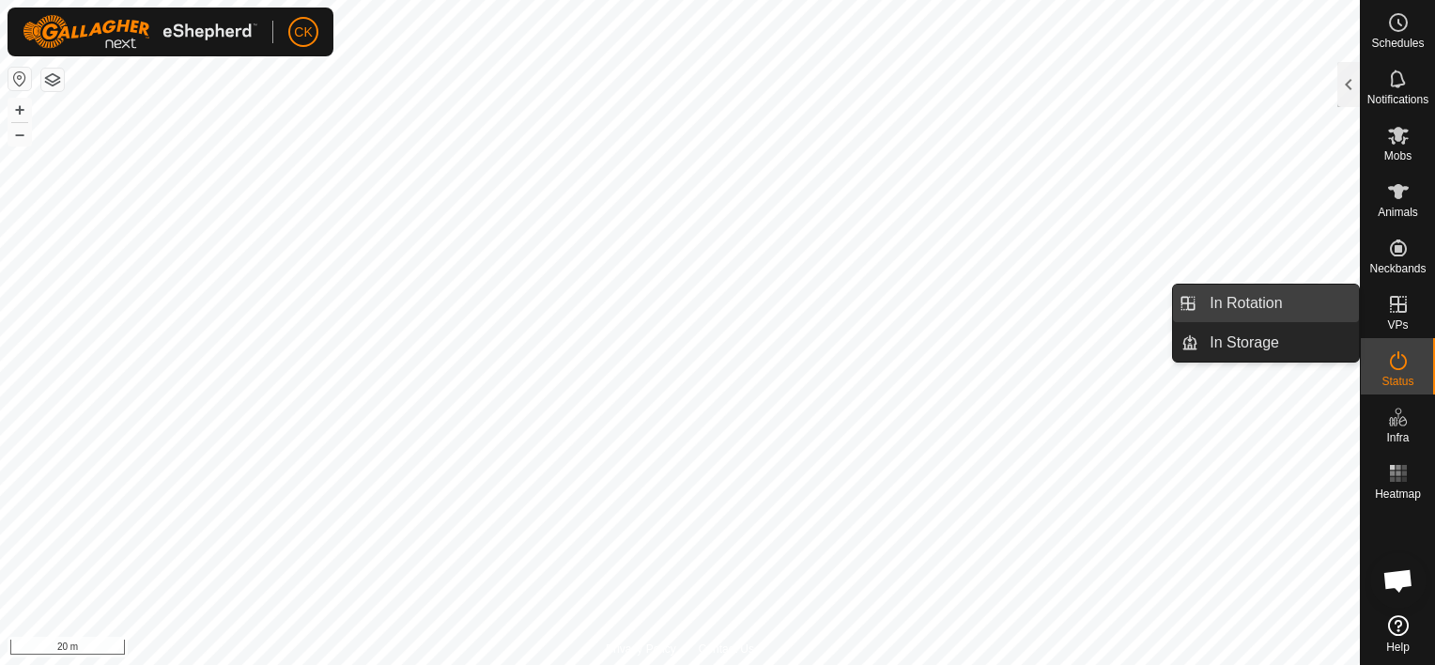
click at [1269, 303] on link "In Rotation" at bounding box center [1278, 304] width 161 height 38
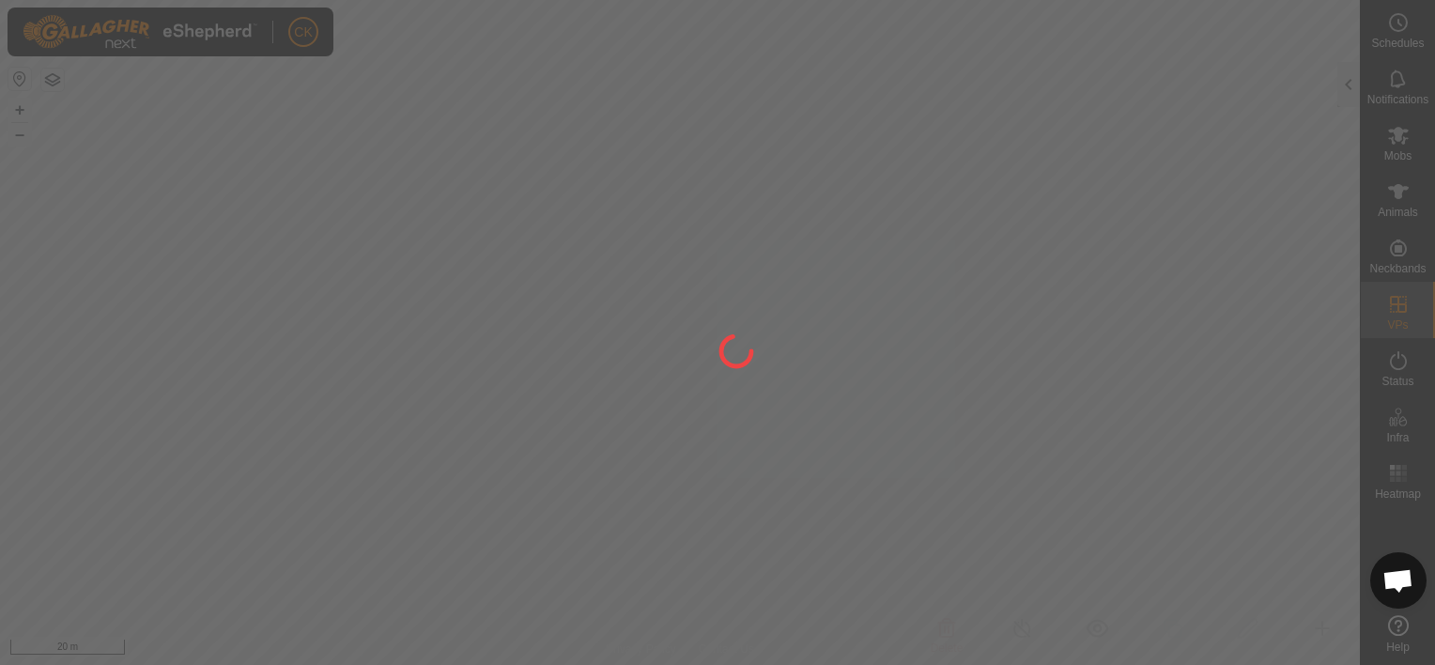
click at [1346, 87] on div at bounding box center [717, 332] width 1435 height 665
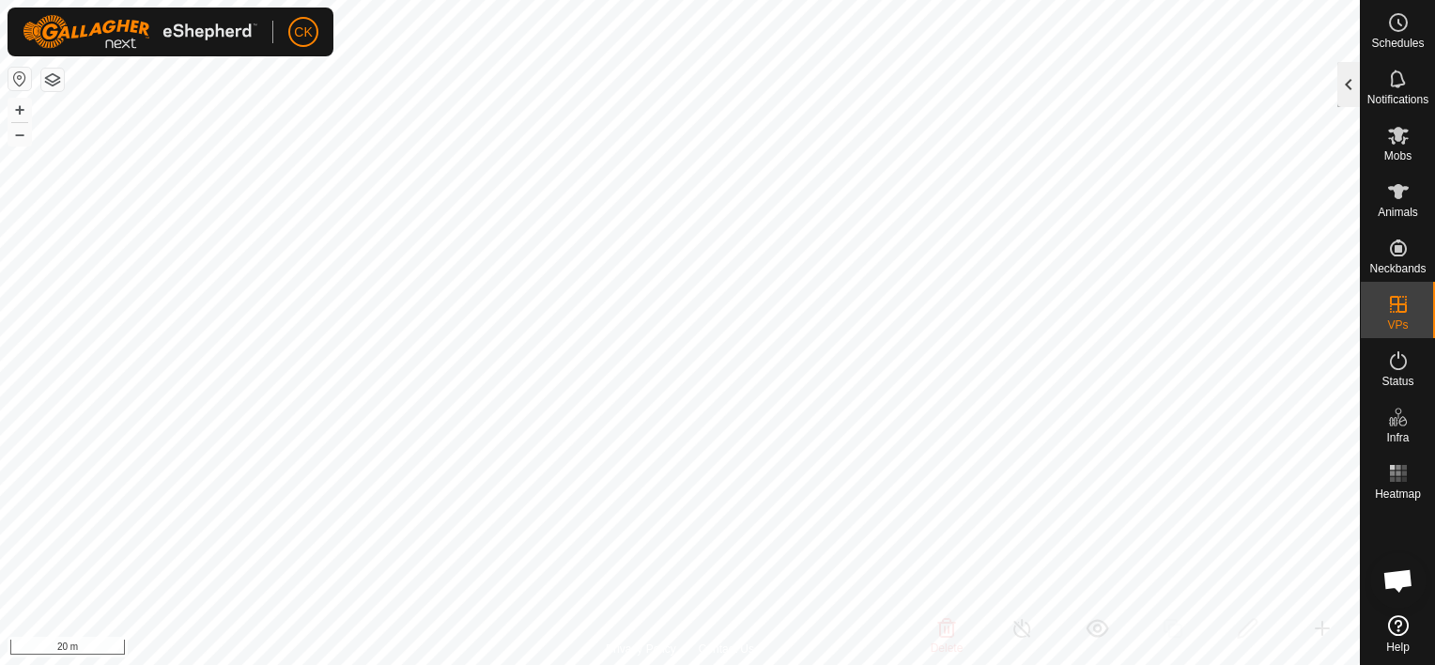
click at [1348, 86] on div at bounding box center [1348, 84] width 23 height 45
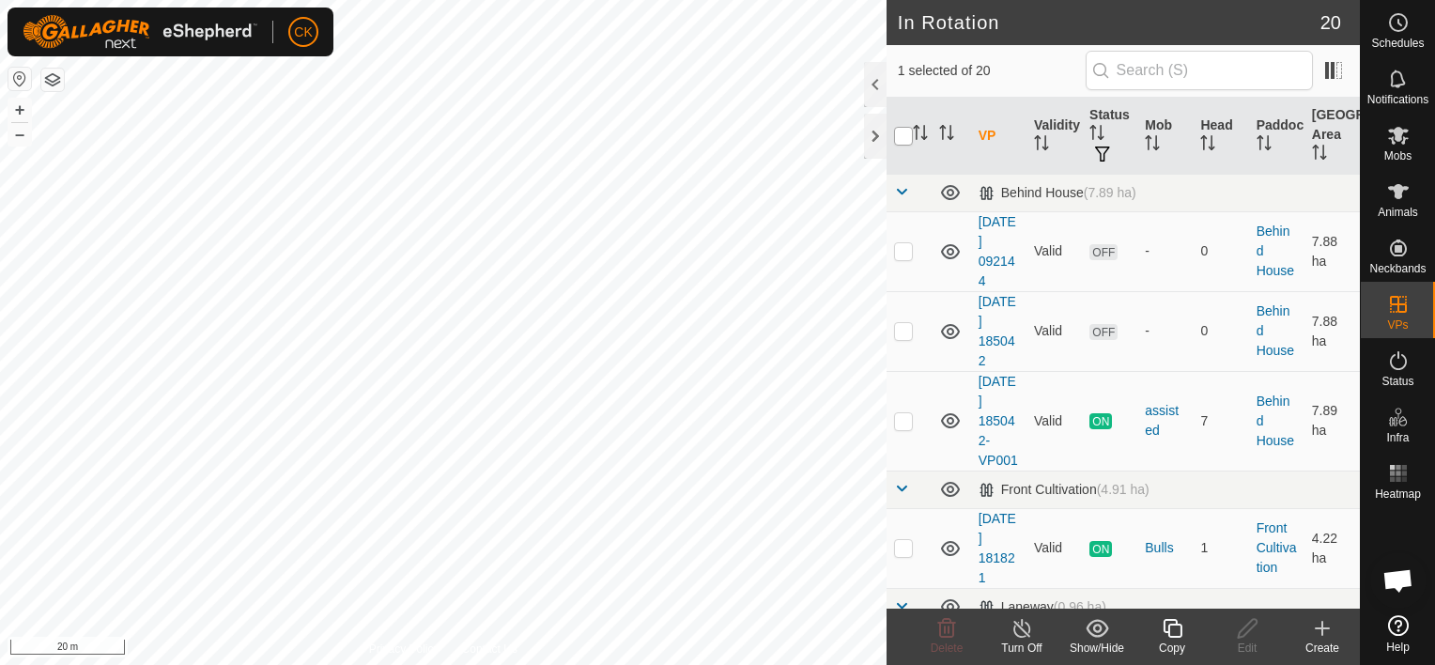
click at [904, 132] on input "checkbox" at bounding box center [903, 136] width 19 height 19
checkbox input "true"
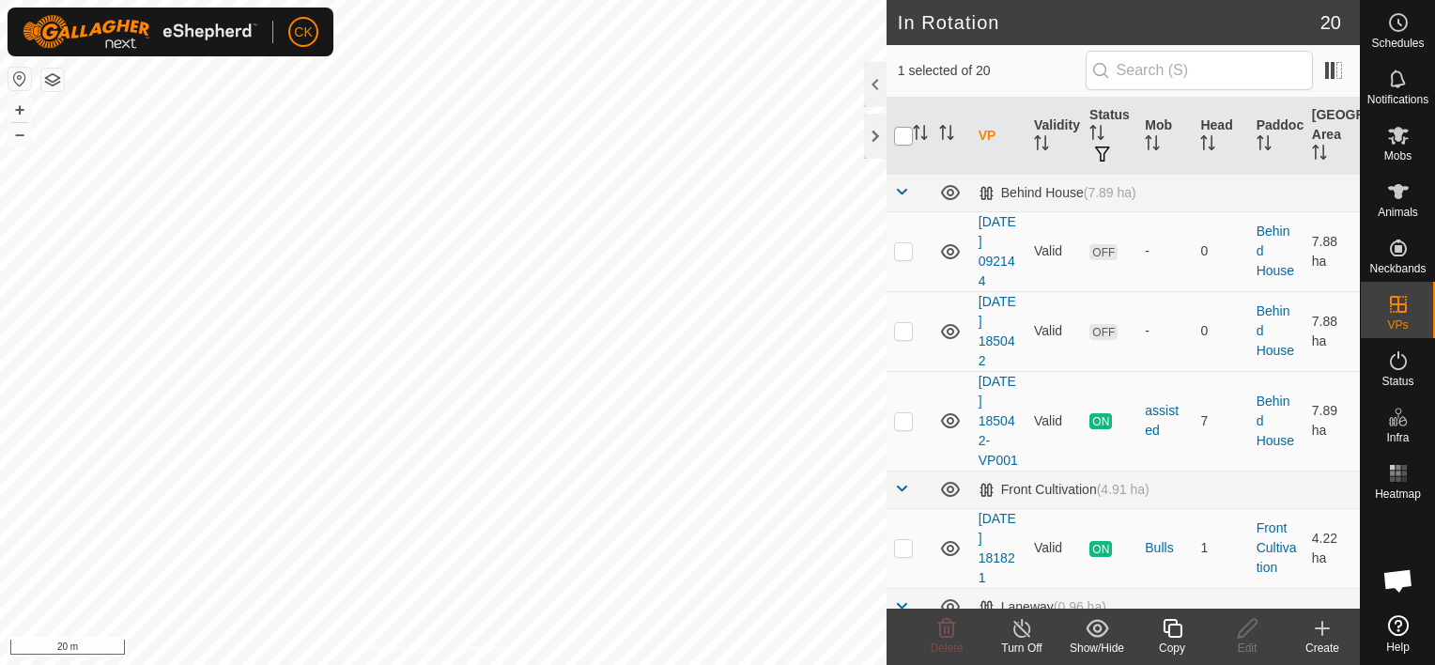
checkbox input "true"
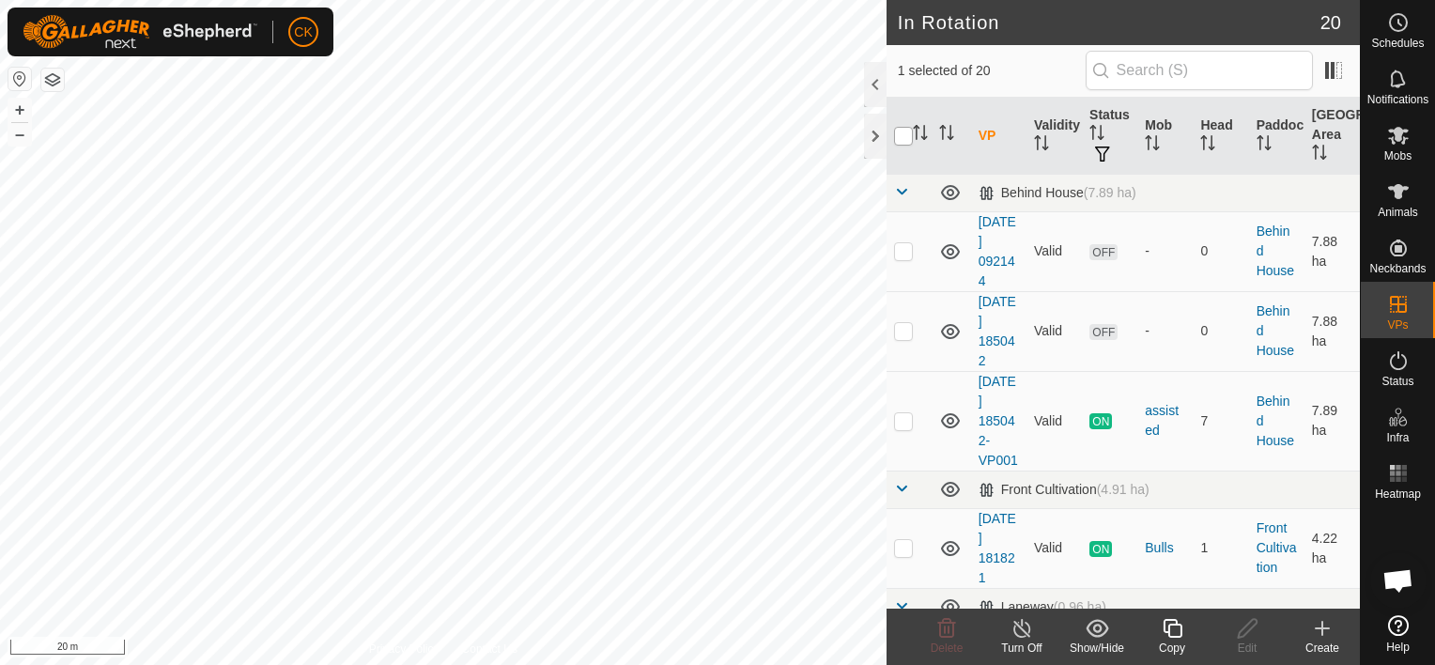
checkbox input "true"
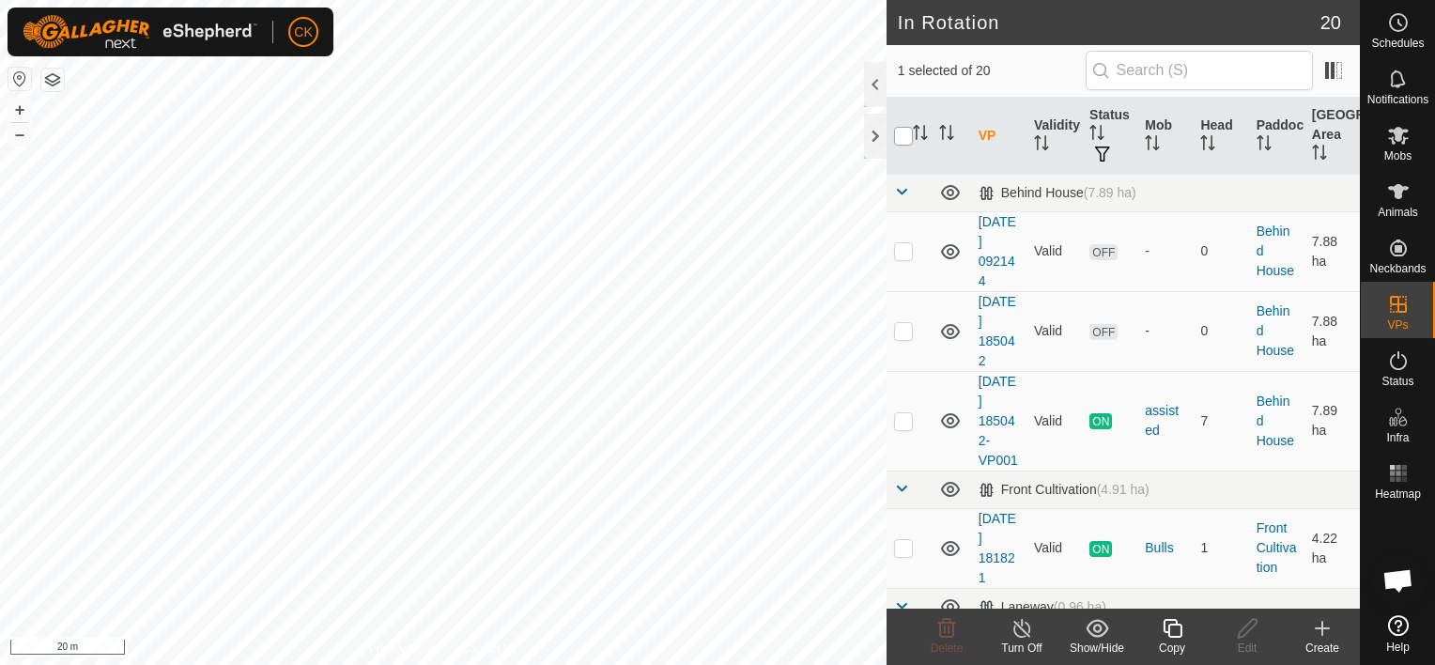
checkbox input "true"
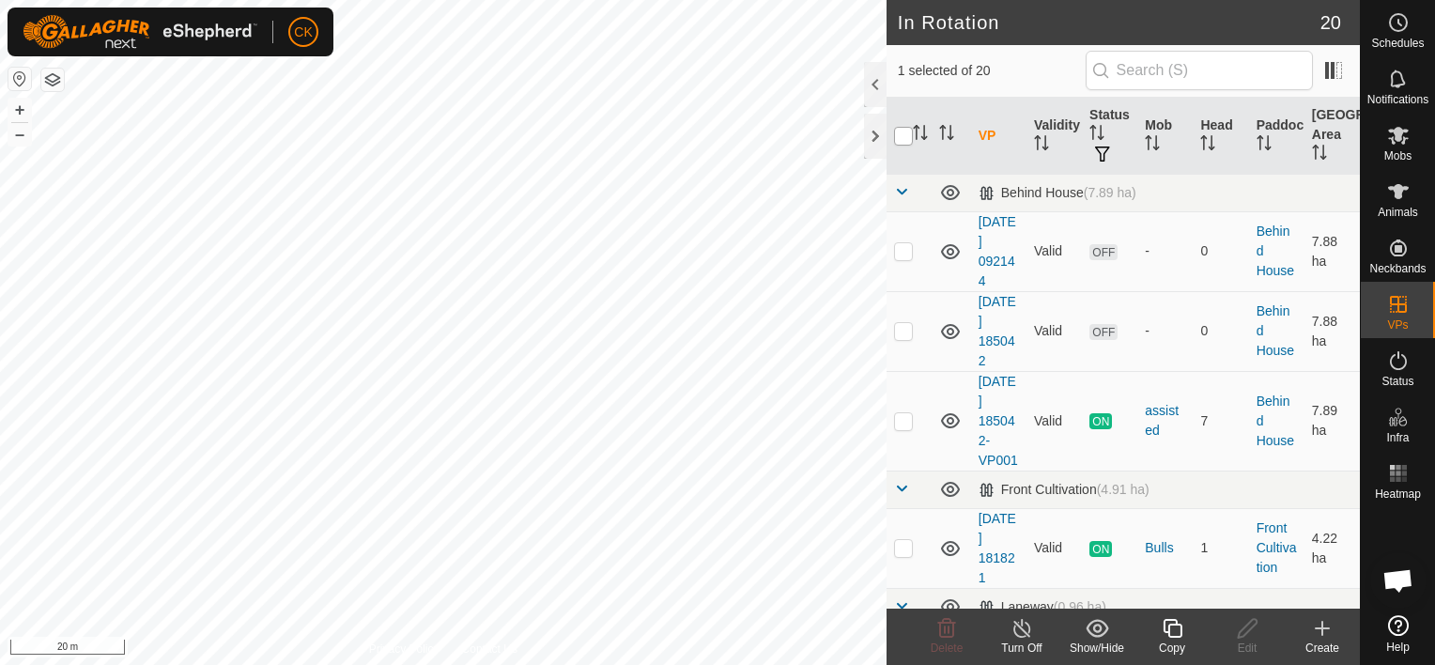
checkbox input "true"
click at [904, 132] on input "checkbox" at bounding box center [903, 136] width 19 height 19
checkbox input "false"
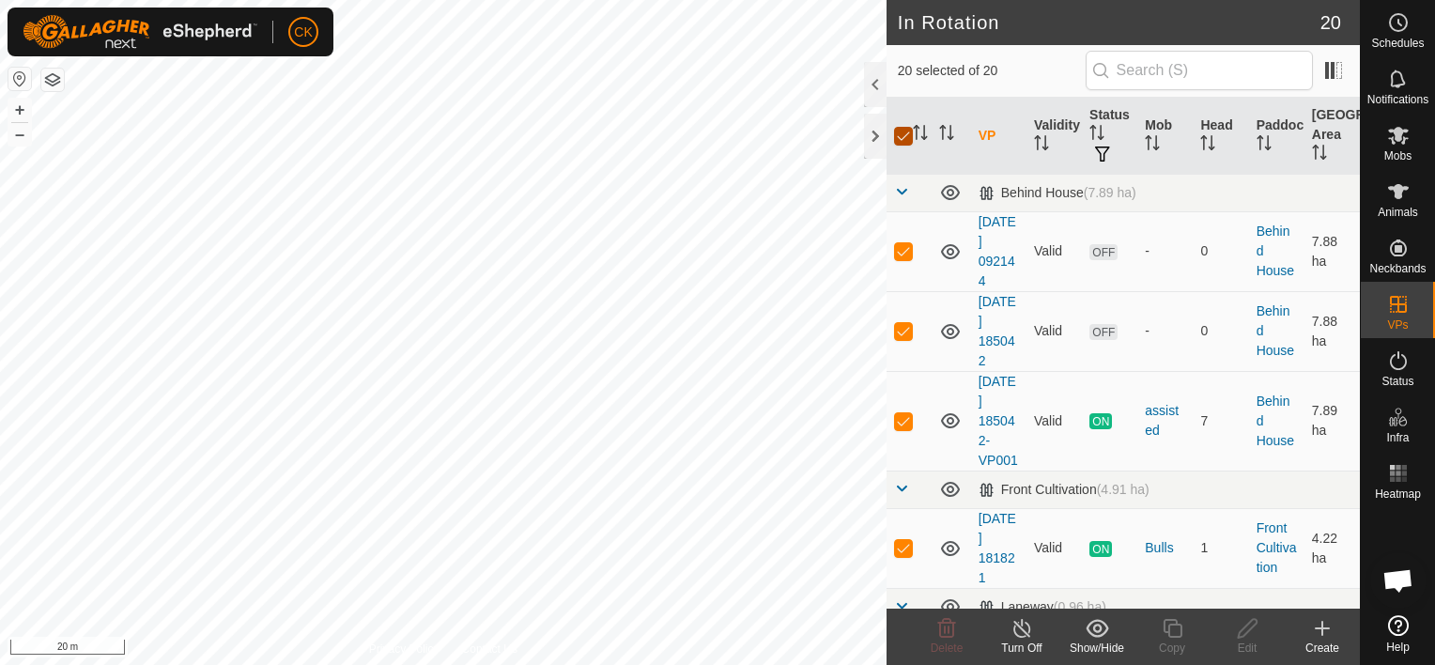
checkbox input "false"
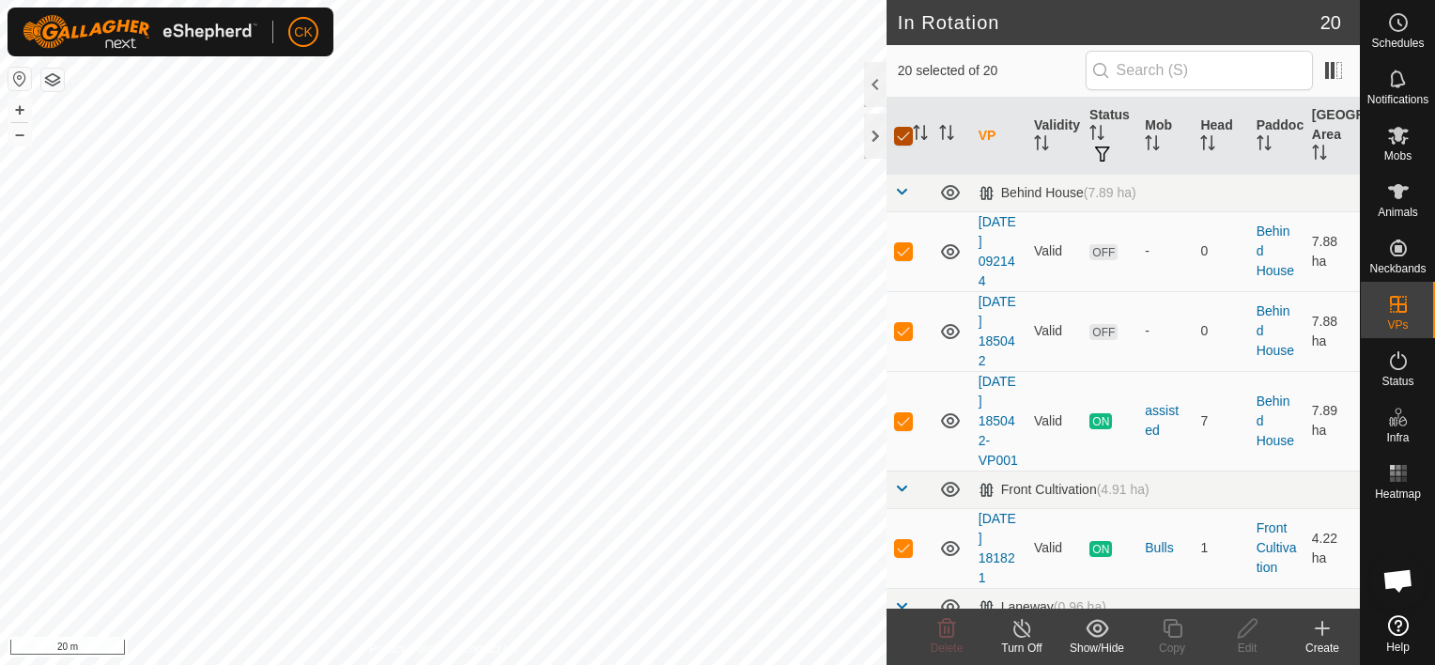
checkbox input "false"
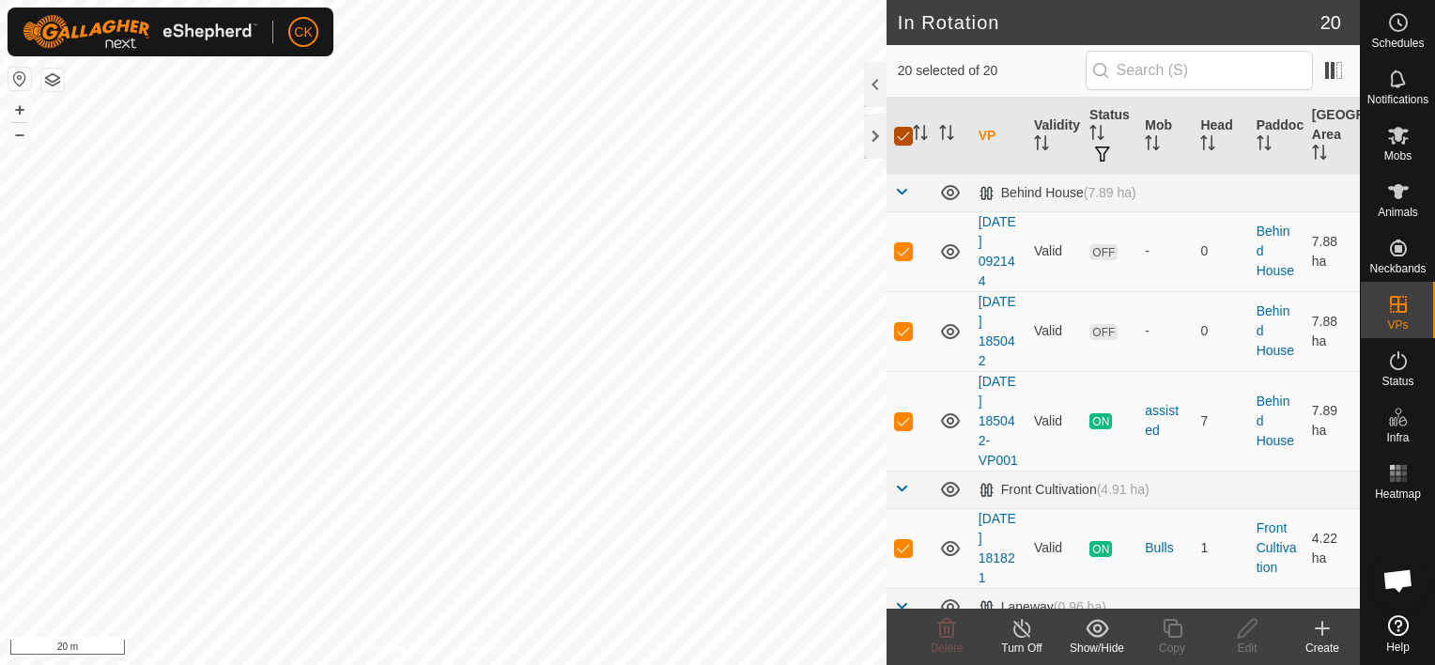
checkbox input "false"
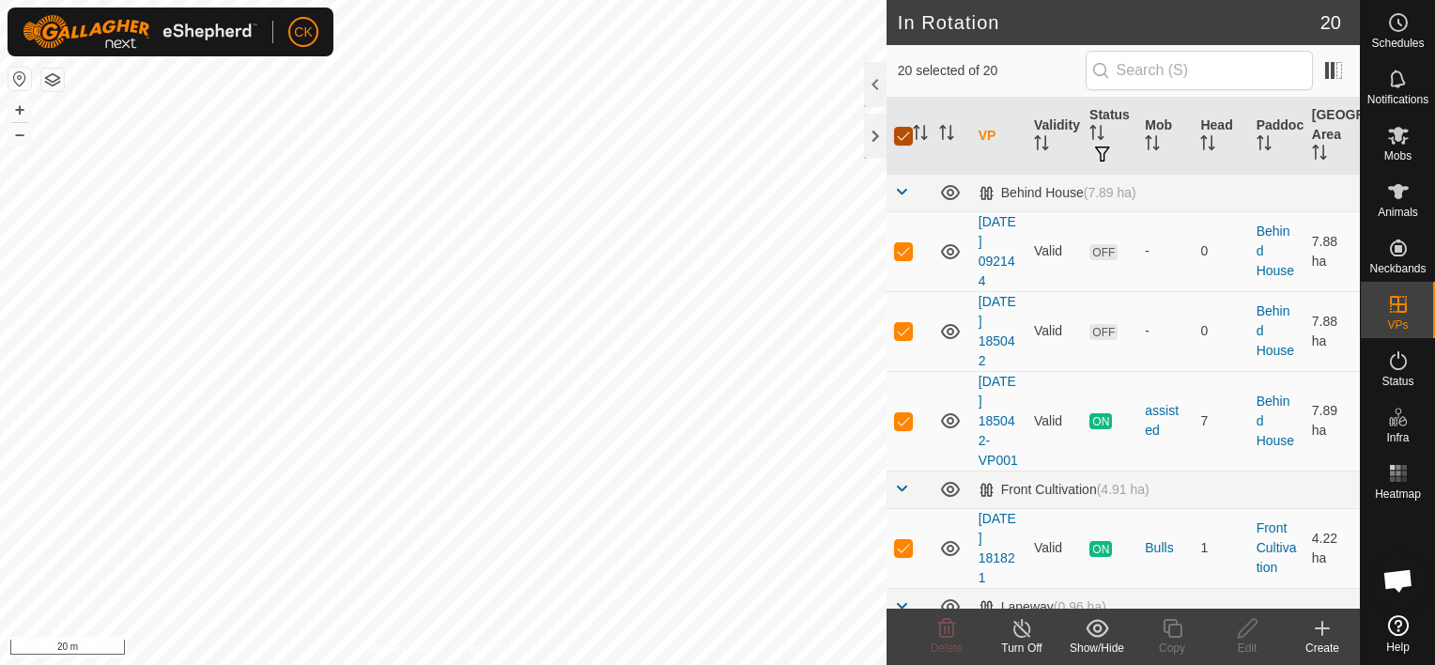
checkbox input "false"
click at [875, 140] on div at bounding box center [875, 136] width 23 height 45
